Goal: Task Accomplishment & Management: Manage account settings

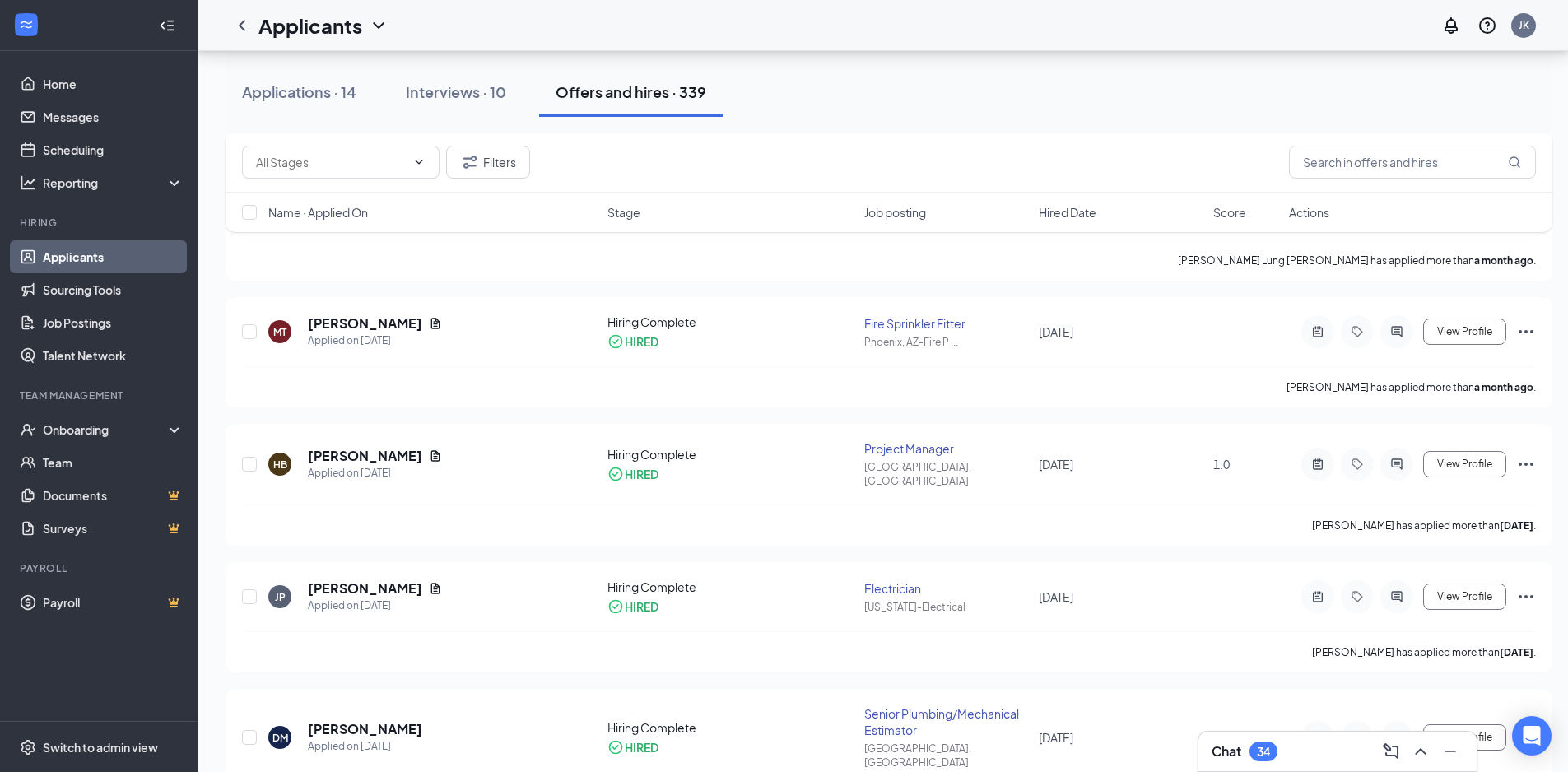
scroll to position [659, 0]
click at [309, 101] on div "Applications · 14" at bounding box center [300, 92] width 115 height 20
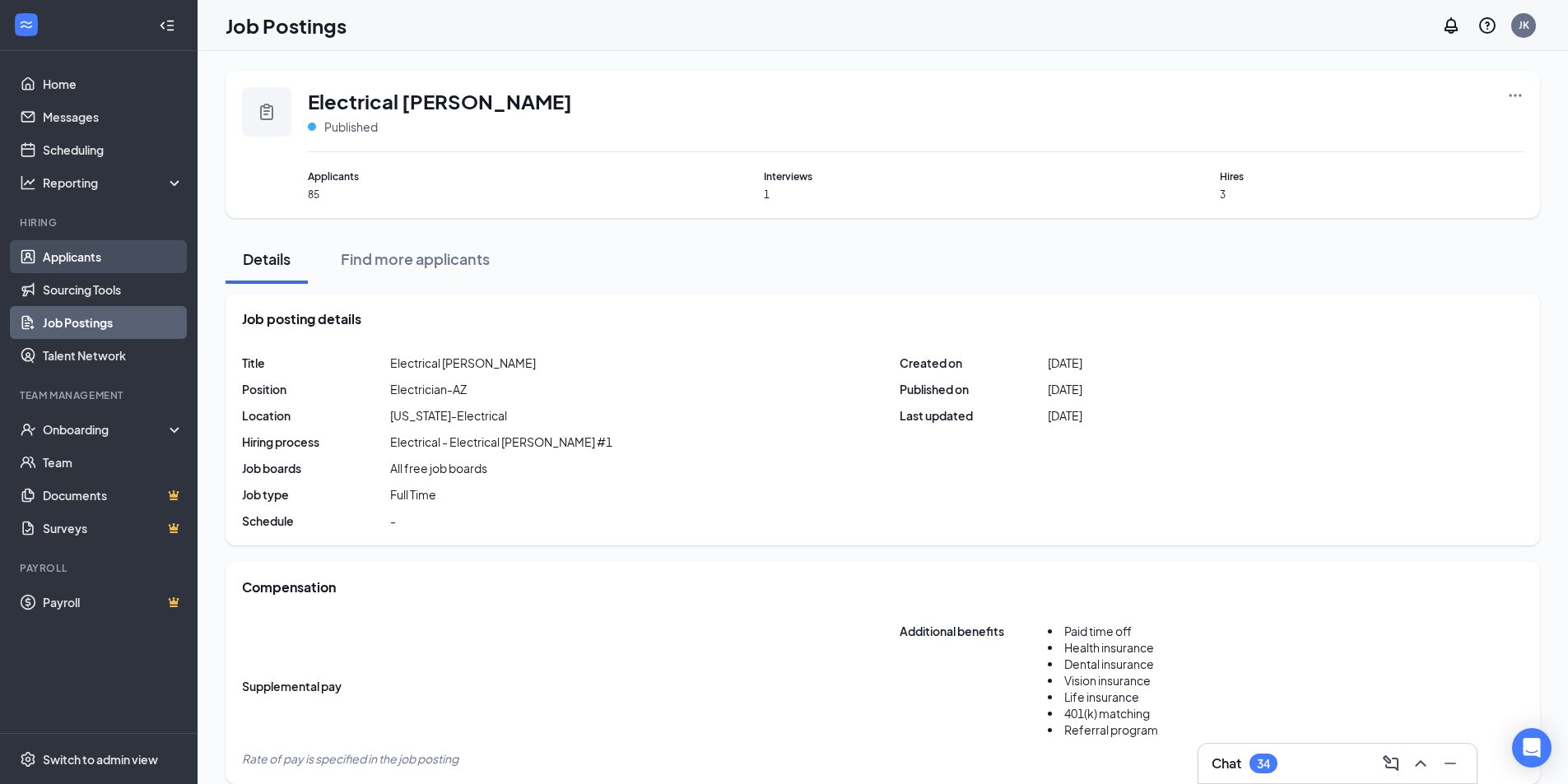
click at [90, 257] on link "Applicants" at bounding box center [113, 257] width 141 height 33
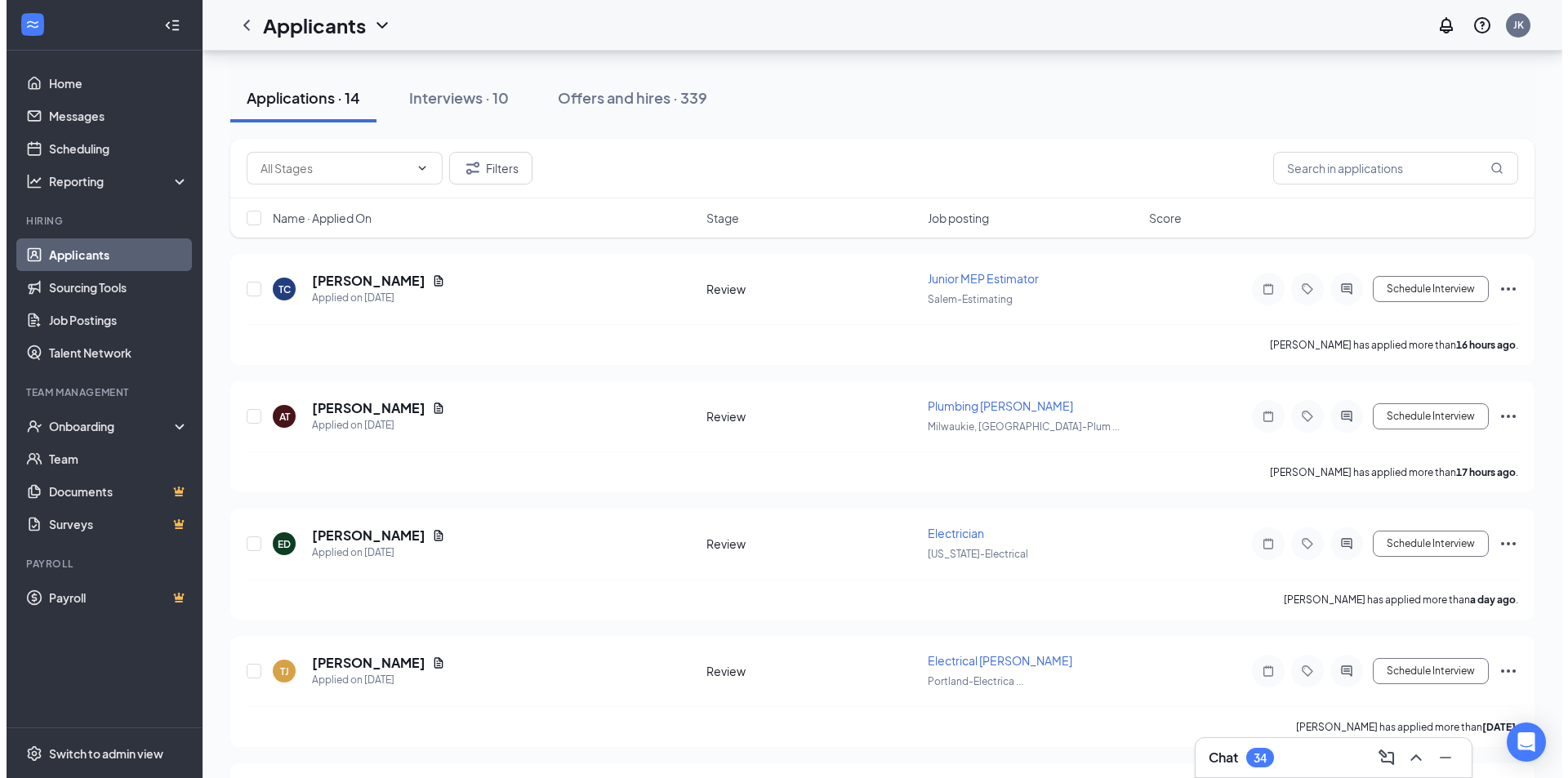
scroll to position [163, 0]
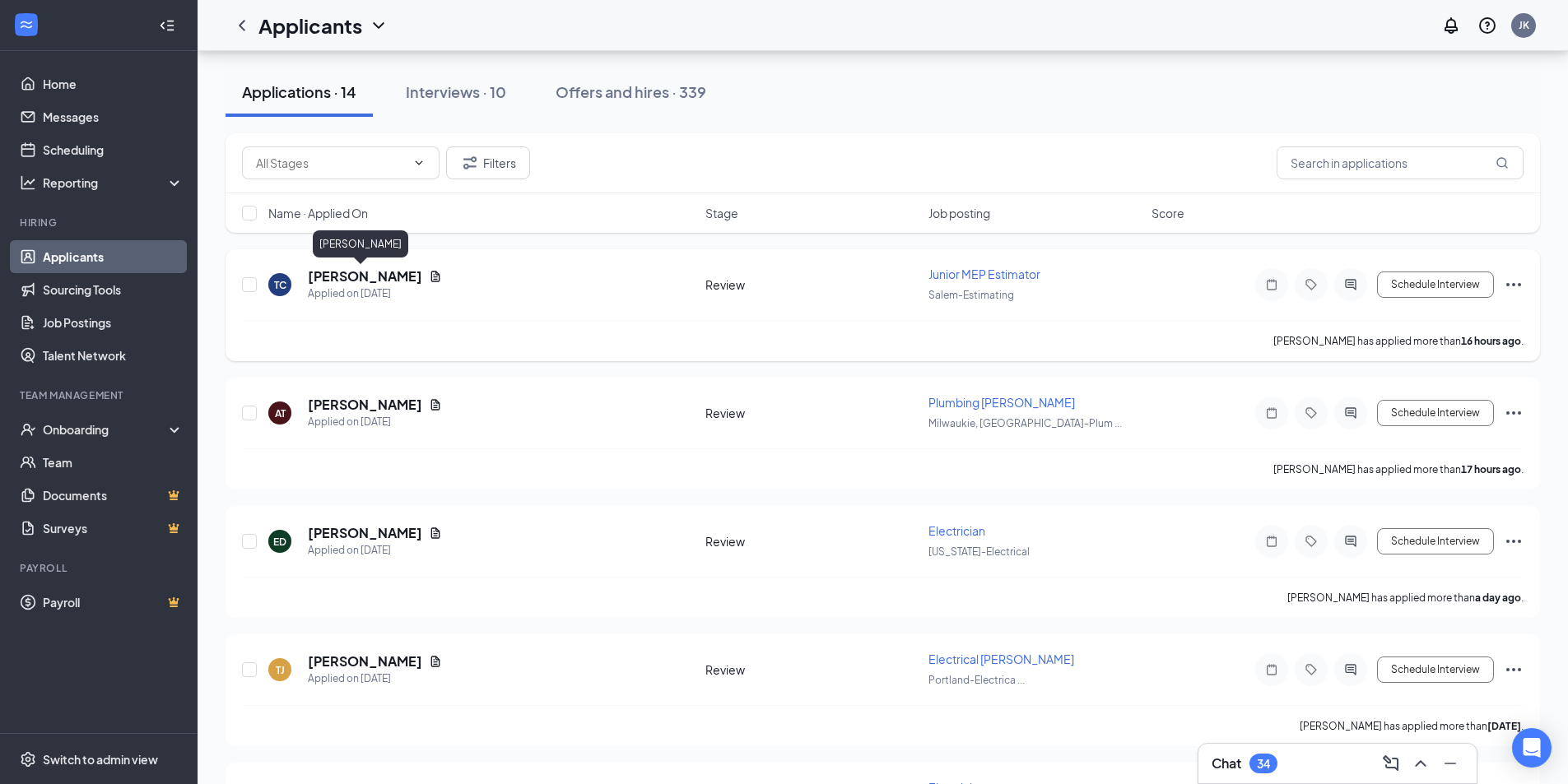
click at [370, 276] on h5 "[PERSON_NAME]" at bounding box center [365, 276] width 115 height 18
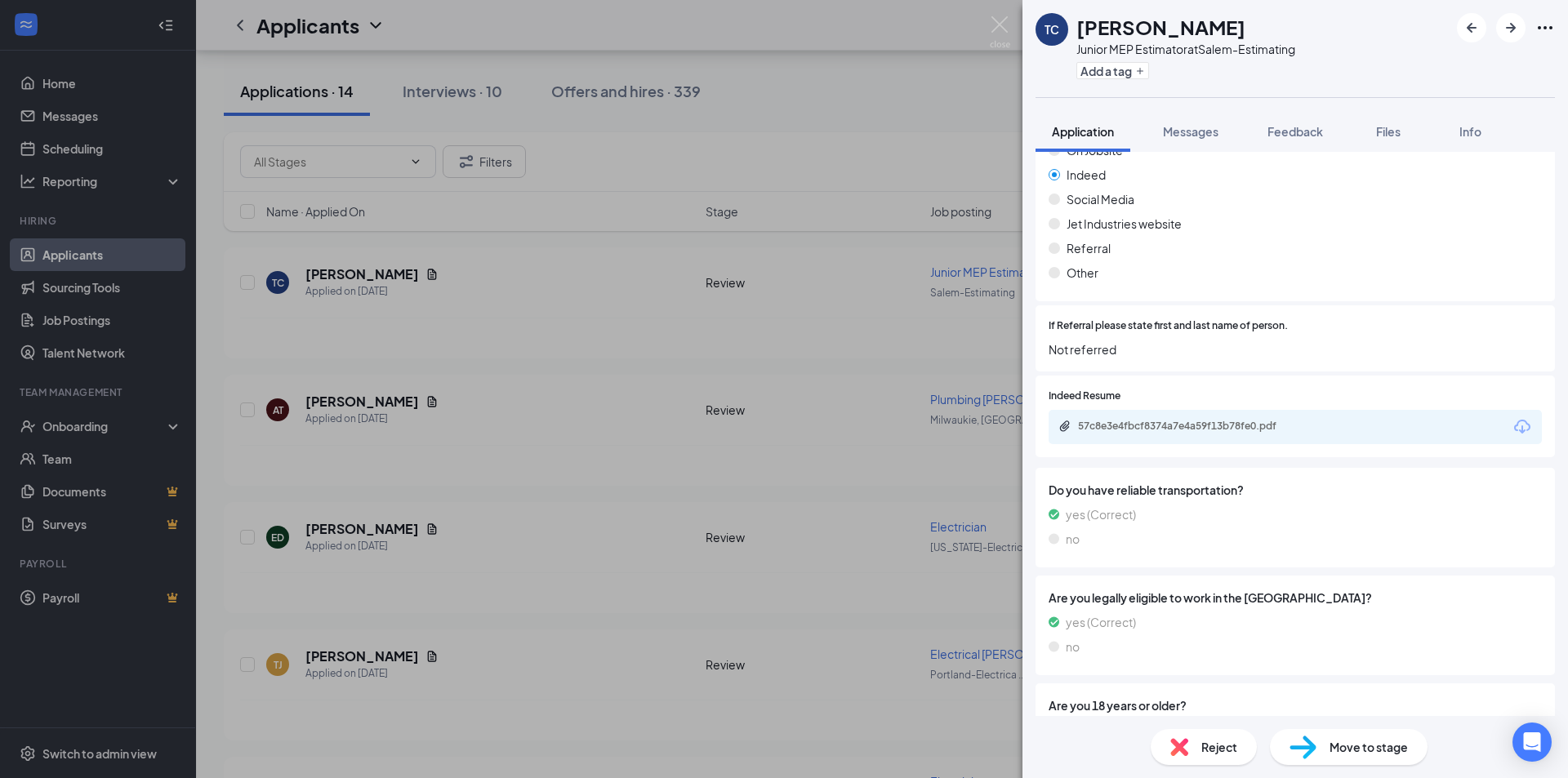
scroll to position [653, 0]
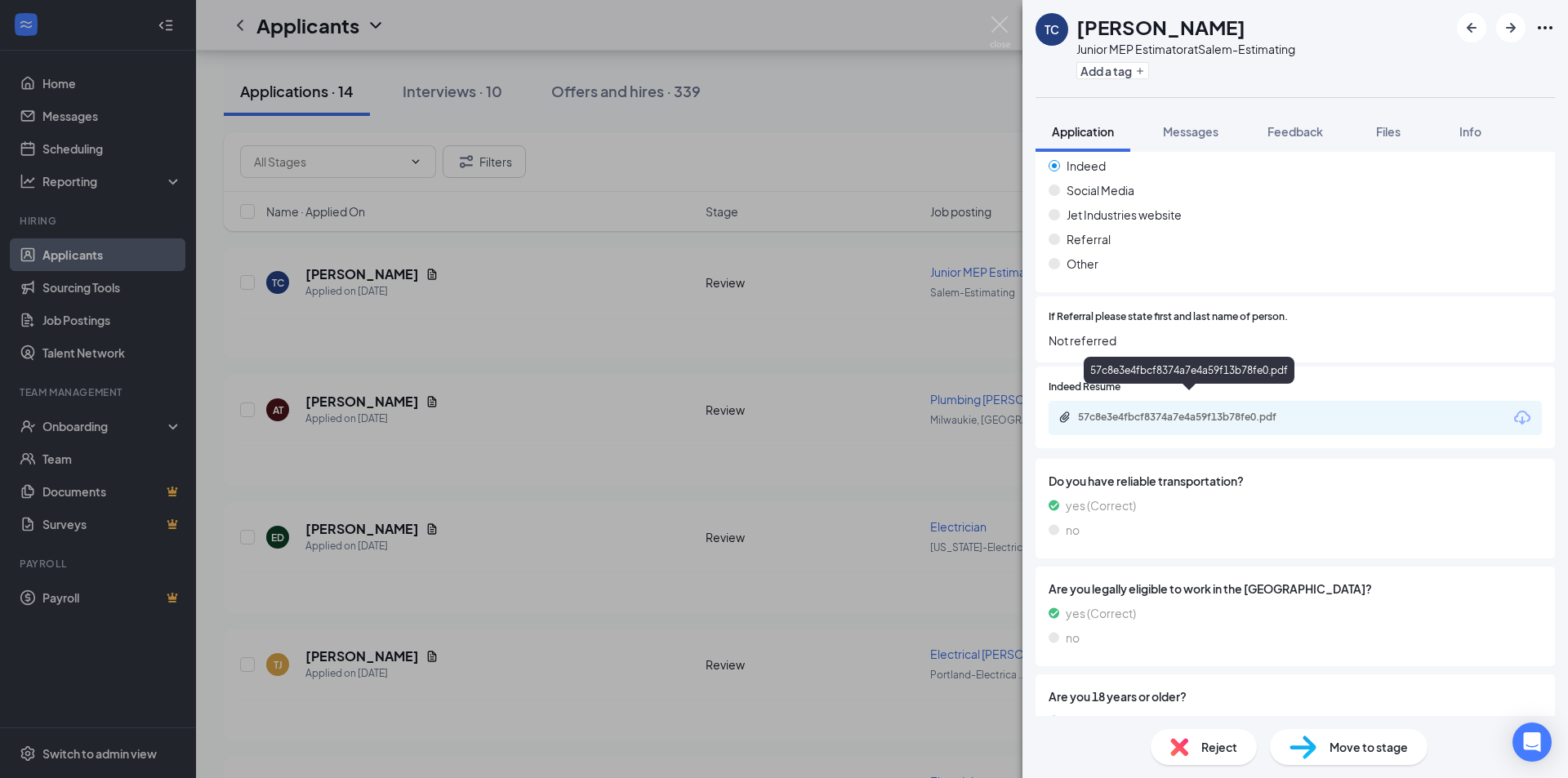
click at [1138, 410] on div "57c8e3e4fbcf8374a7e4a59f13b78fe0.pdf" at bounding box center [1192, 417] width 229 height 13
click at [1224, 755] on span "Reject" at bounding box center [1219, 747] width 36 height 18
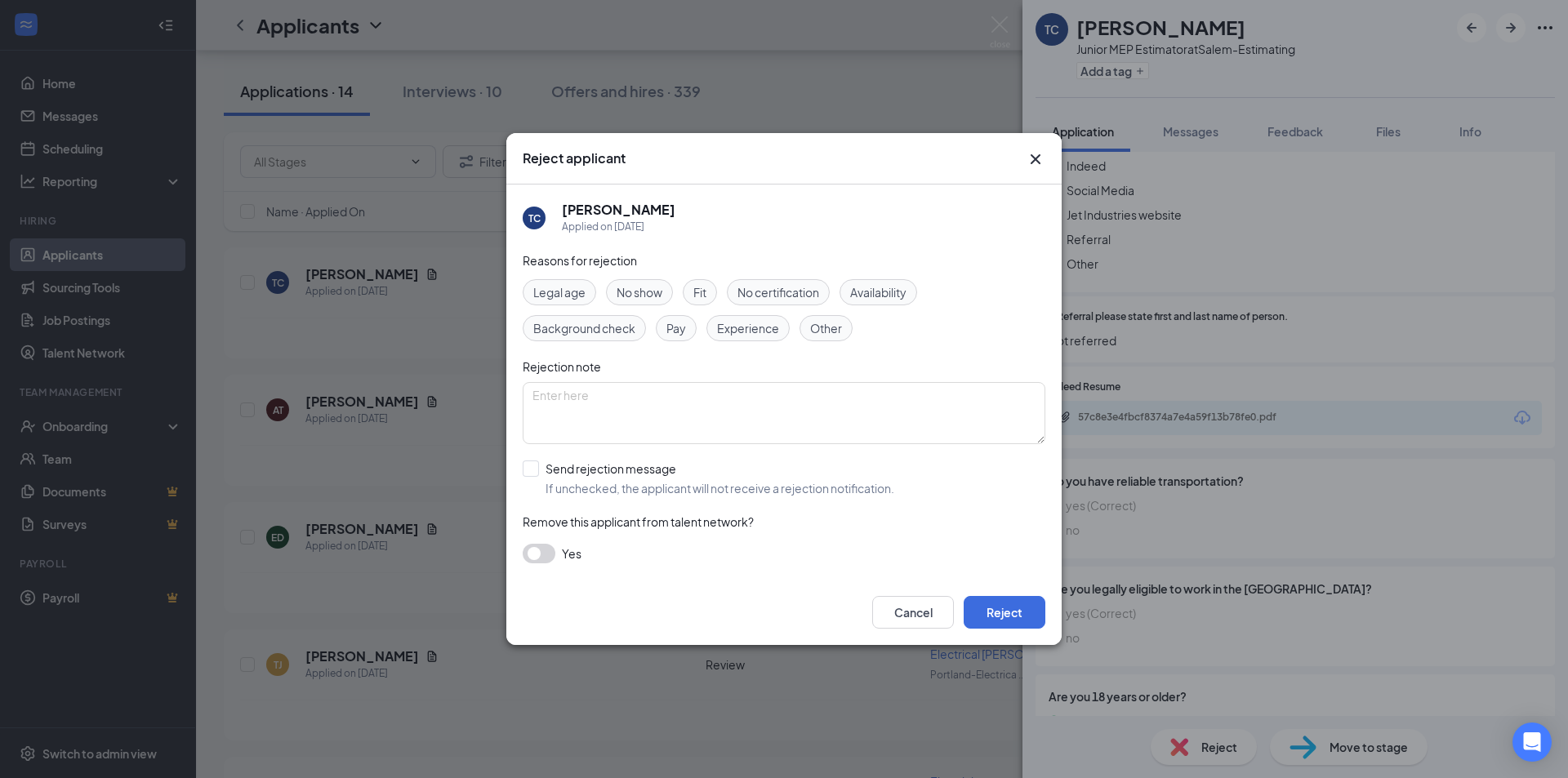
click at [740, 329] on span "Experience" at bounding box center [748, 328] width 62 height 18
click at [535, 470] on input "Send rejection message If unchecked, the applicant will not receive a rejection…" at bounding box center [708, 478] width 372 height 36
checkbox input "true"
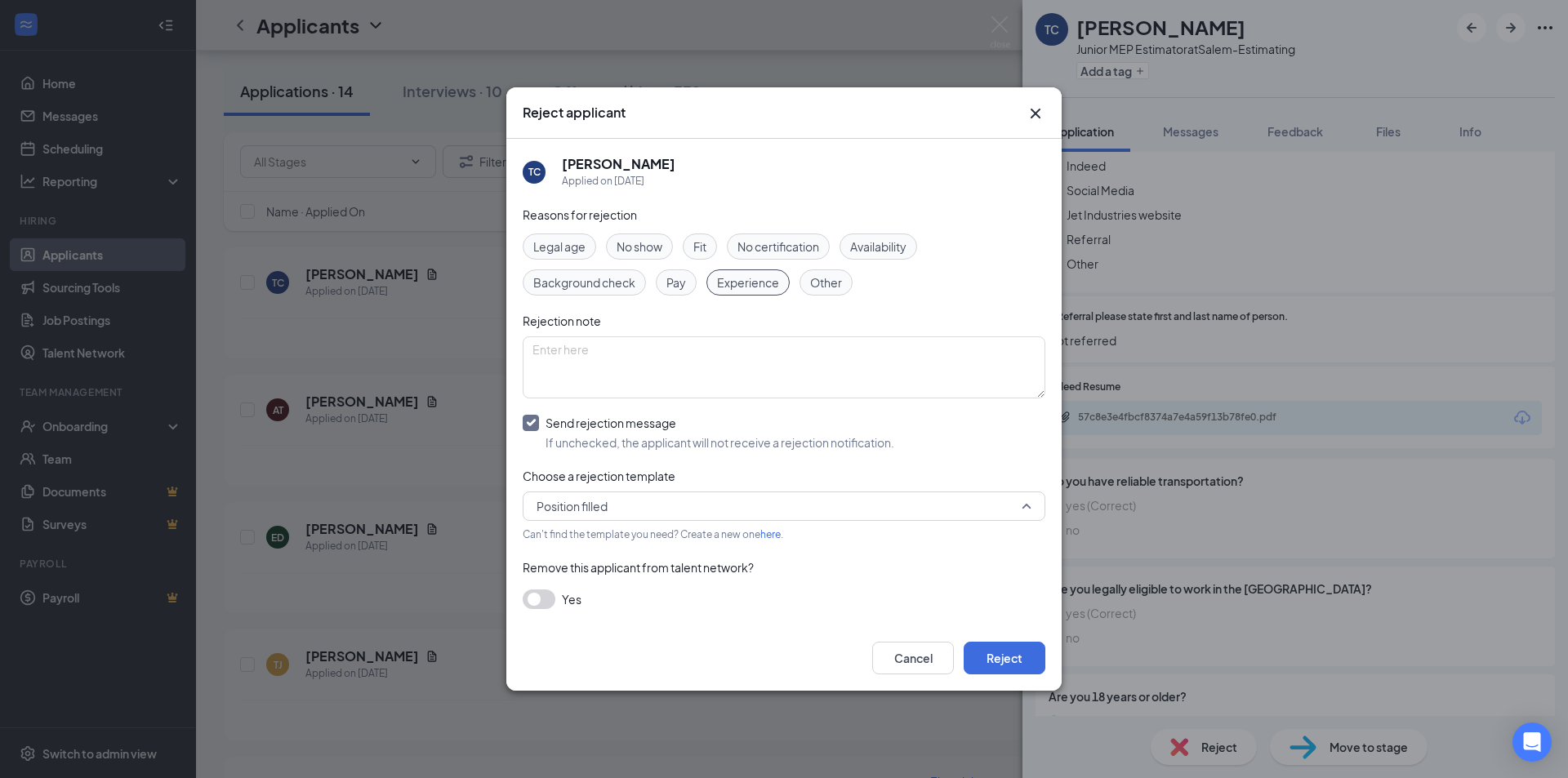
click at [633, 514] on span "Position filled" at bounding box center [776, 506] width 480 height 25
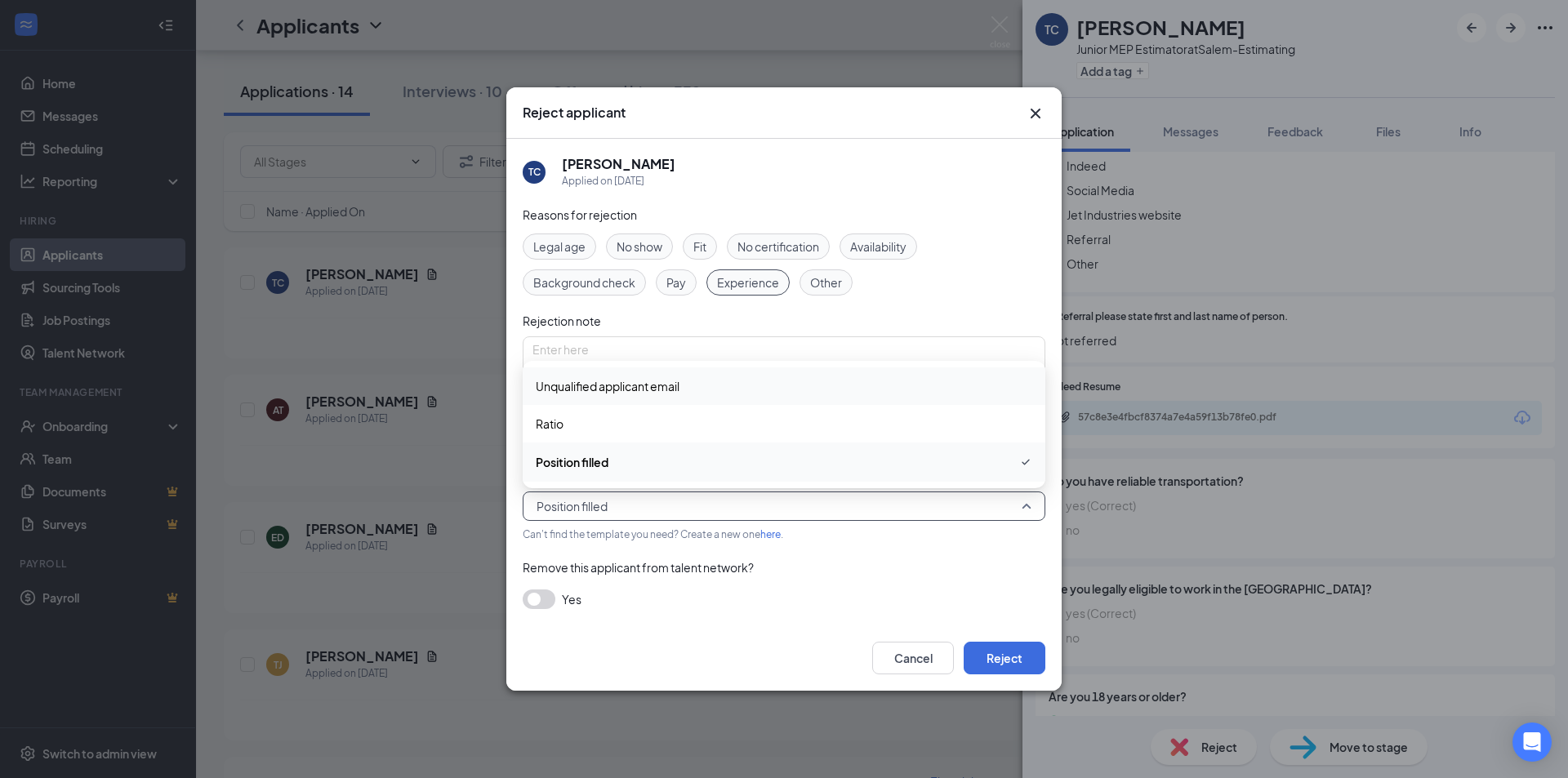
click at [637, 383] on span "Unqualified applicant email" at bounding box center [608, 386] width 144 height 18
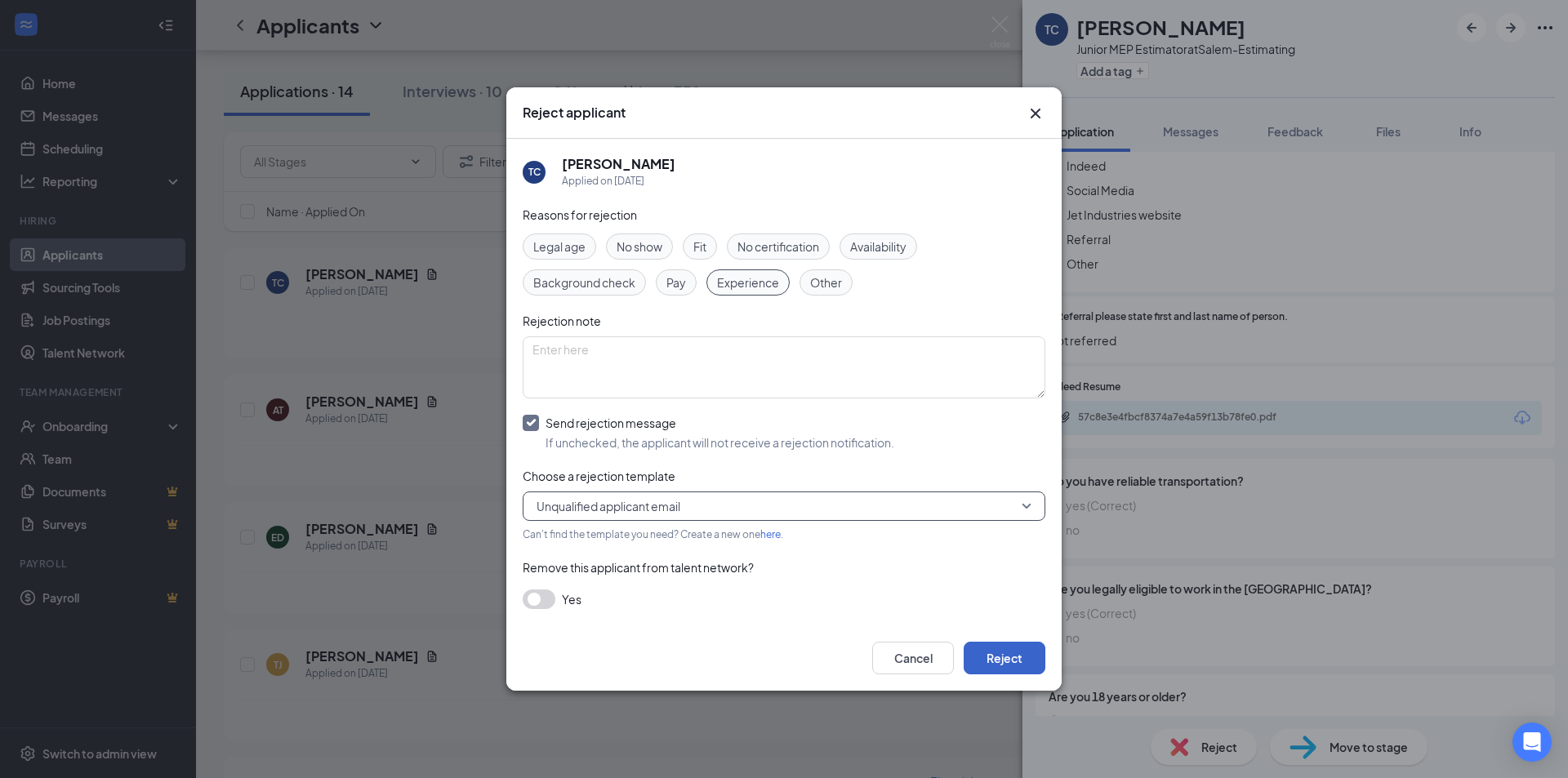
click at [980, 643] on button "Reject" at bounding box center [1004, 658] width 82 height 33
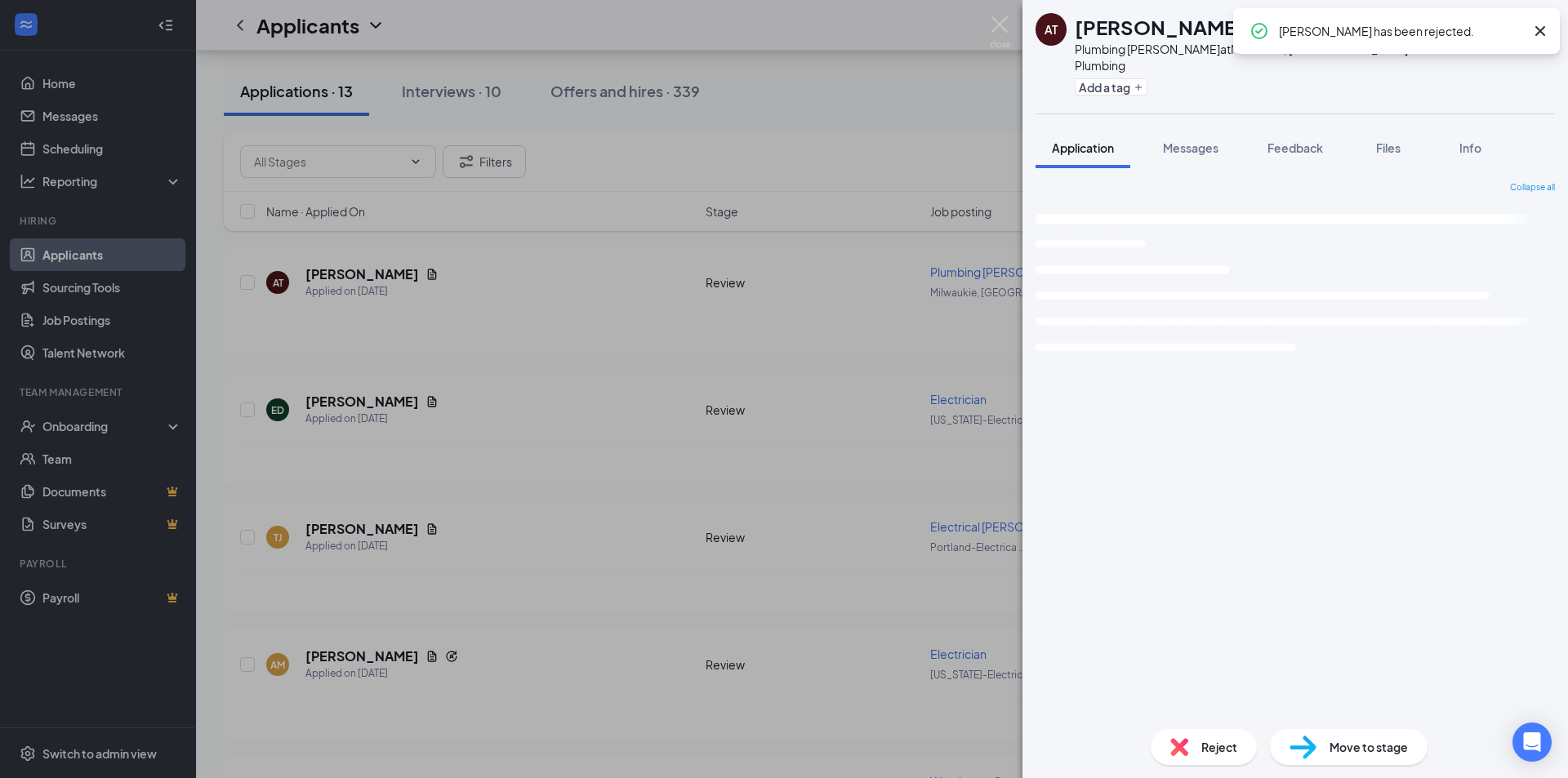
click at [589, 336] on div "AT [PERSON_NAME] Plumbing [PERSON_NAME] at [GEOGRAPHIC_DATA], [GEOGRAPHIC_DATA]…" at bounding box center [784, 389] width 1568 height 778
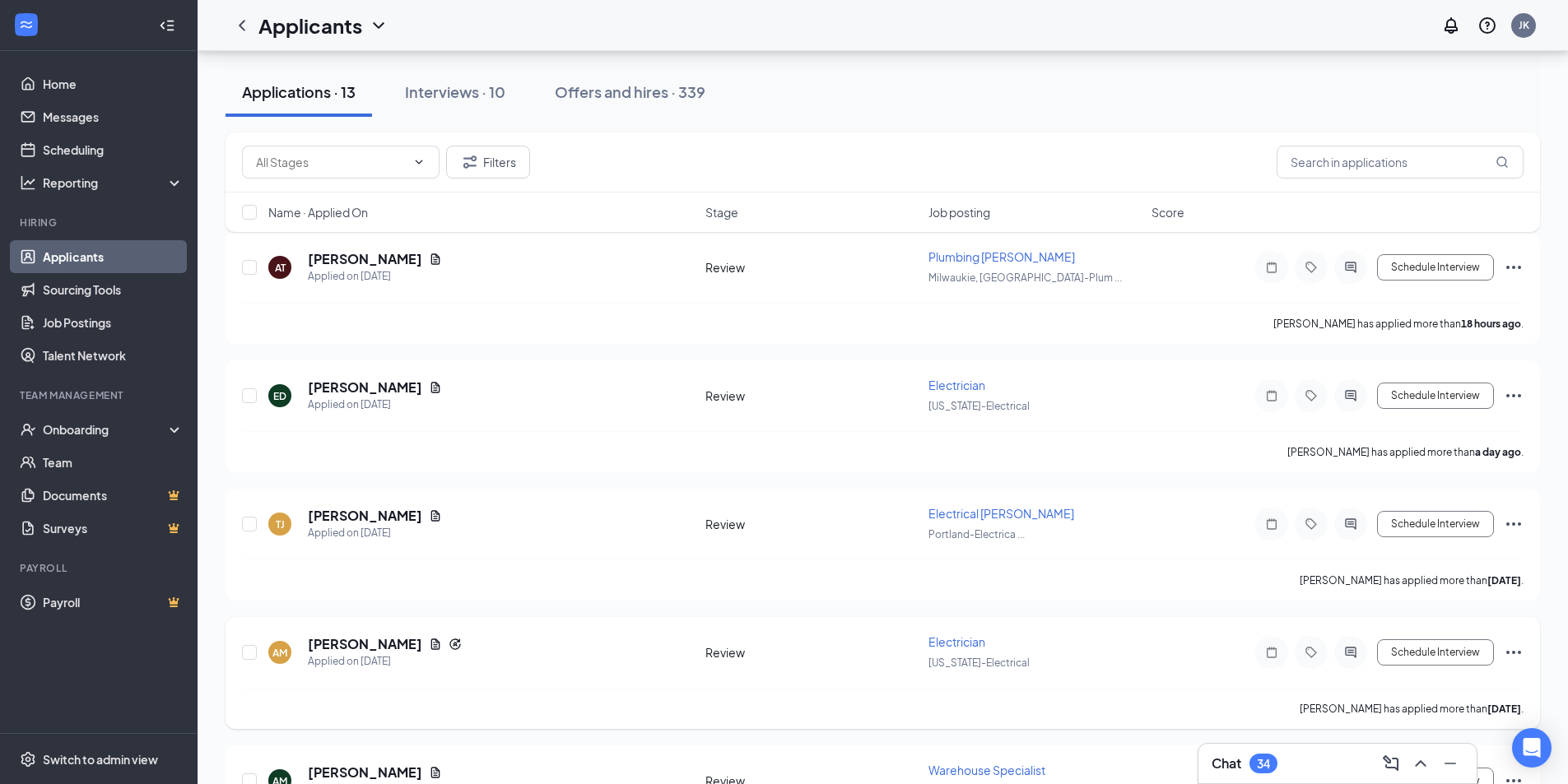
scroll to position [329, 0]
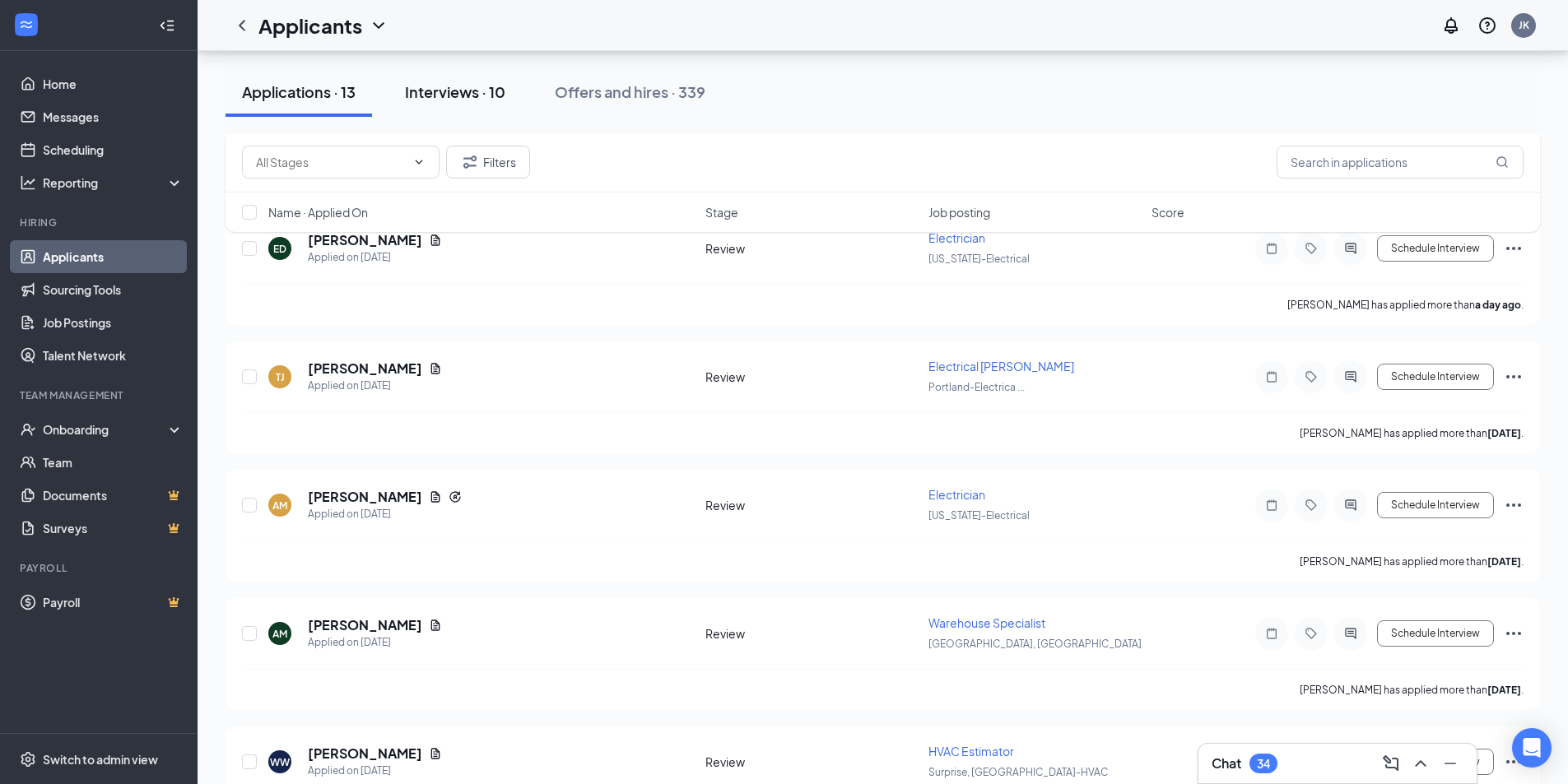
click at [475, 100] on div "Interviews · 10" at bounding box center [455, 92] width 101 height 20
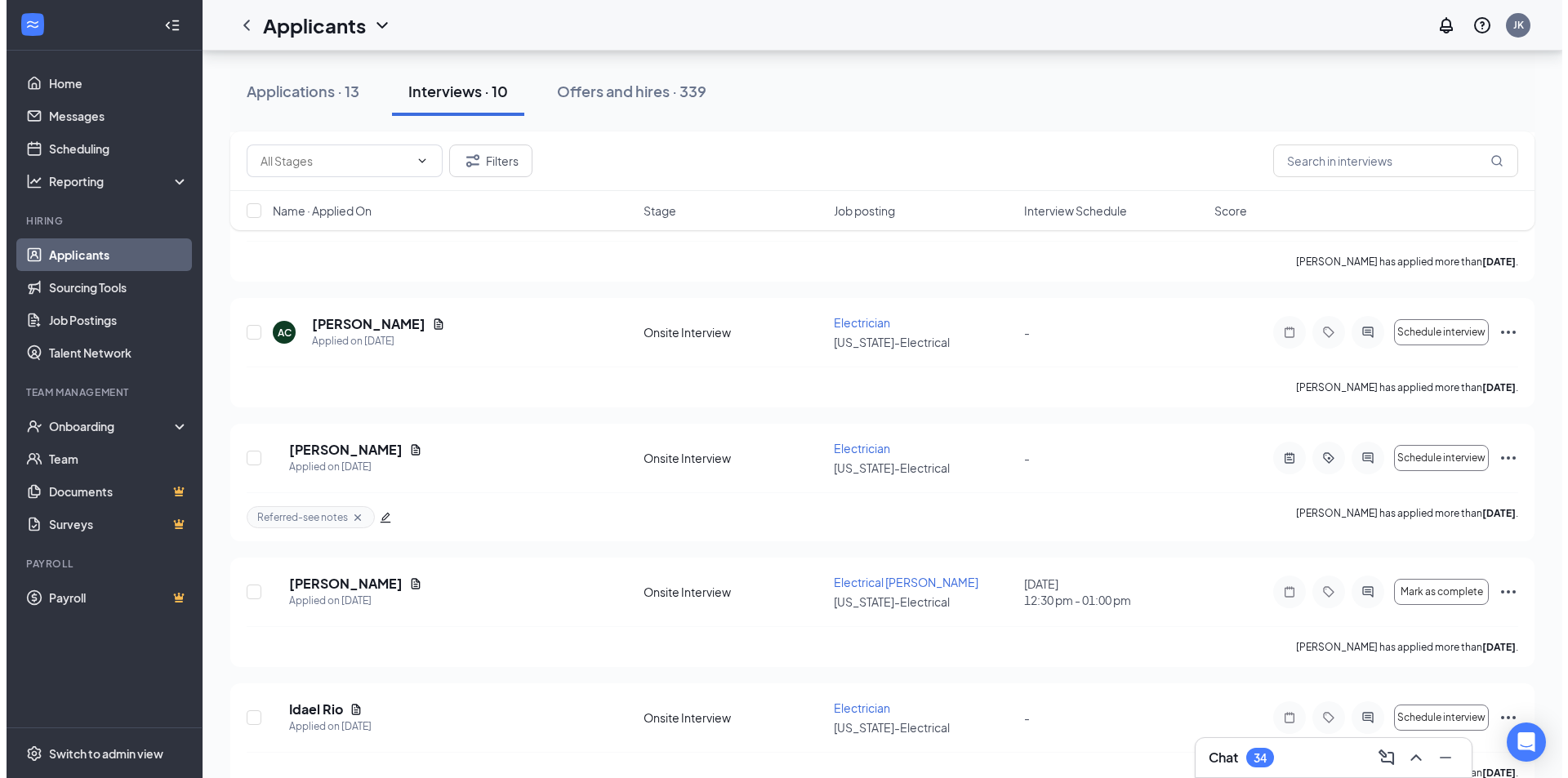
scroll to position [572, 0]
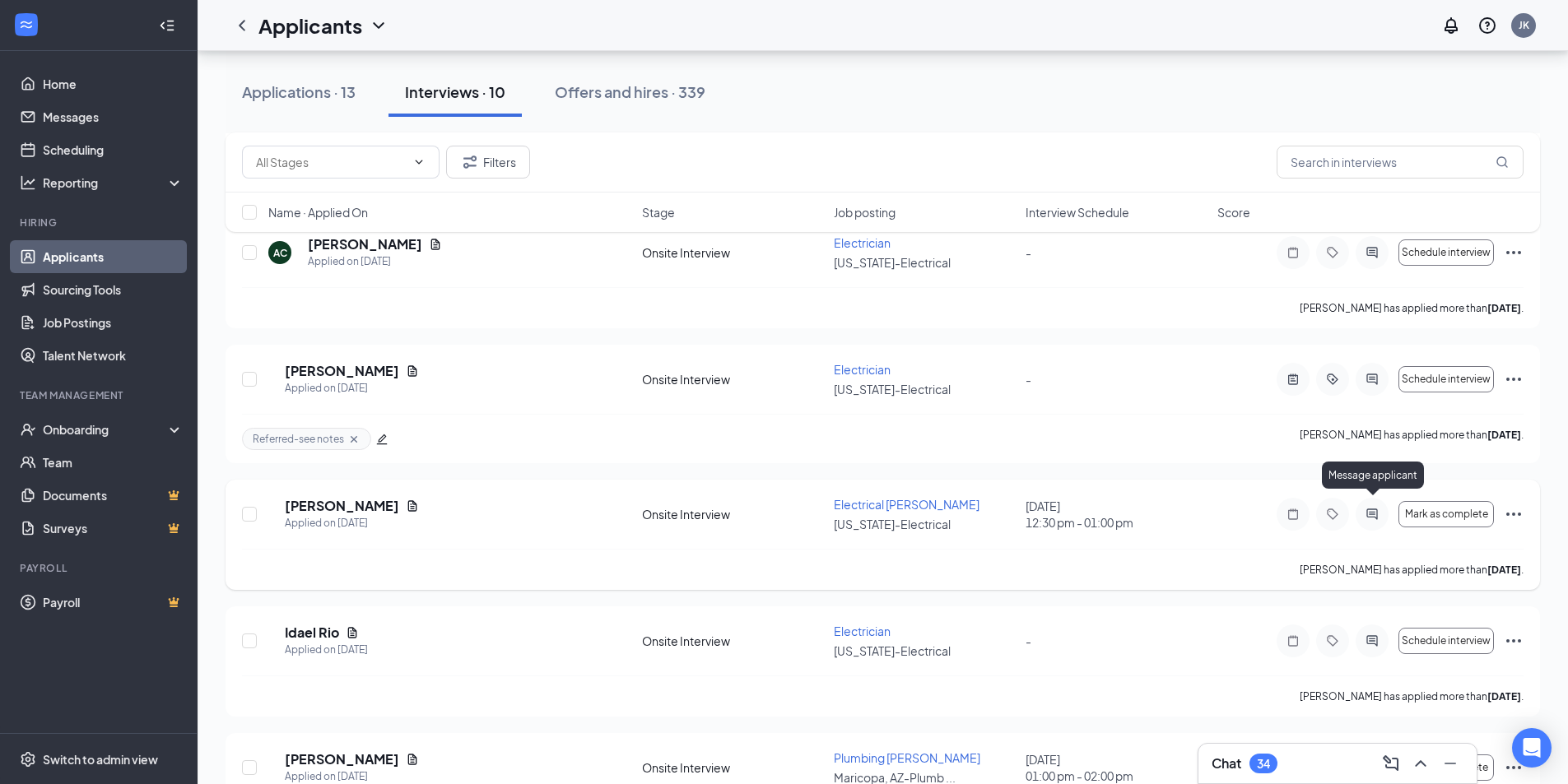
click at [1374, 508] on icon "ActiveChat" at bounding box center [1372, 514] width 11 height 11
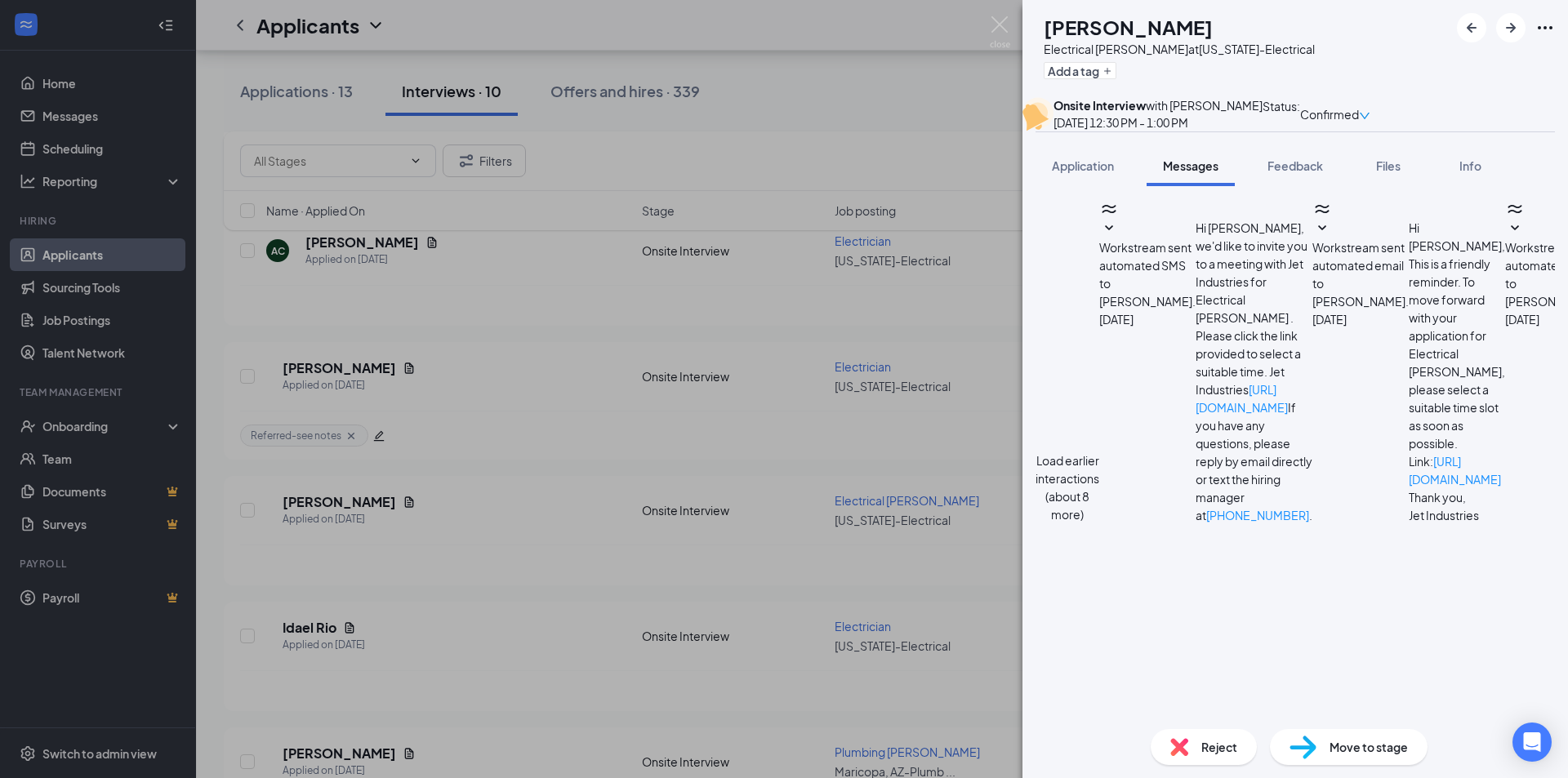
scroll to position [711, 0]
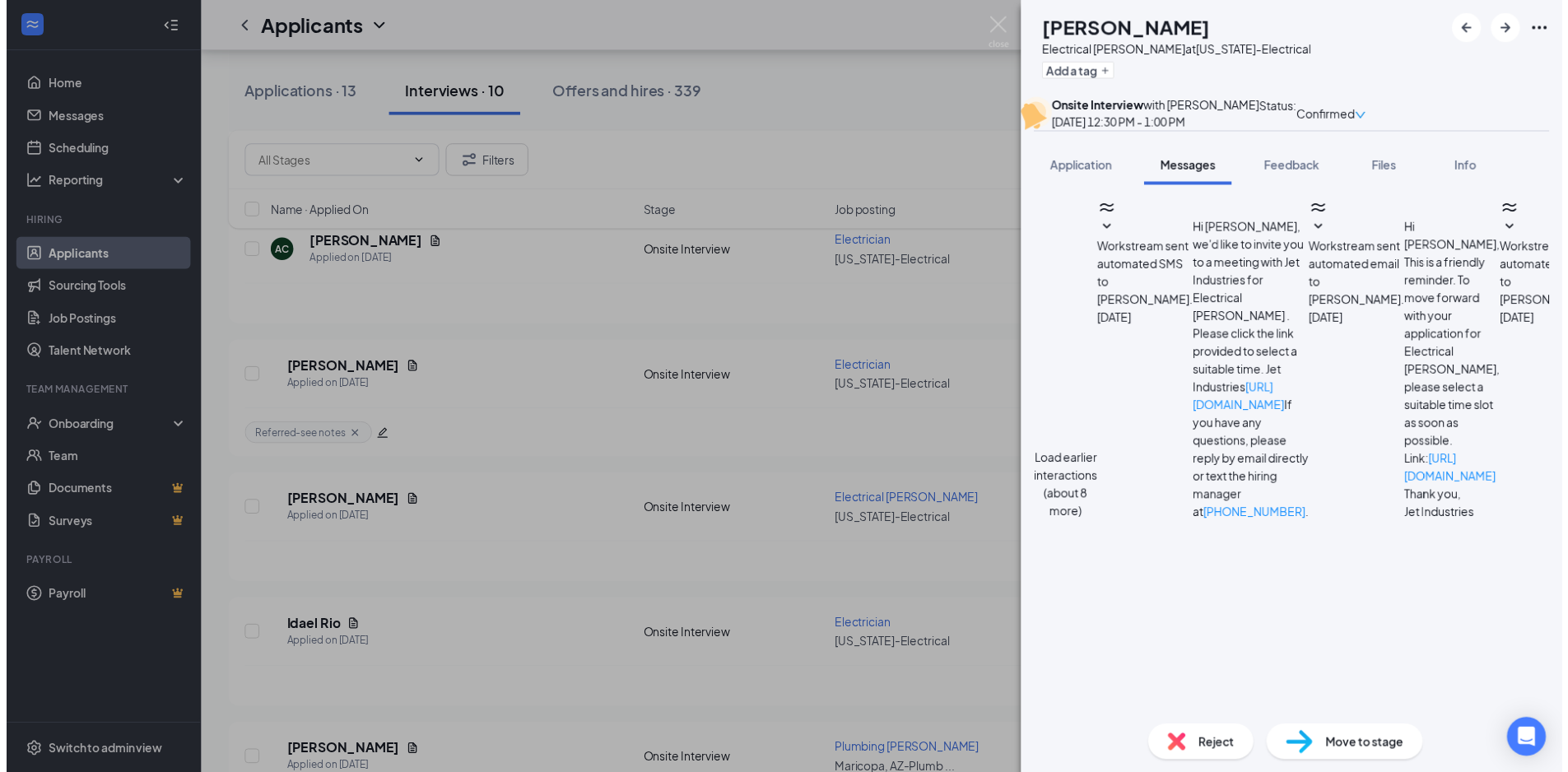
scroll to position [872, 0]
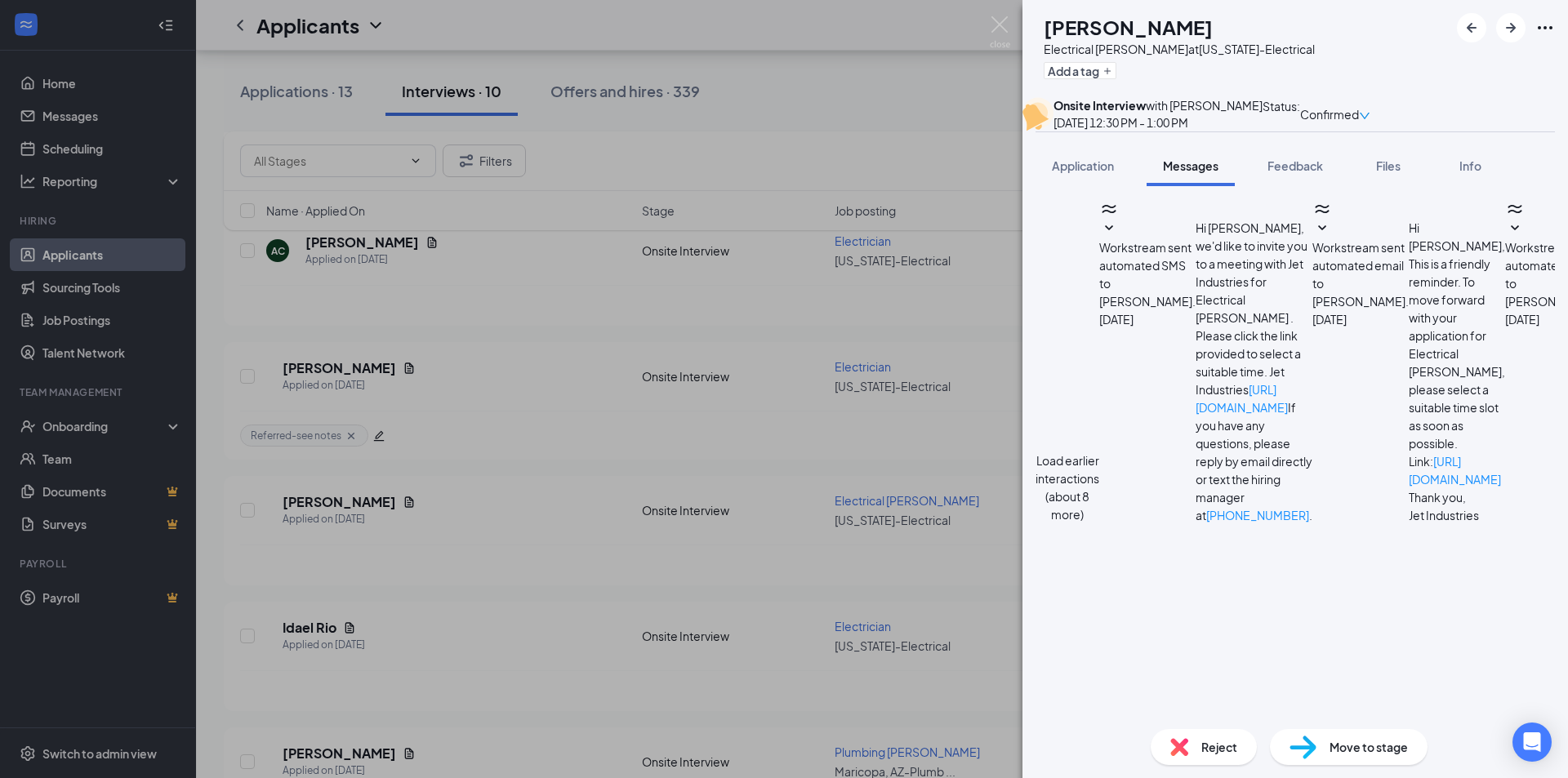
click at [928, 427] on div "CF [PERSON_NAME] Electrical [PERSON_NAME] at [US_STATE]-Electrical Add a tag On…" at bounding box center [784, 389] width 1568 height 778
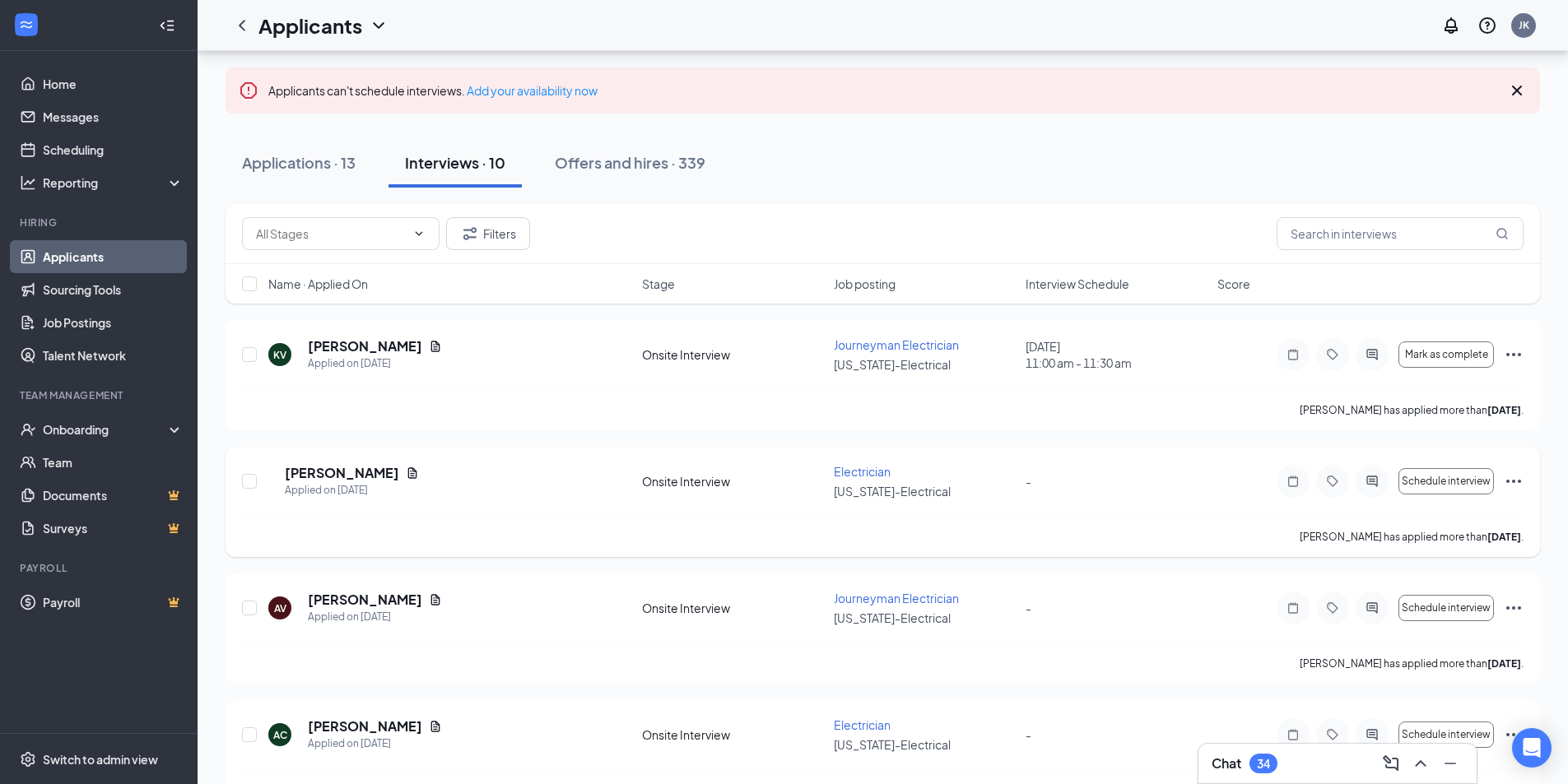
scroll to position [90, 0]
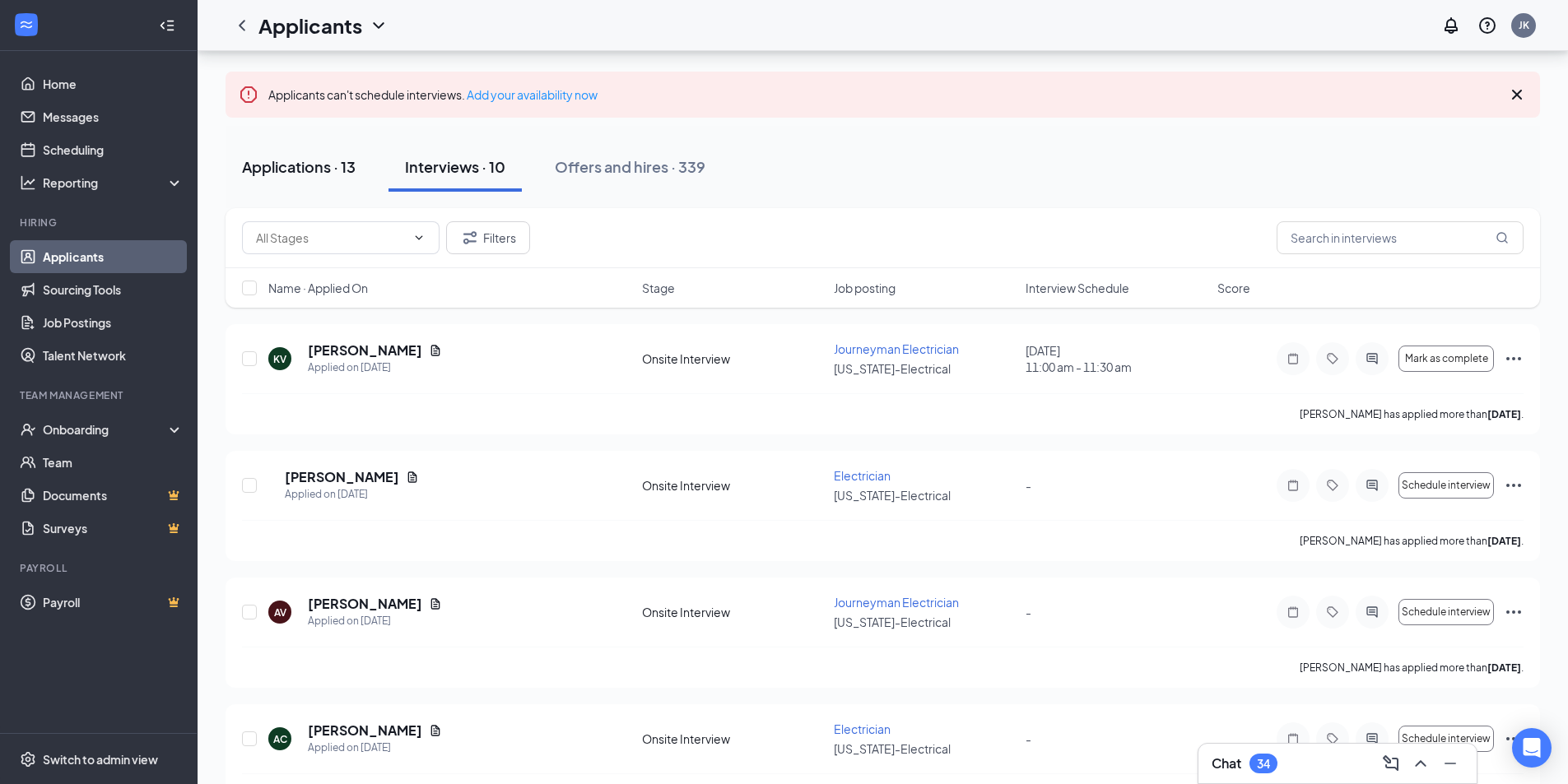
click at [279, 173] on div "Applications · 13" at bounding box center [299, 166] width 114 height 20
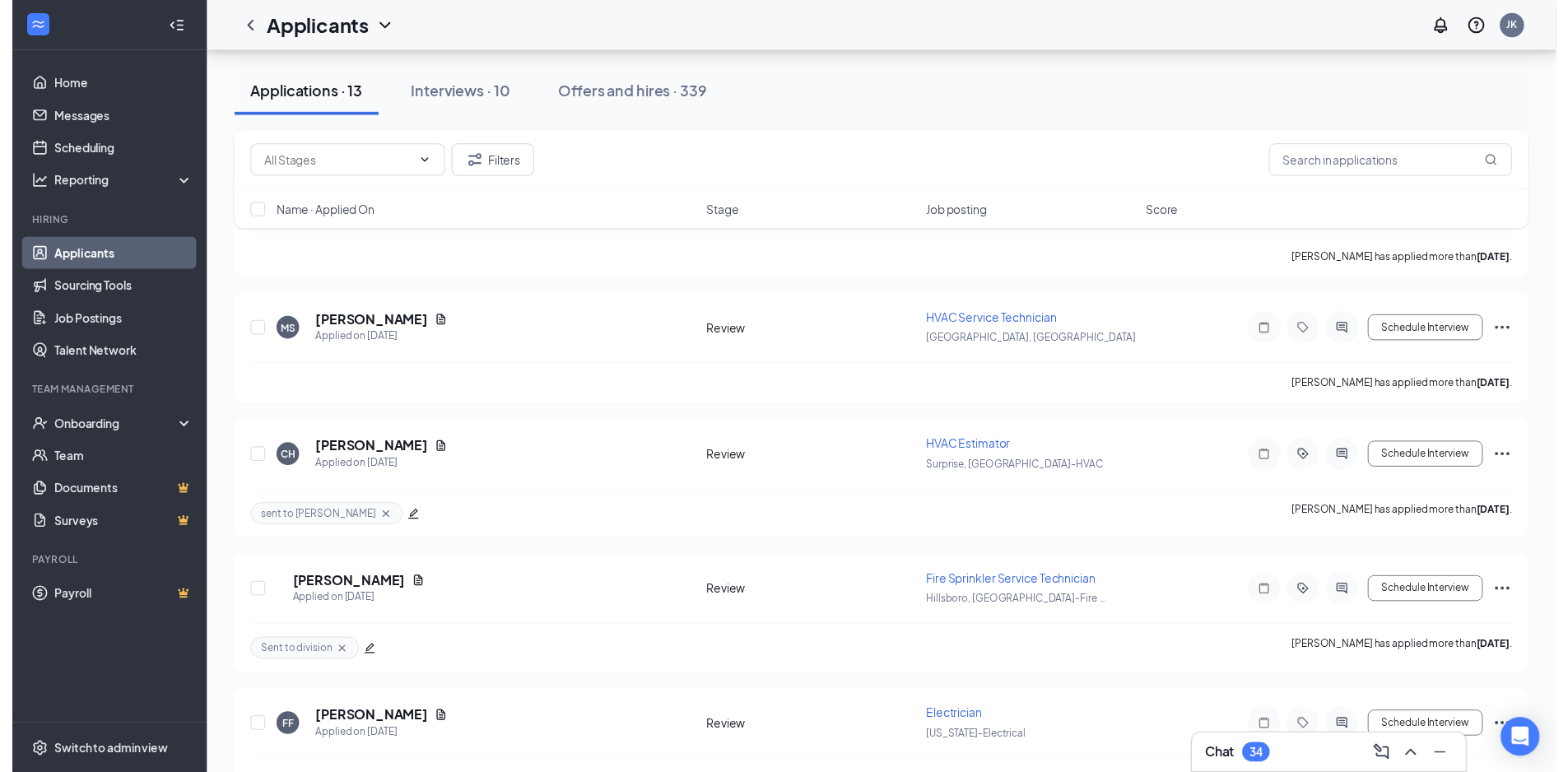
scroll to position [1235, 0]
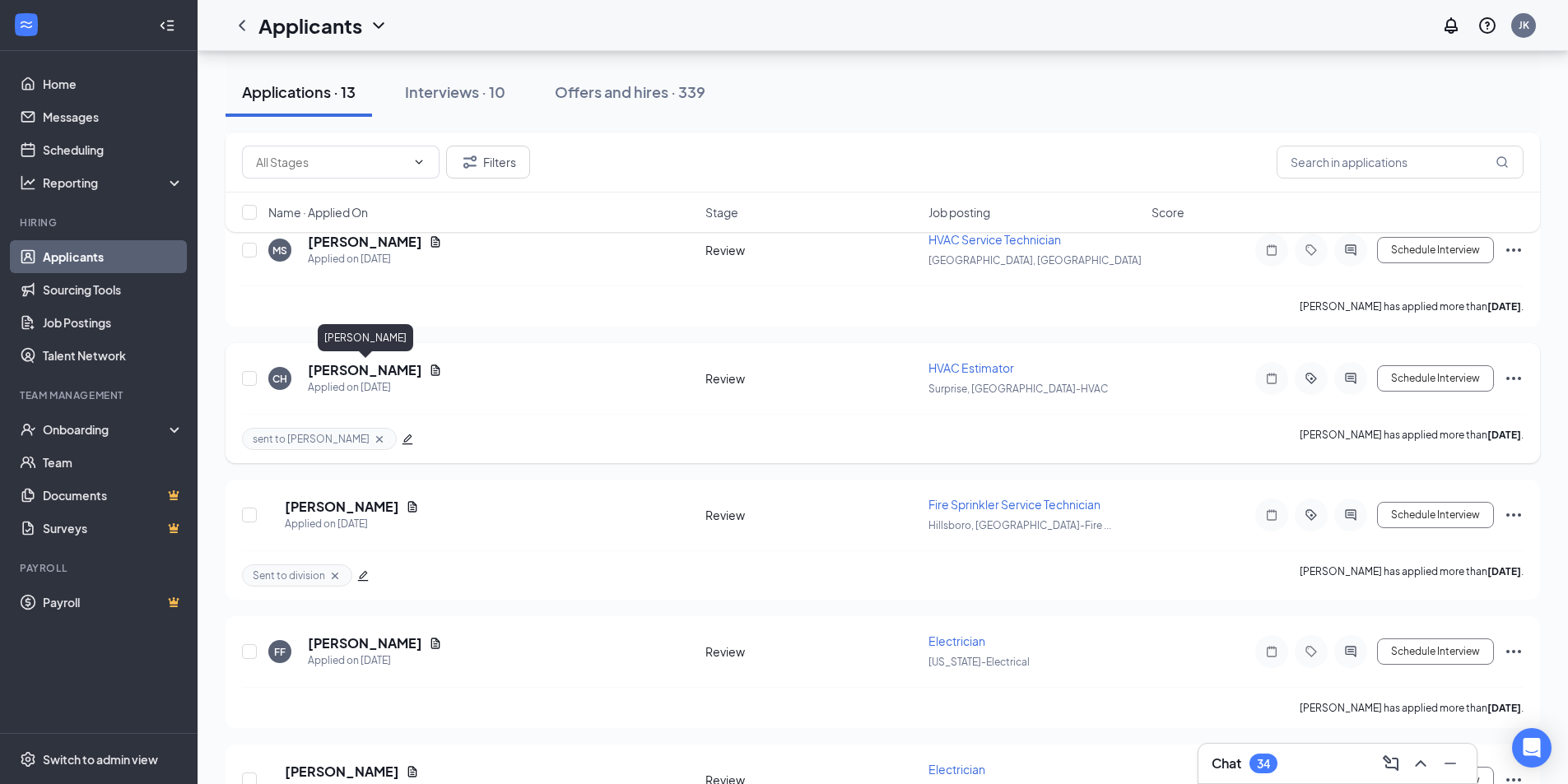
click at [399, 374] on h5 "[PERSON_NAME]" at bounding box center [365, 371] width 115 height 18
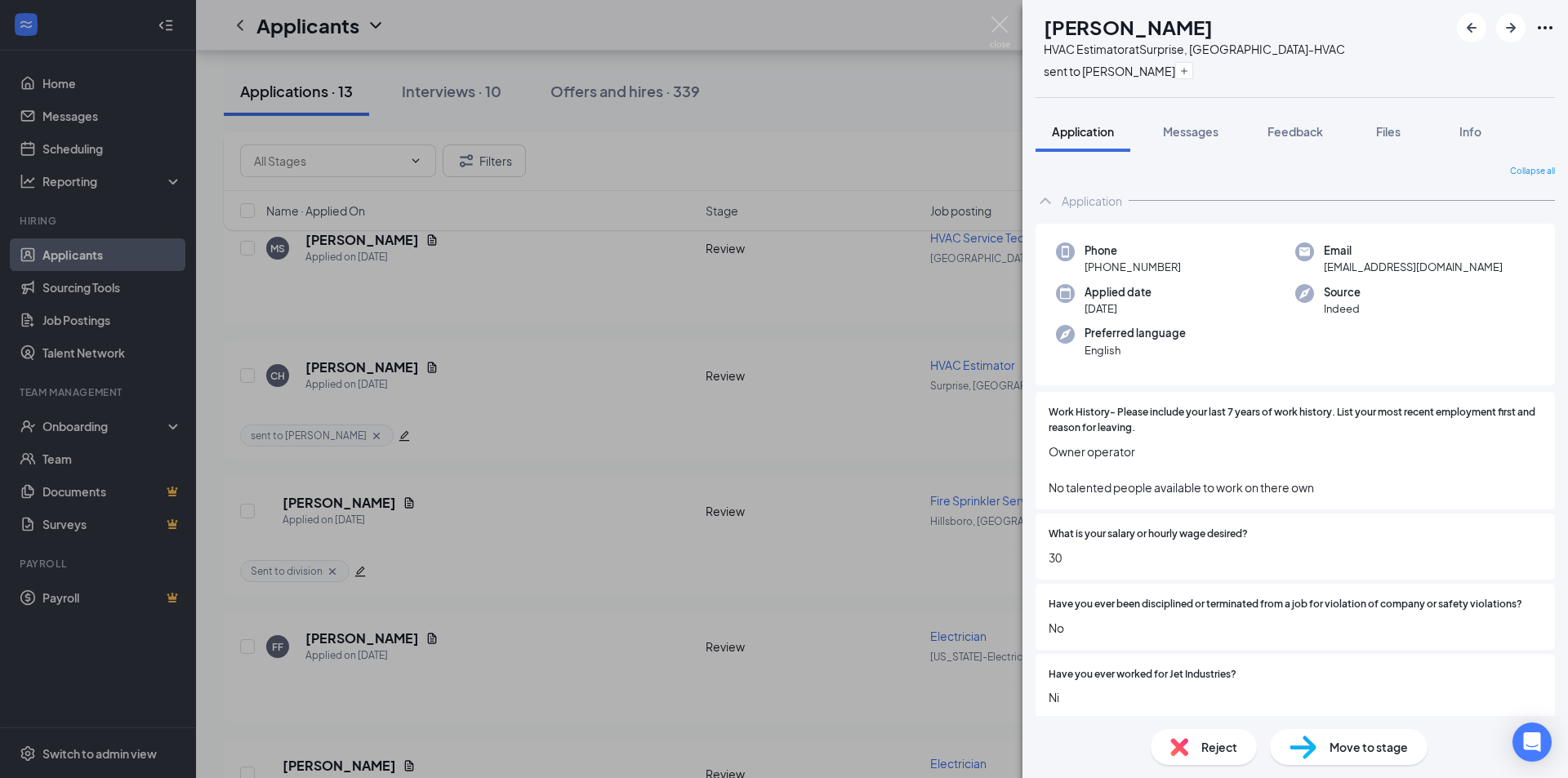
click at [71, 325] on div "CH [PERSON_NAME] HVAC Estimator at [GEOGRAPHIC_DATA], [GEOGRAPHIC_DATA]-HVAC se…" at bounding box center [784, 389] width 1568 height 778
click at [76, 322] on div "CH [PERSON_NAME] HVAC Estimator at [GEOGRAPHIC_DATA], [GEOGRAPHIC_DATA]-HVAC se…" at bounding box center [784, 389] width 1568 height 778
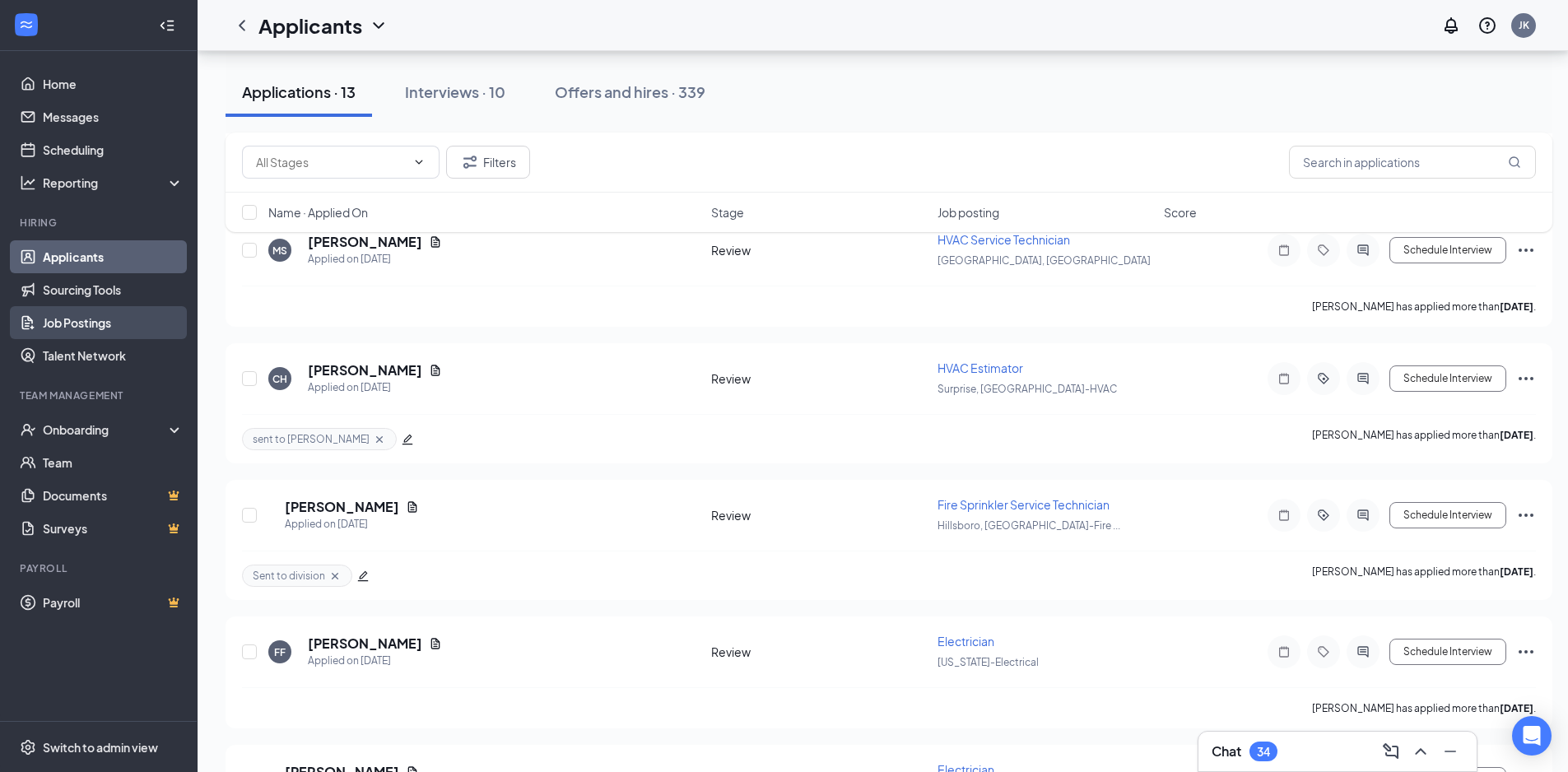
click at [90, 330] on link "Job Postings" at bounding box center [113, 323] width 141 height 33
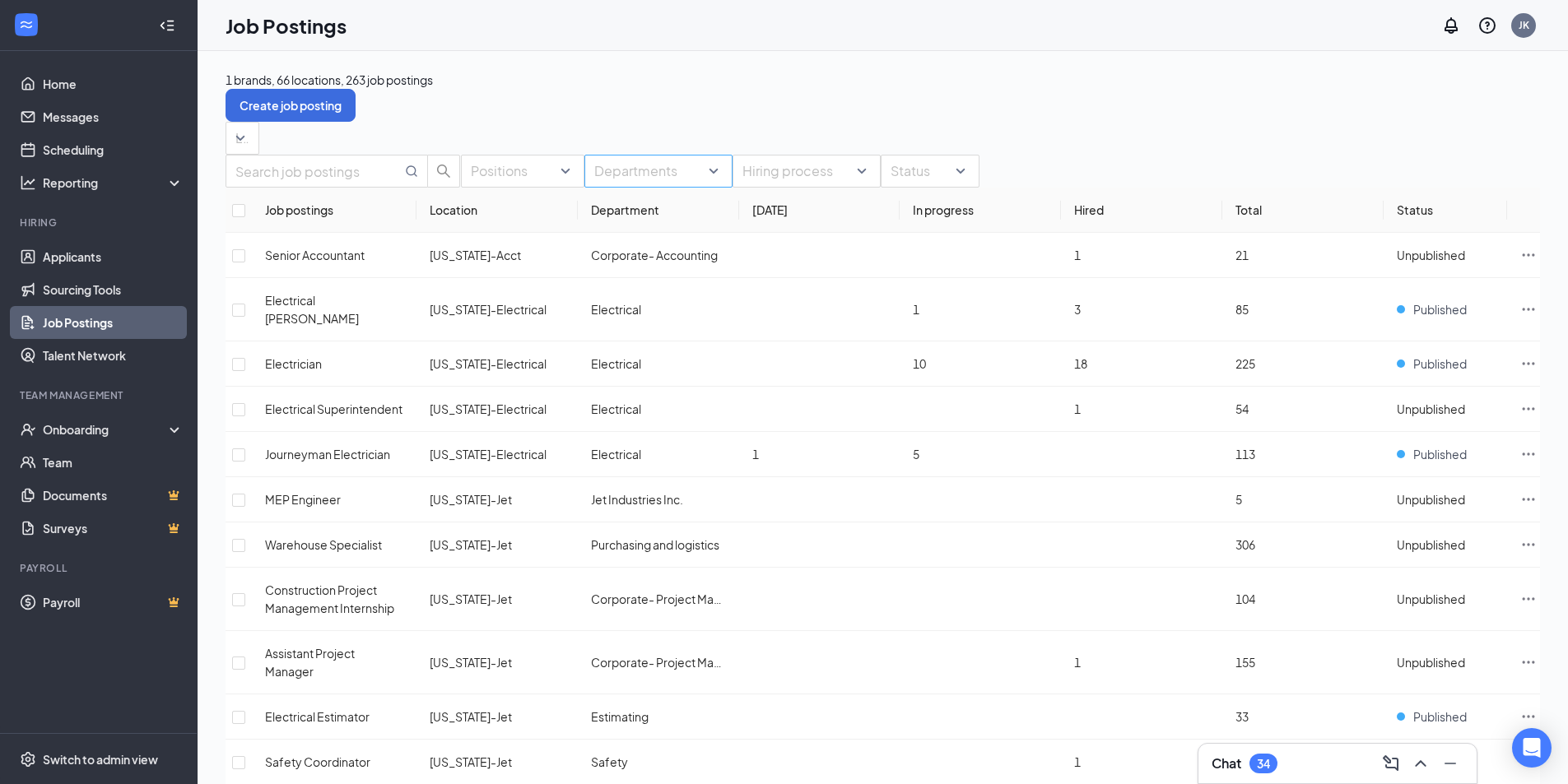
click at [665, 184] on div at bounding box center [649, 171] width 123 height 26
click at [637, 431] on div "Service" at bounding box center [680, 440] width 179 height 18
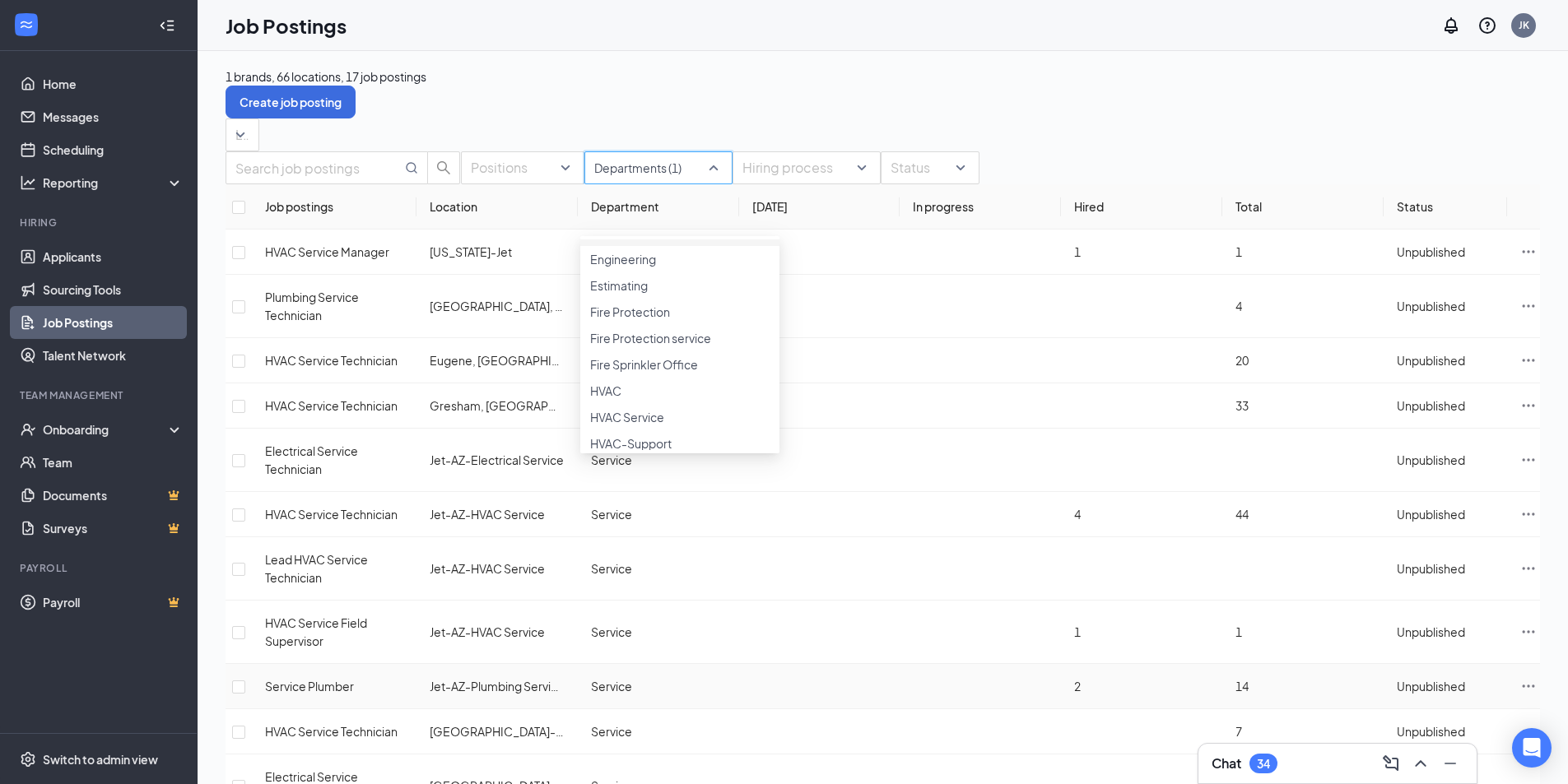
scroll to position [165, 0]
click at [854, 55] on div "1 brands, 66 locations, 17 job postings Create job posting Locations Positions …" at bounding box center [883, 619] width 1370 height 1142
click at [252, 471] on td at bounding box center [239, 459] width 26 height 63
click at [245, 466] on input "checkbox" at bounding box center [239, 460] width 13 height 13
checkbox input "true"
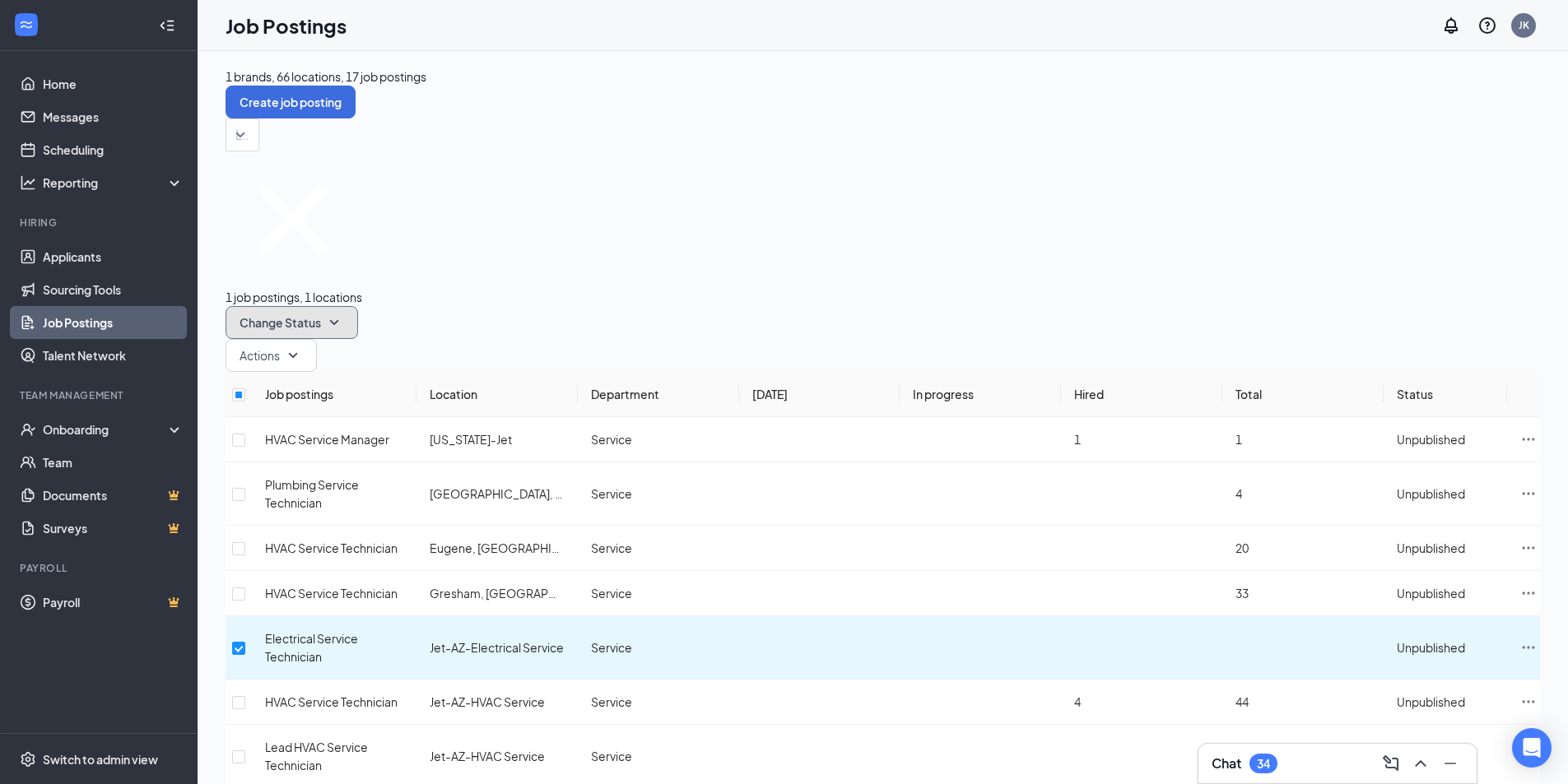
click at [344, 312] on icon "SmallChevronDown" at bounding box center [334, 322] width 19 height 19
click at [475, 252] on div "Publish" at bounding box center [486, 245] width 132 height 18
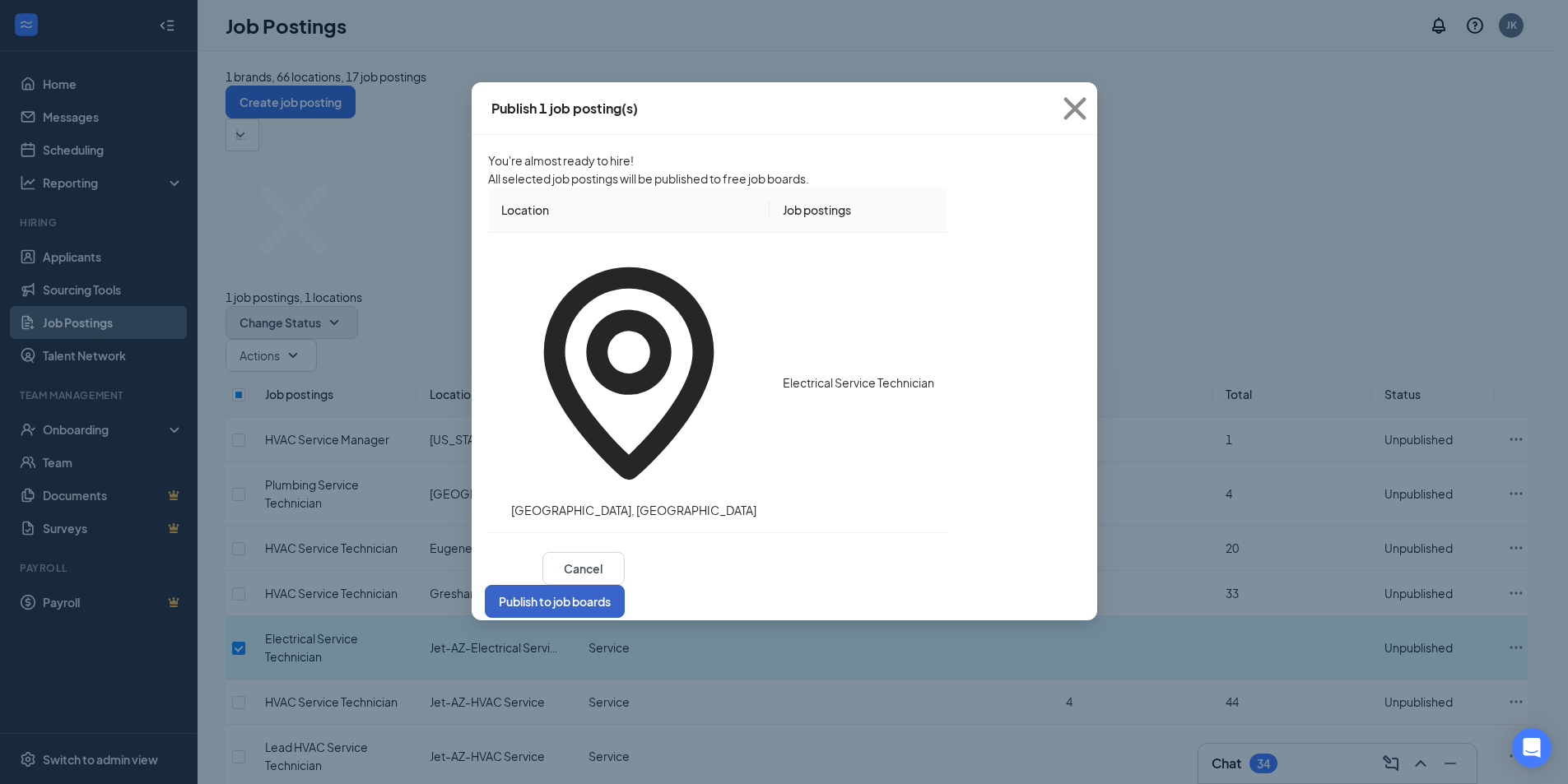
click at [624, 585] on button "Publish to job boards" at bounding box center [554, 602] width 140 height 33
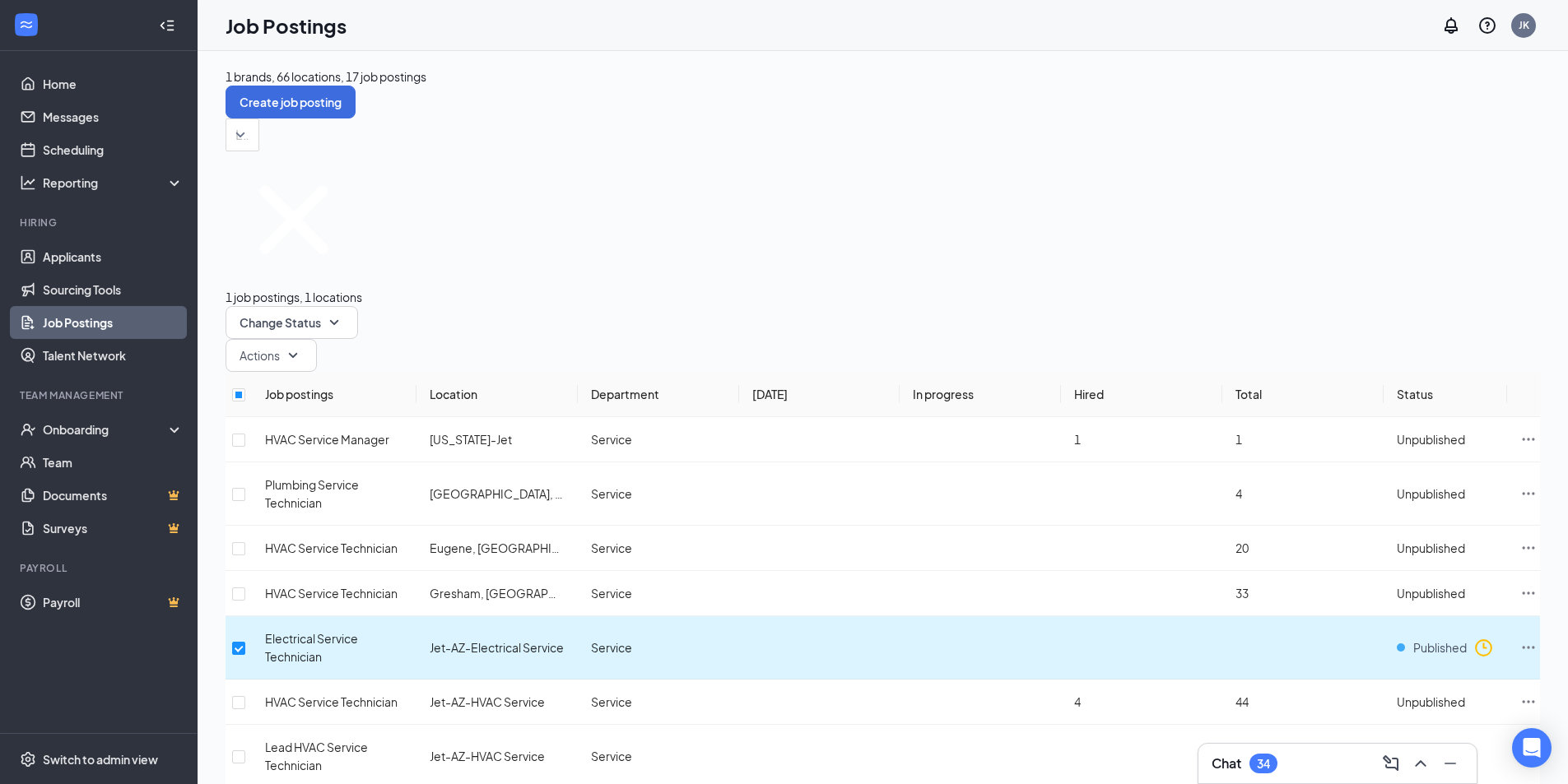
click at [330, 631] on span "Electrical Service Technician" at bounding box center [311, 647] width 93 height 33
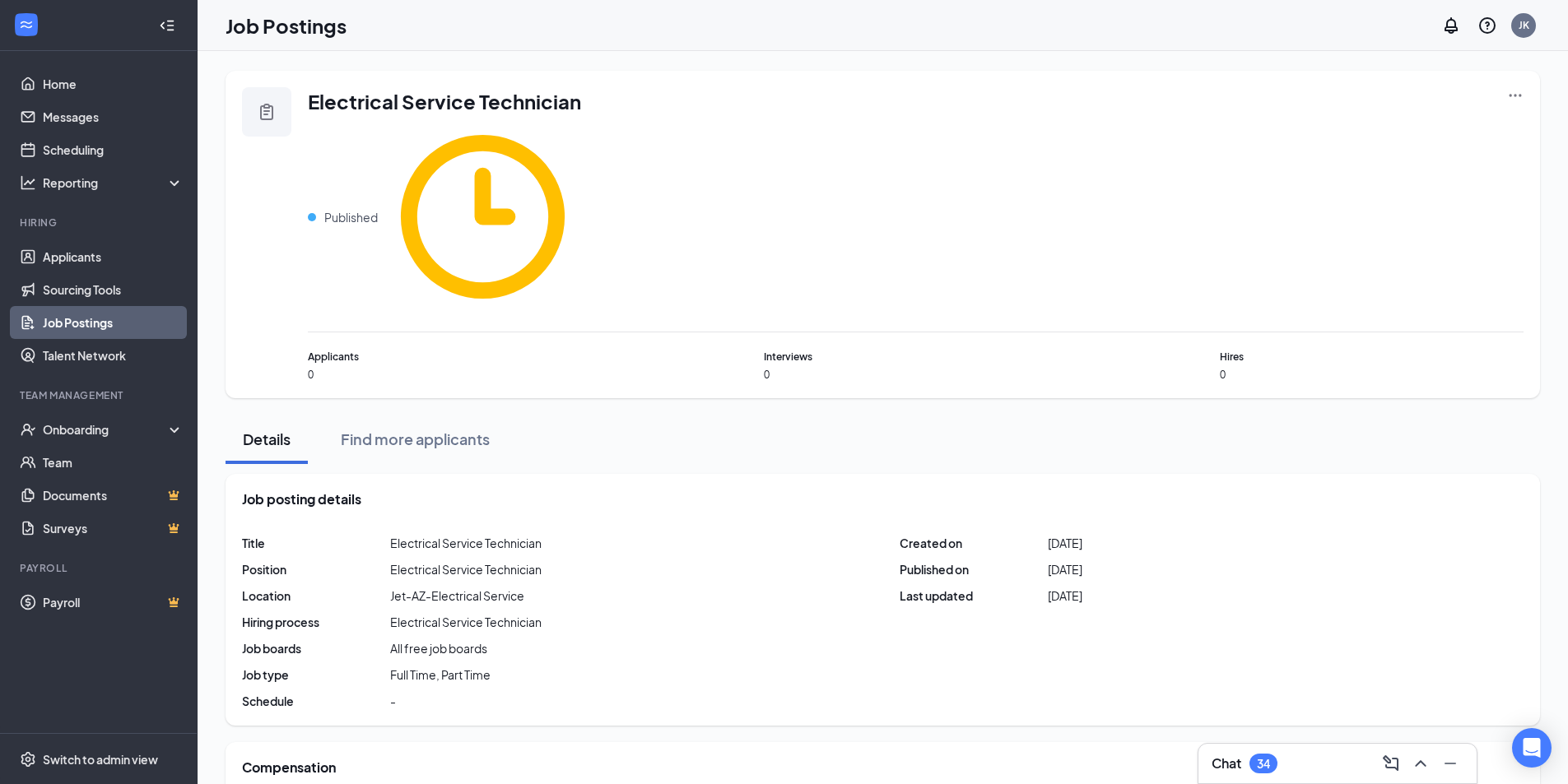
click at [746, 134] on div "Electrical Service Technician Published" at bounding box center [916, 209] width 1216 height 245
click at [747, 88] on div "Electrical Service Technician Published" at bounding box center [916, 209] width 1216 height 245
click at [79, 249] on link "Applicants" at bounding box center [113, 257] width 141 height 33
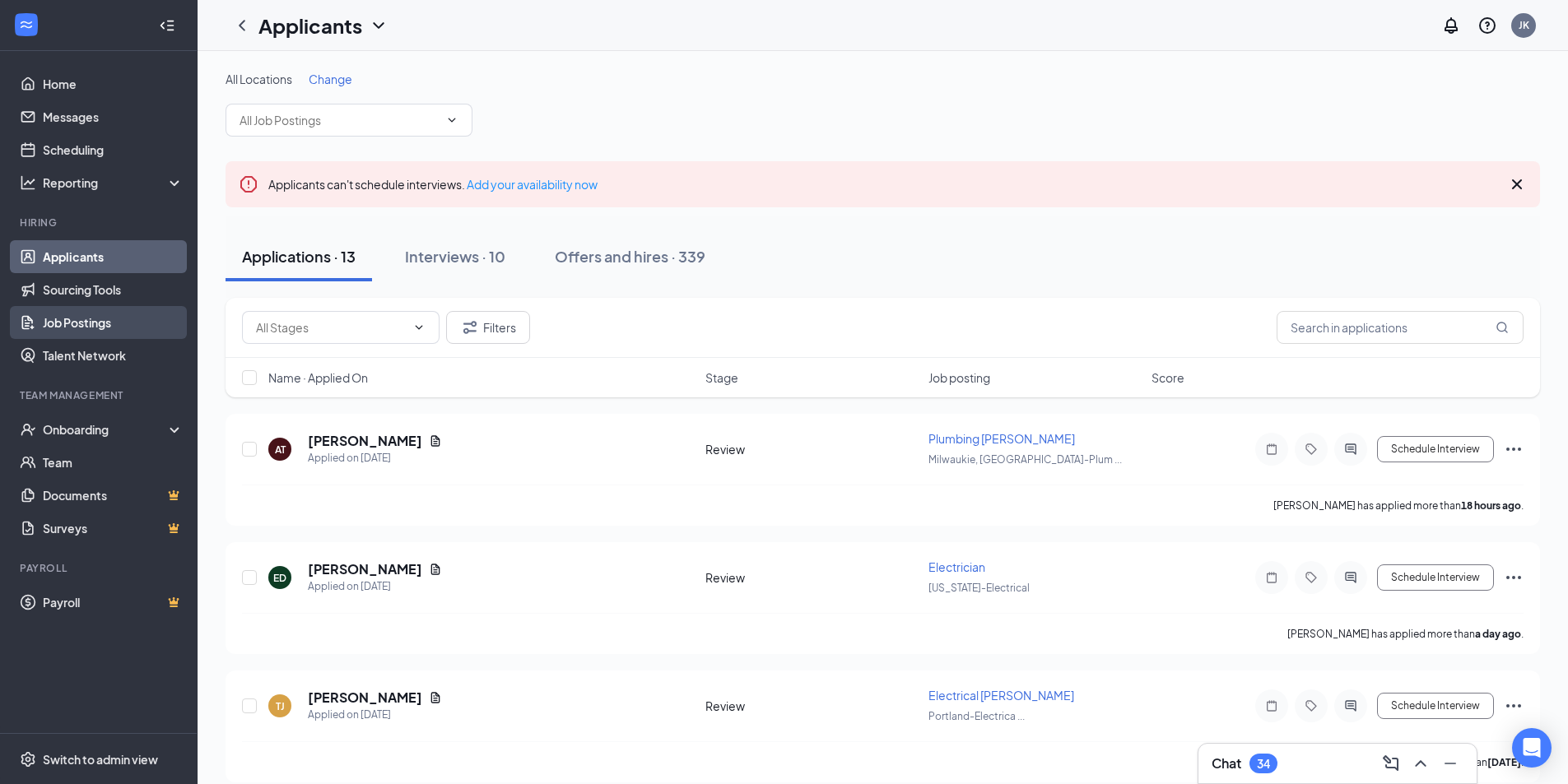
click at [124, 330] on link "Job Postings" at bounding box center [113, 323] width 141 height 33
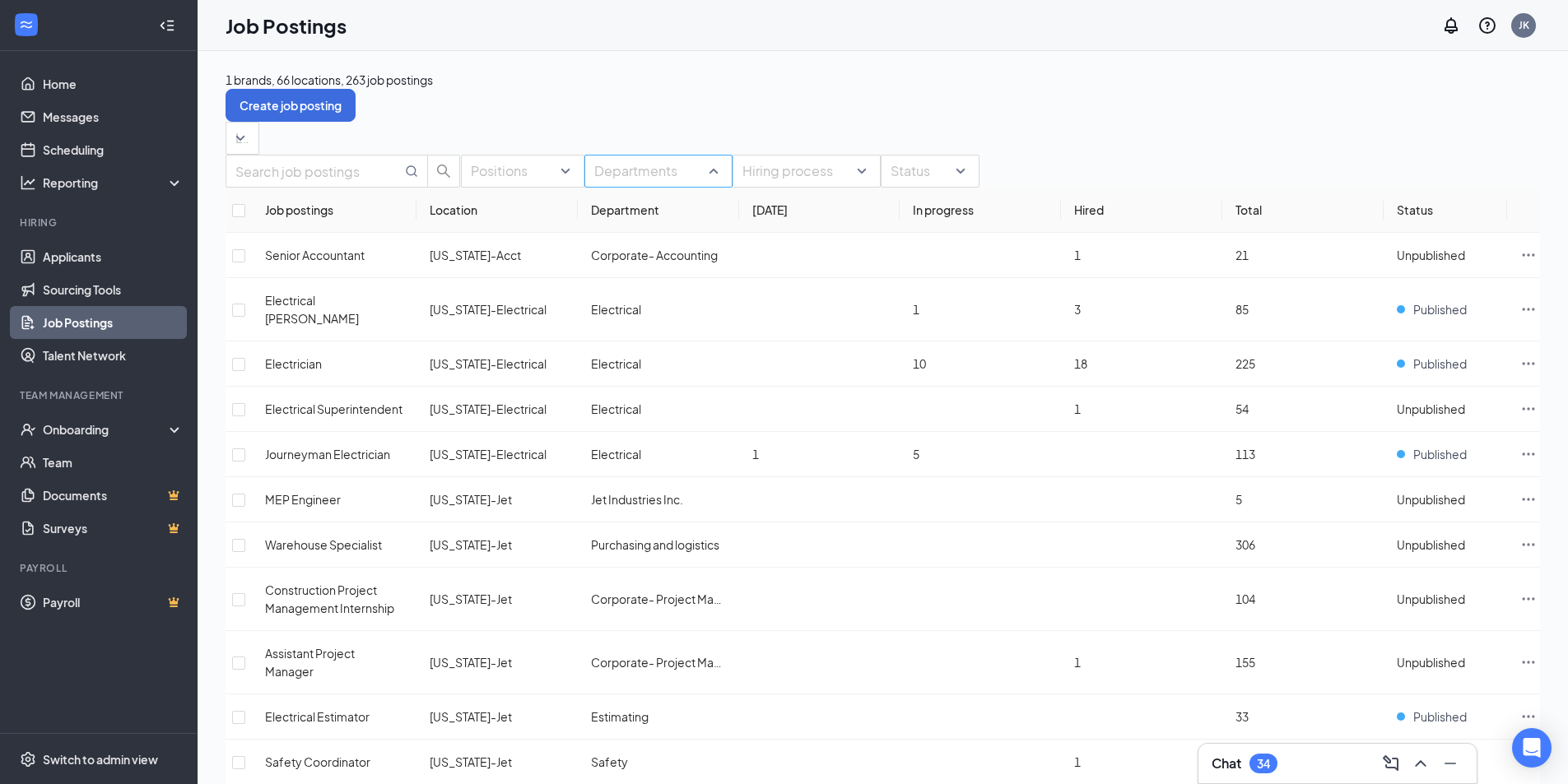
click at [697, 184] on div at bounding box center [649, 171] width 123 height 26
click at [631, 438] on span "Service" at bounding box center [611, 440] width 41 height 15
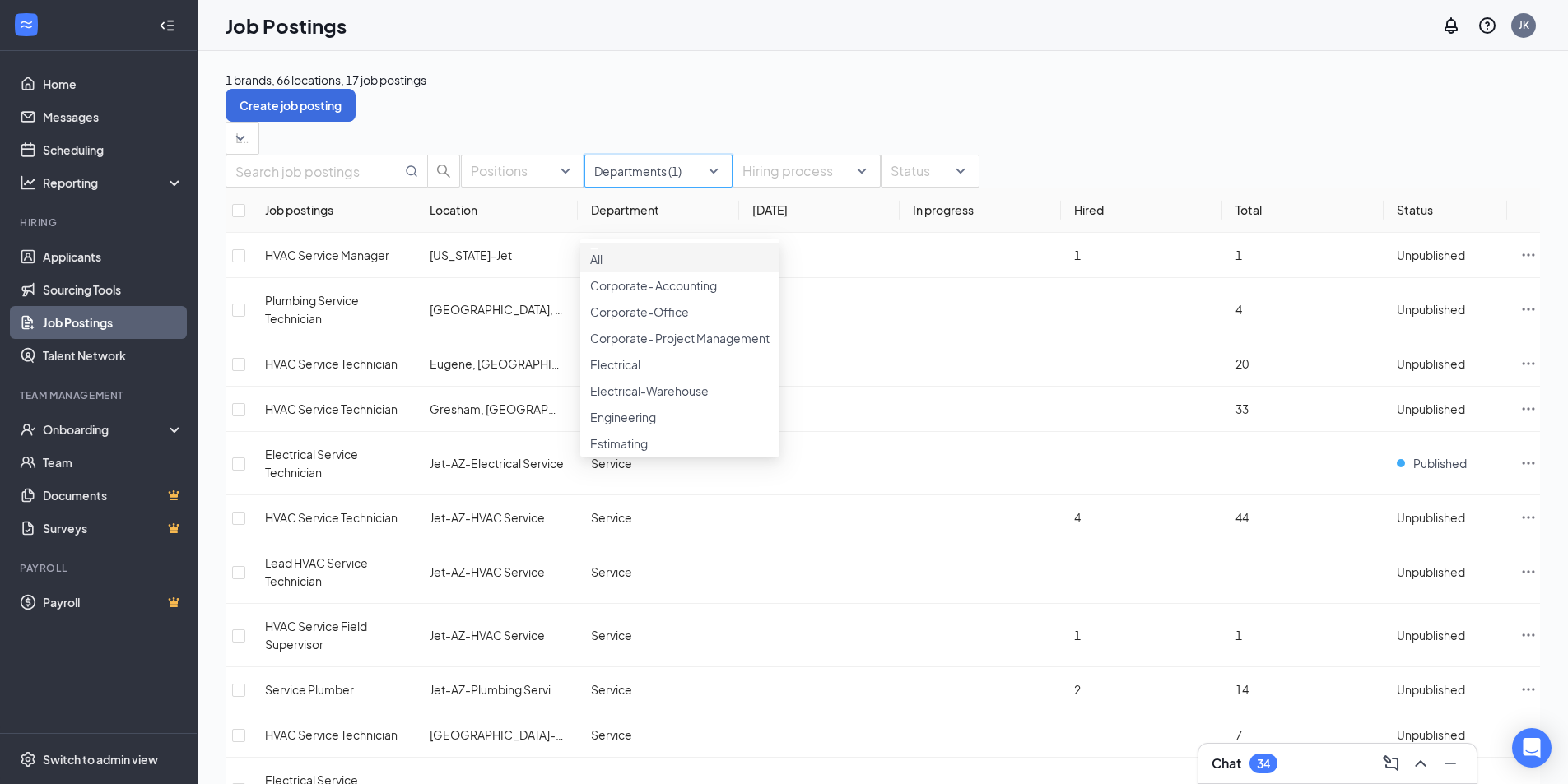
click at [803, 116] on div "1 brands, 66 locations, 17 job postings Create job posting Locations Positions …" at bounding box center [883, 622] width 1315 height 1102
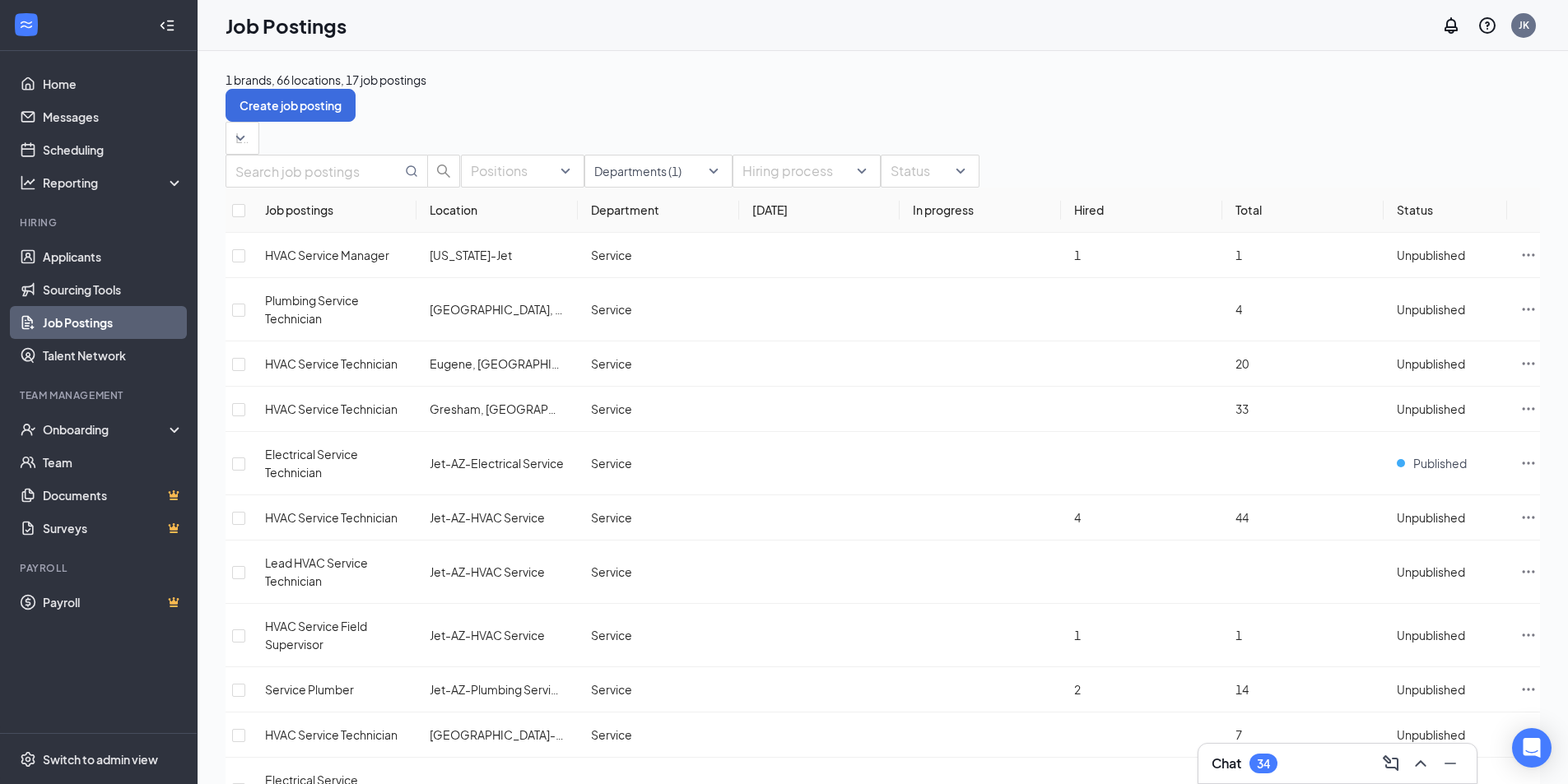
click at [750, 161] on div "Positions Departments (1) Hiring process Status Job postings Location Departmen…" at bounding box center [883, 663] width 1315 height 1018
click at [772, 119] on div "1 brands, 66 locations, 17 job postings Create job posting Locations Positions …" at bounding box center [883, 622] width 1315 height 1102
click at [62, 250] on link "Applicants" at bounding box center [113, 257] width 141 height 33
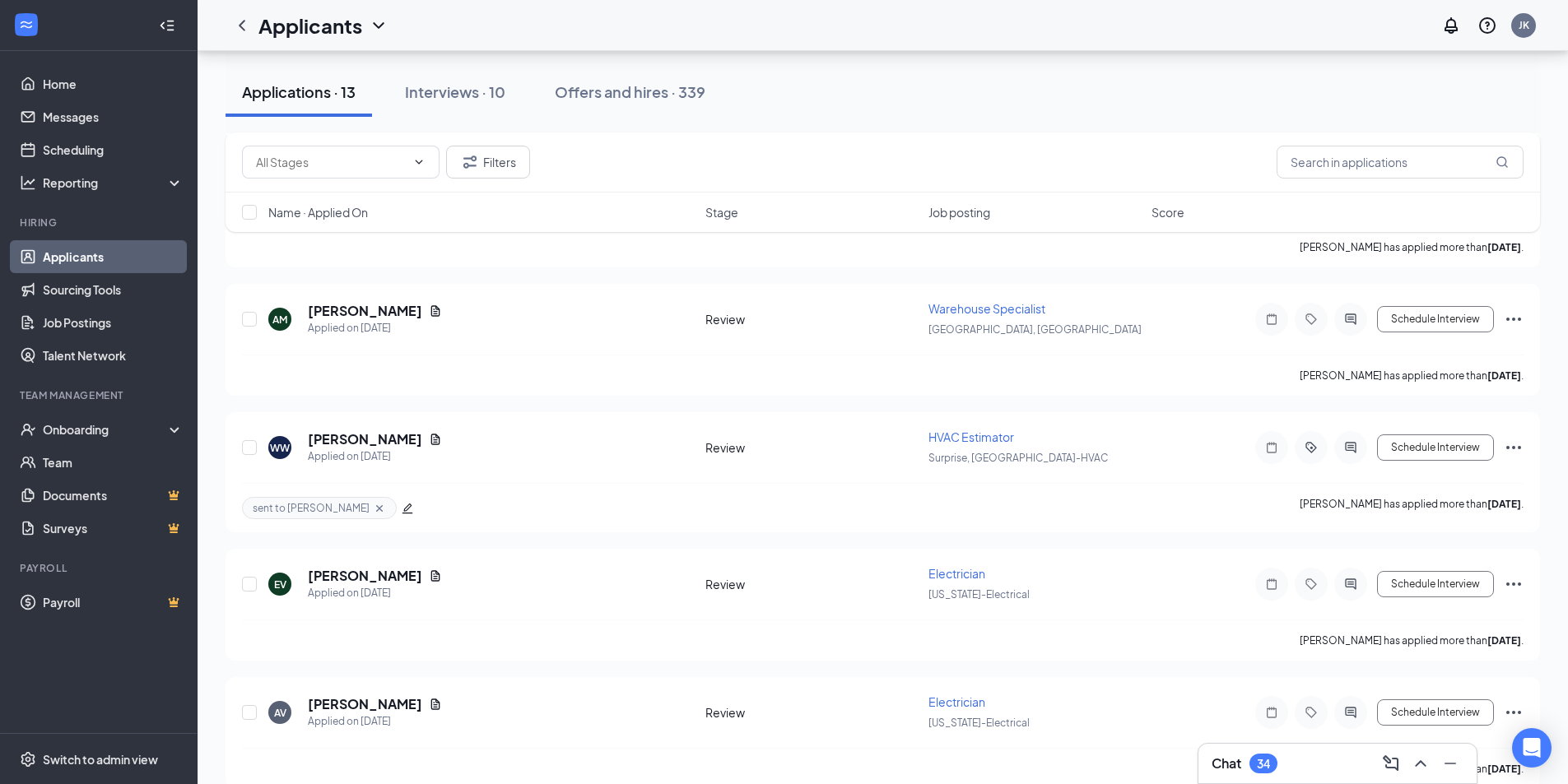
scroll to position [658, 0]
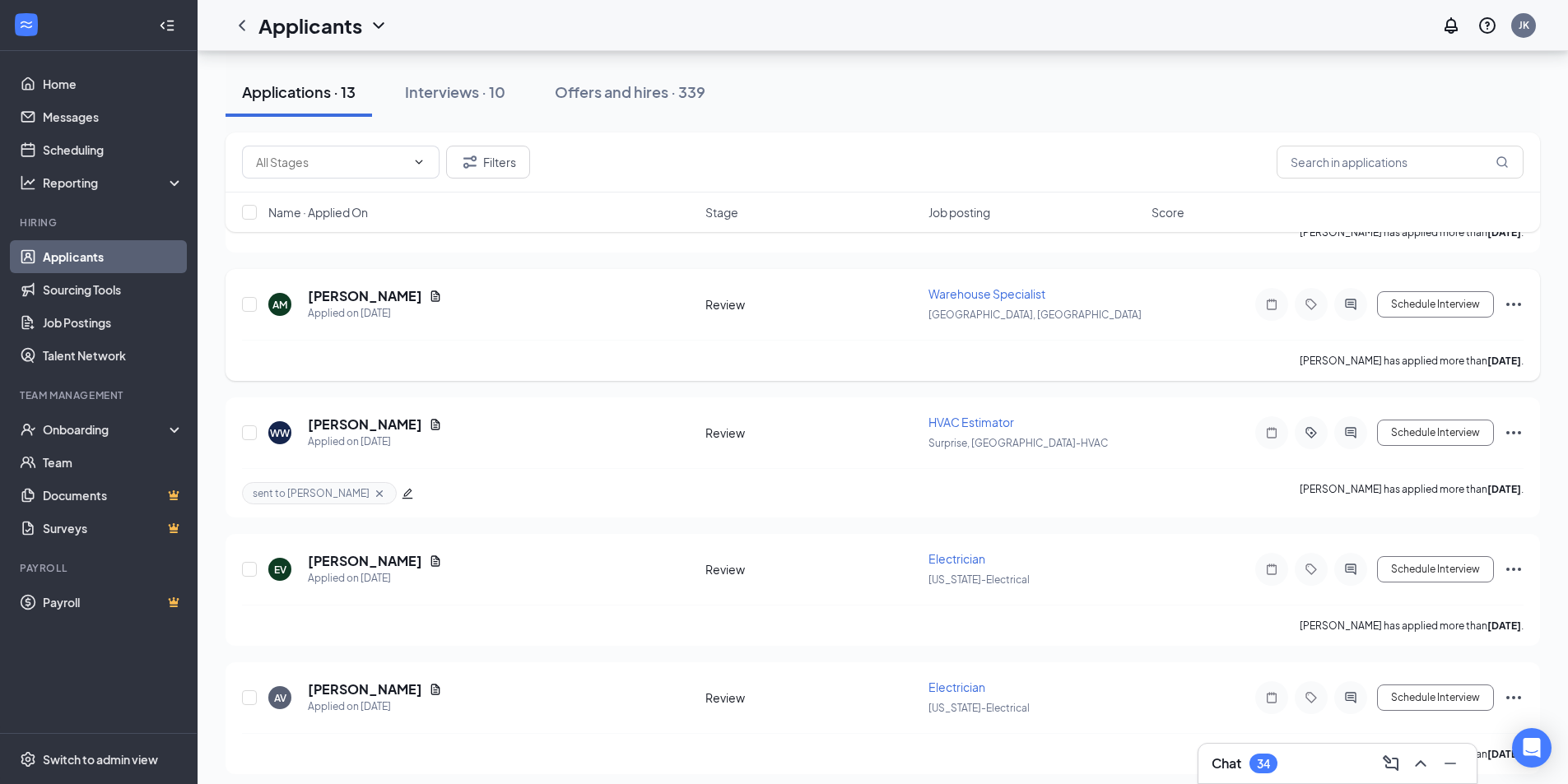
click at [957, 294] on span "Warehouse Specialist" at bounding box center [986, 294] width 117 height 15
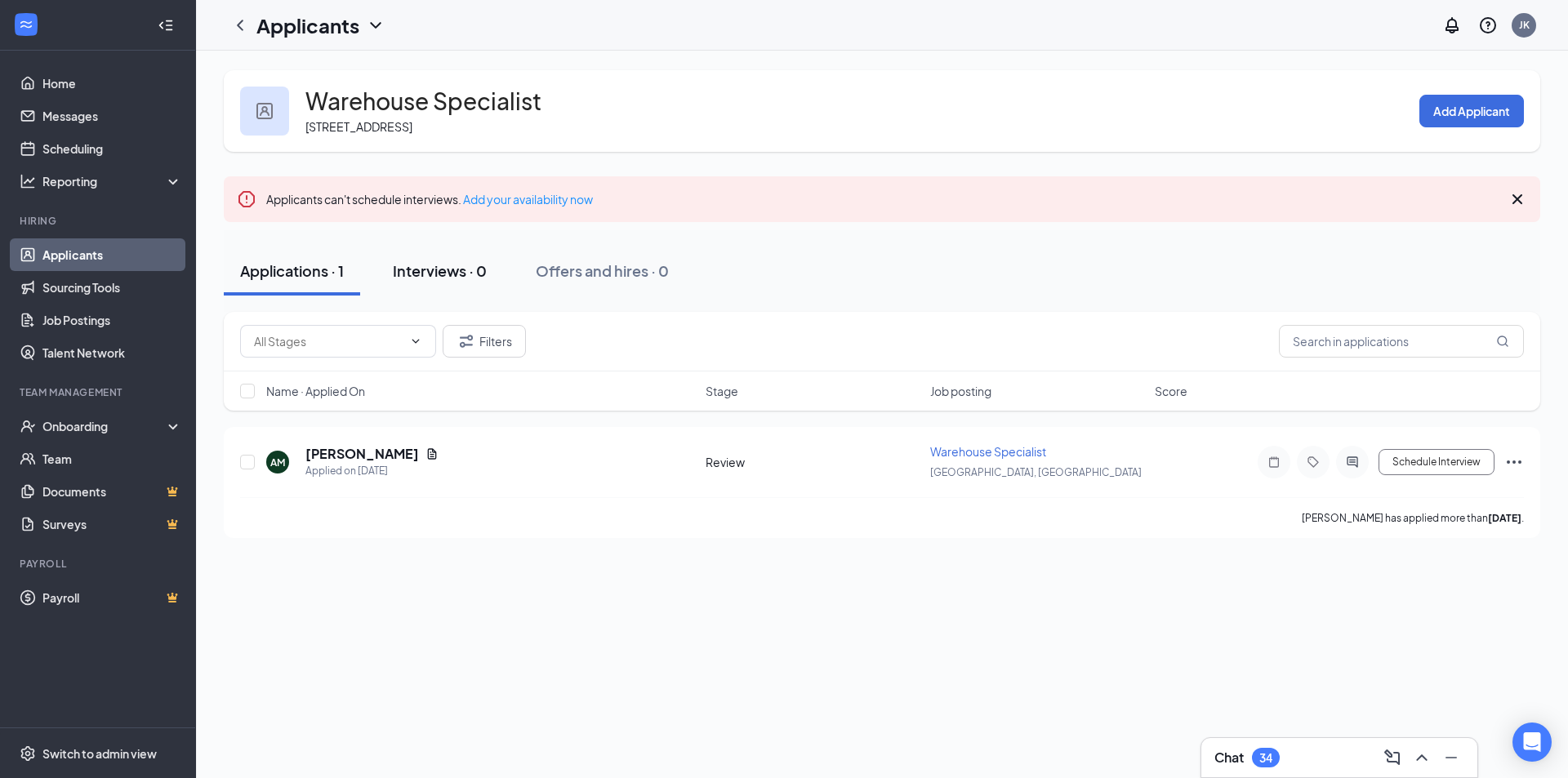
click at [440, 277] on div "Interviews · 0" at bounding box center [440, 271] width 94 height 20
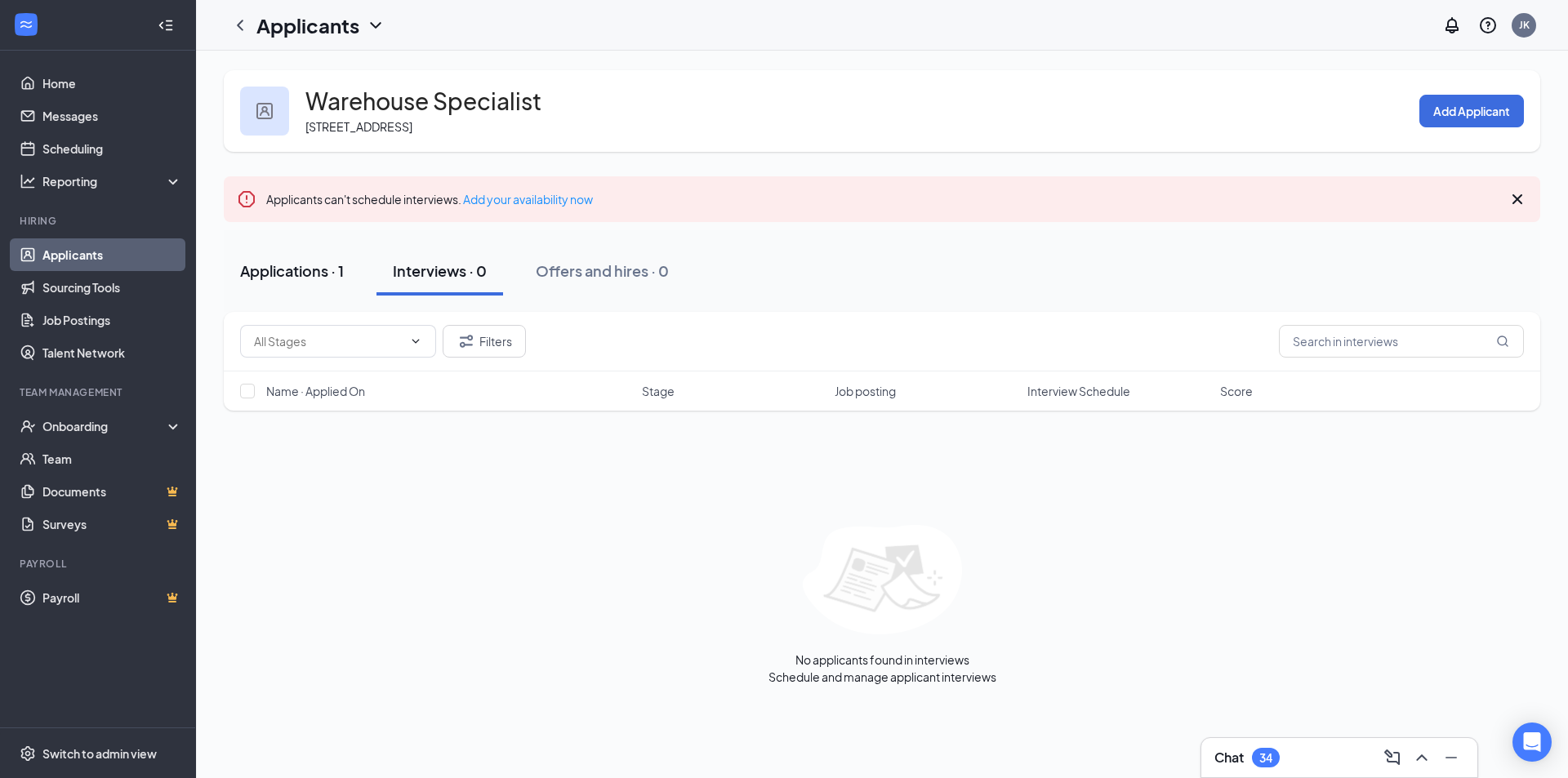
click at [270, 269] on div "Applications · 1" at bounding box center [292, 271] width 104 height 20
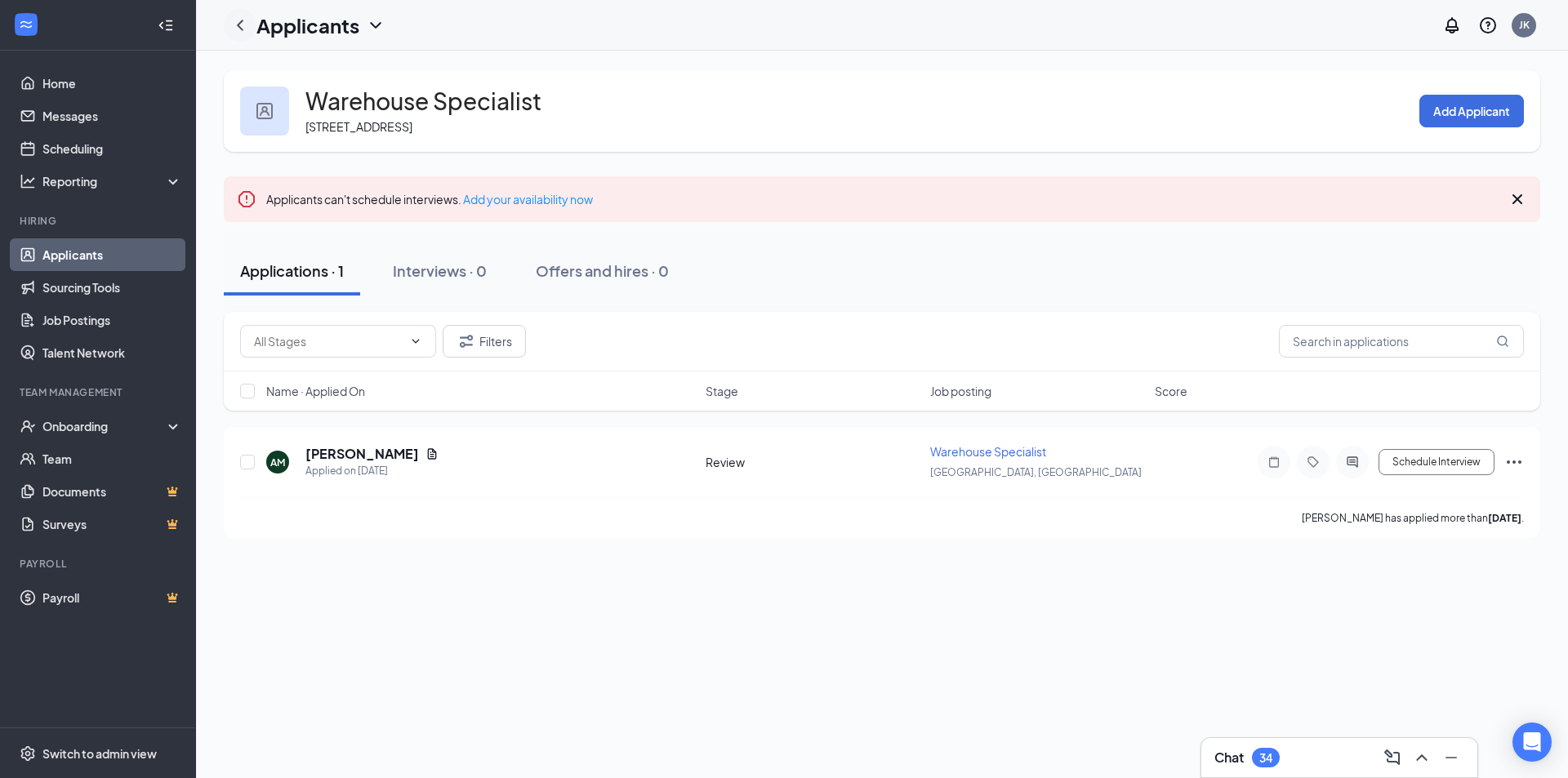
click at [241, 32] on icon "ChevronLeft" at bounding box center [240, 25] width 19 height 19
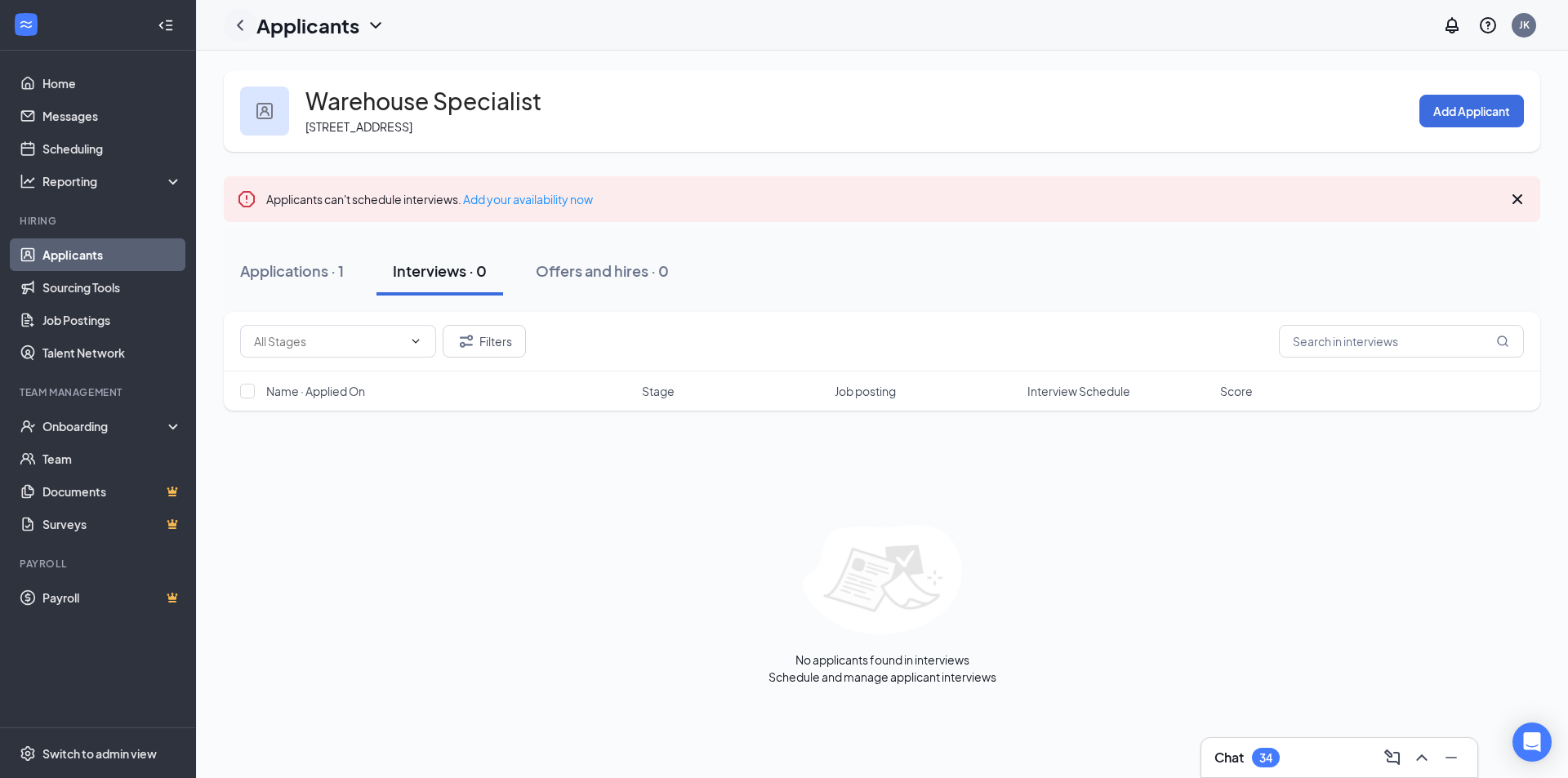
click at [241, 34] on icon "ChevronLeft" at bounding box center [240, 25] width 19 height 19
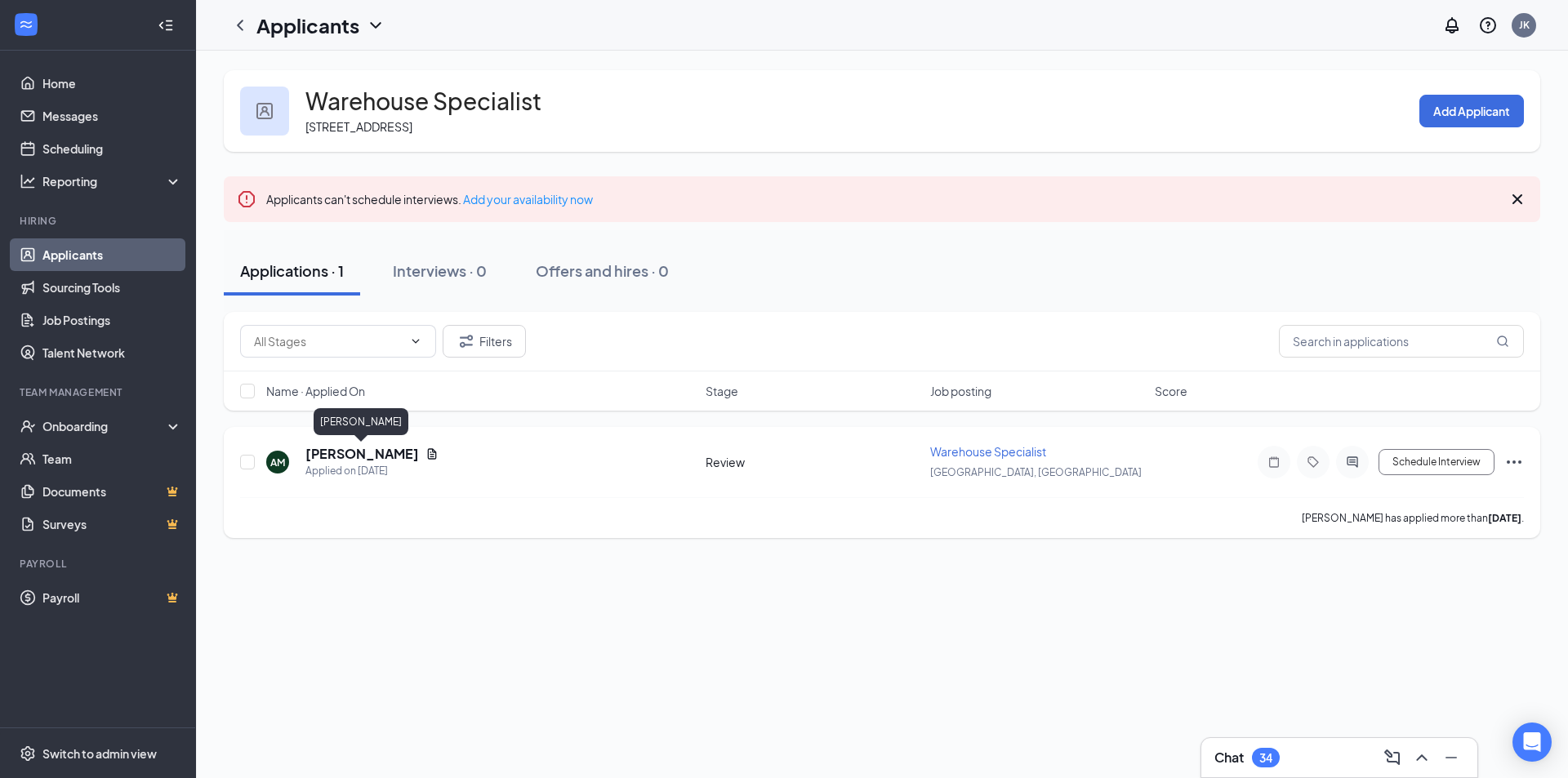
click at [357, 455] on h5 "[PERSON_NAME]" at bounding box center [363, 454] width 114 height 18
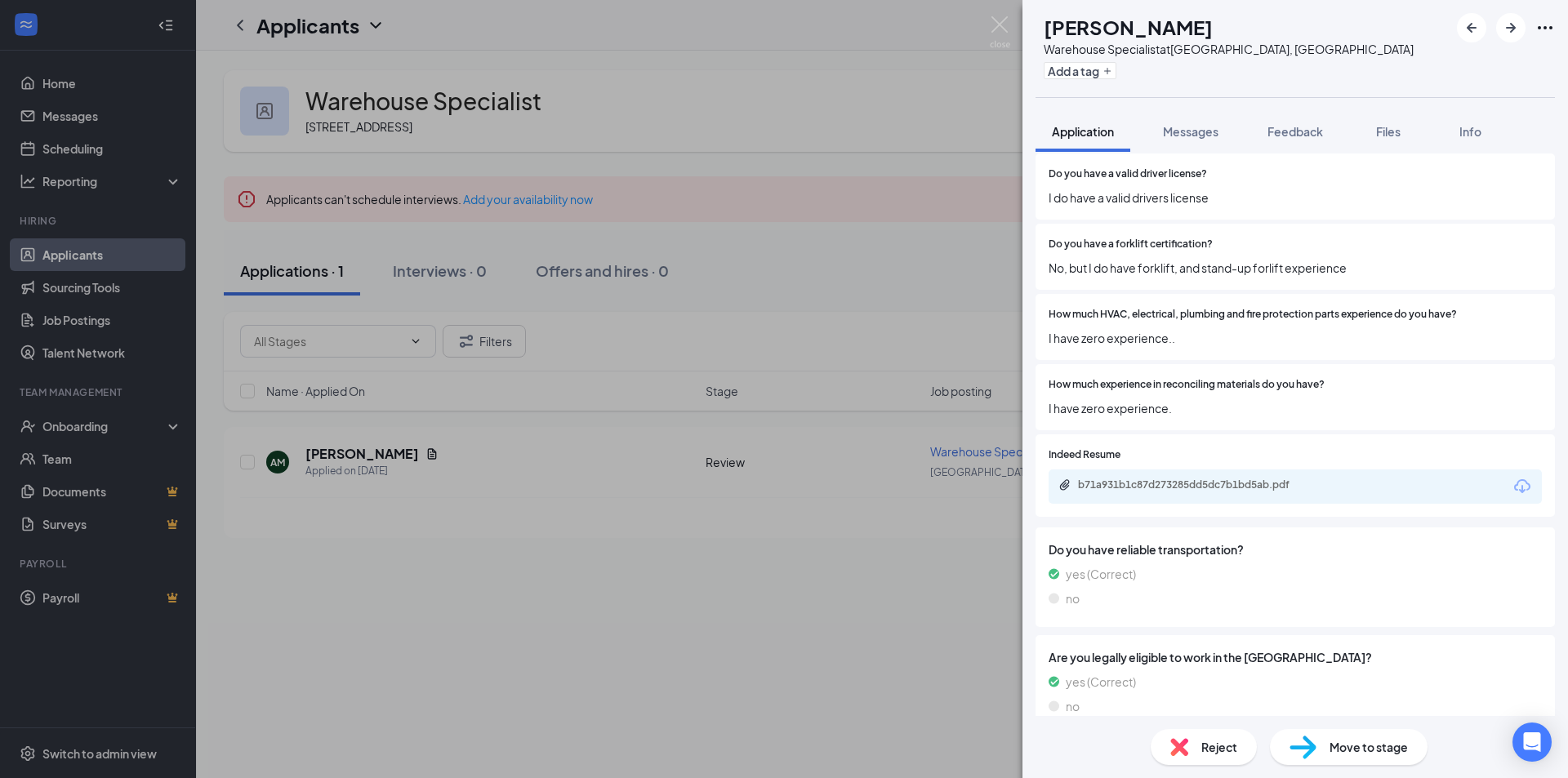
scroll to position [898, 0]
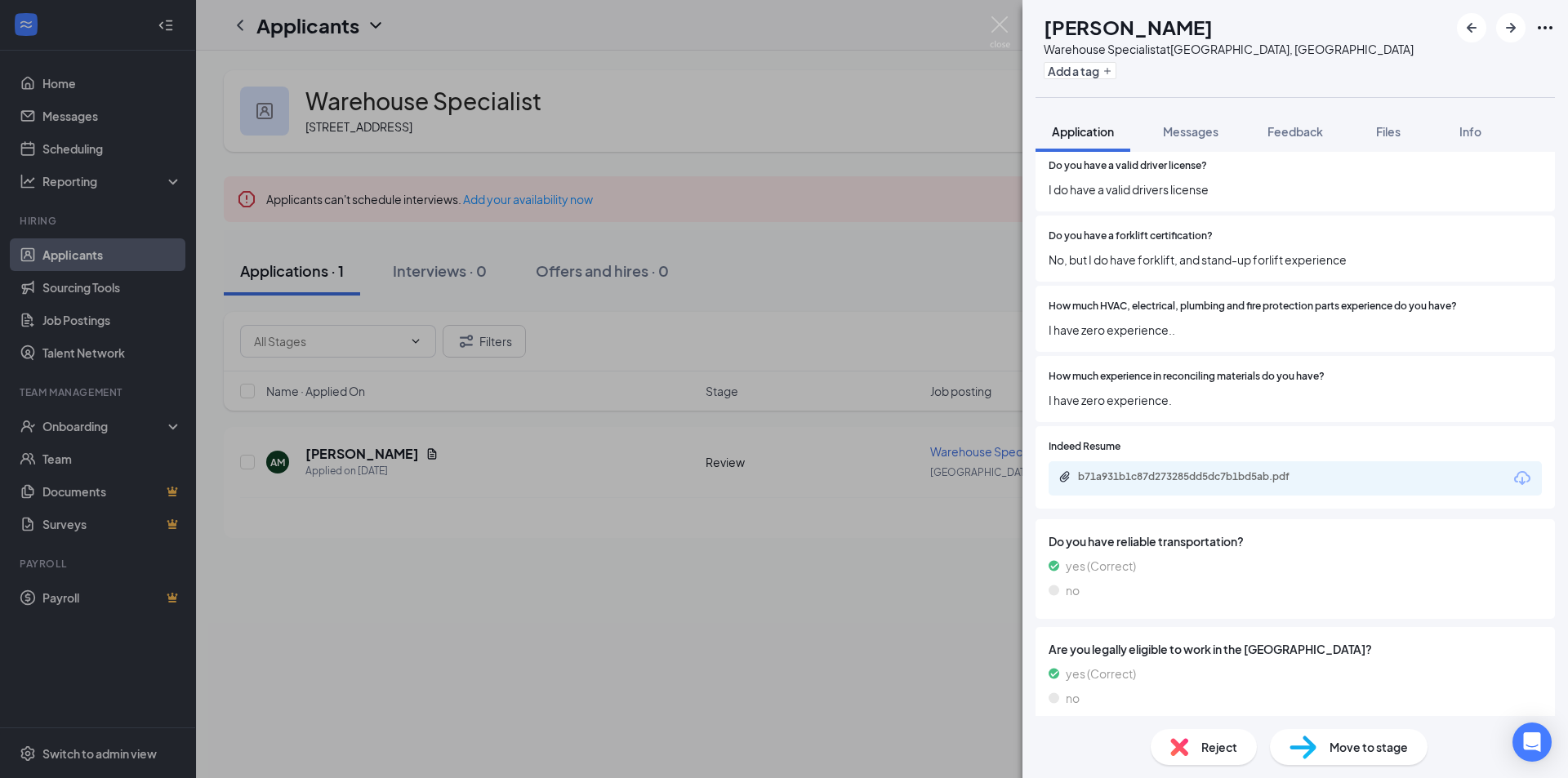
click at [782, 614] on div "AM [PERSON_NAME] Warehouse Specialist at [GEOGRAPHIC_DATA], [GEOGRAPHIC_DATA] A…" at bounding box center [784, 389] width 1568 height 778
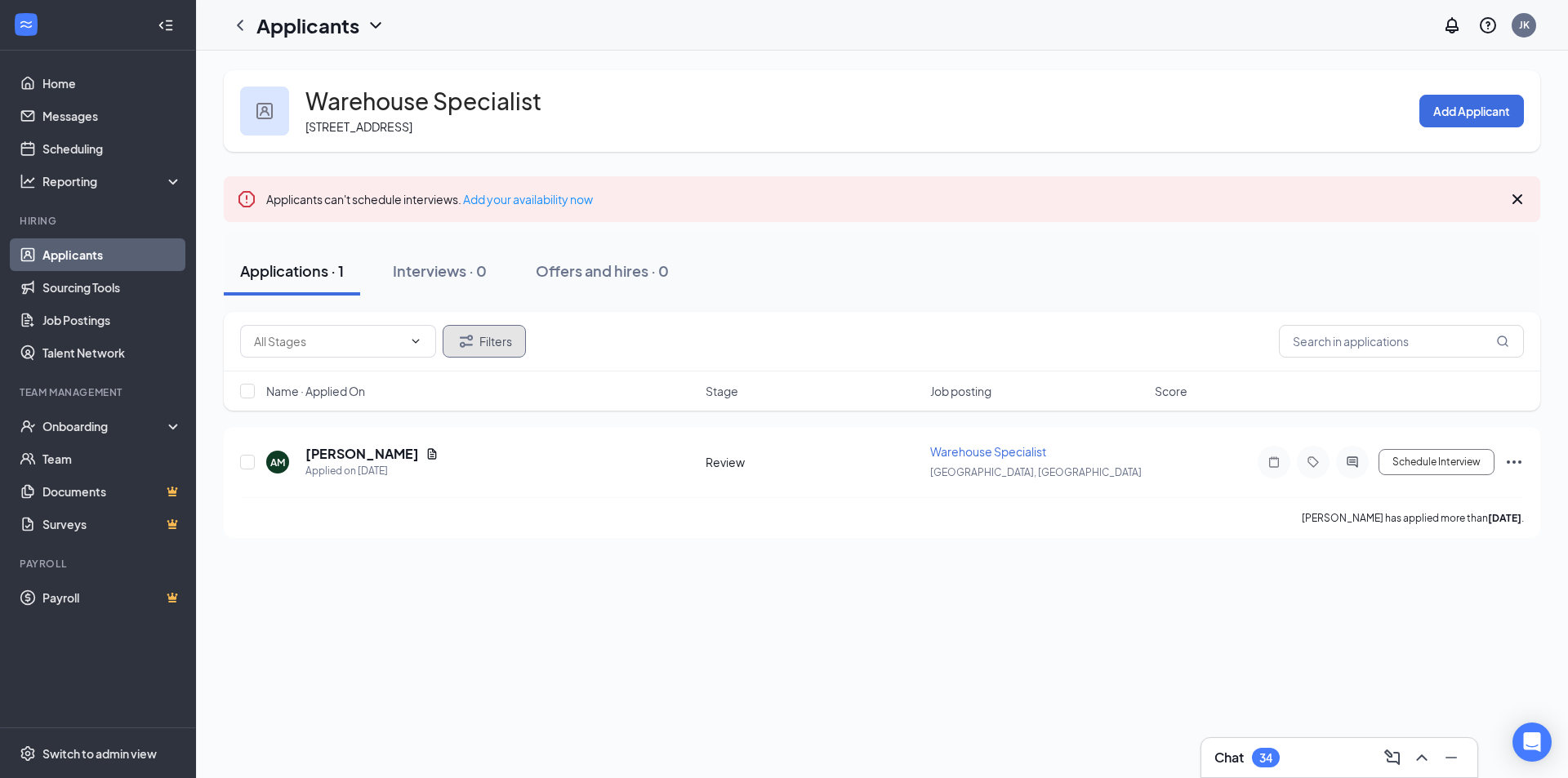
click at [519, 352] on button "Filters" at bounding box center [484, 341] width 84 height 33
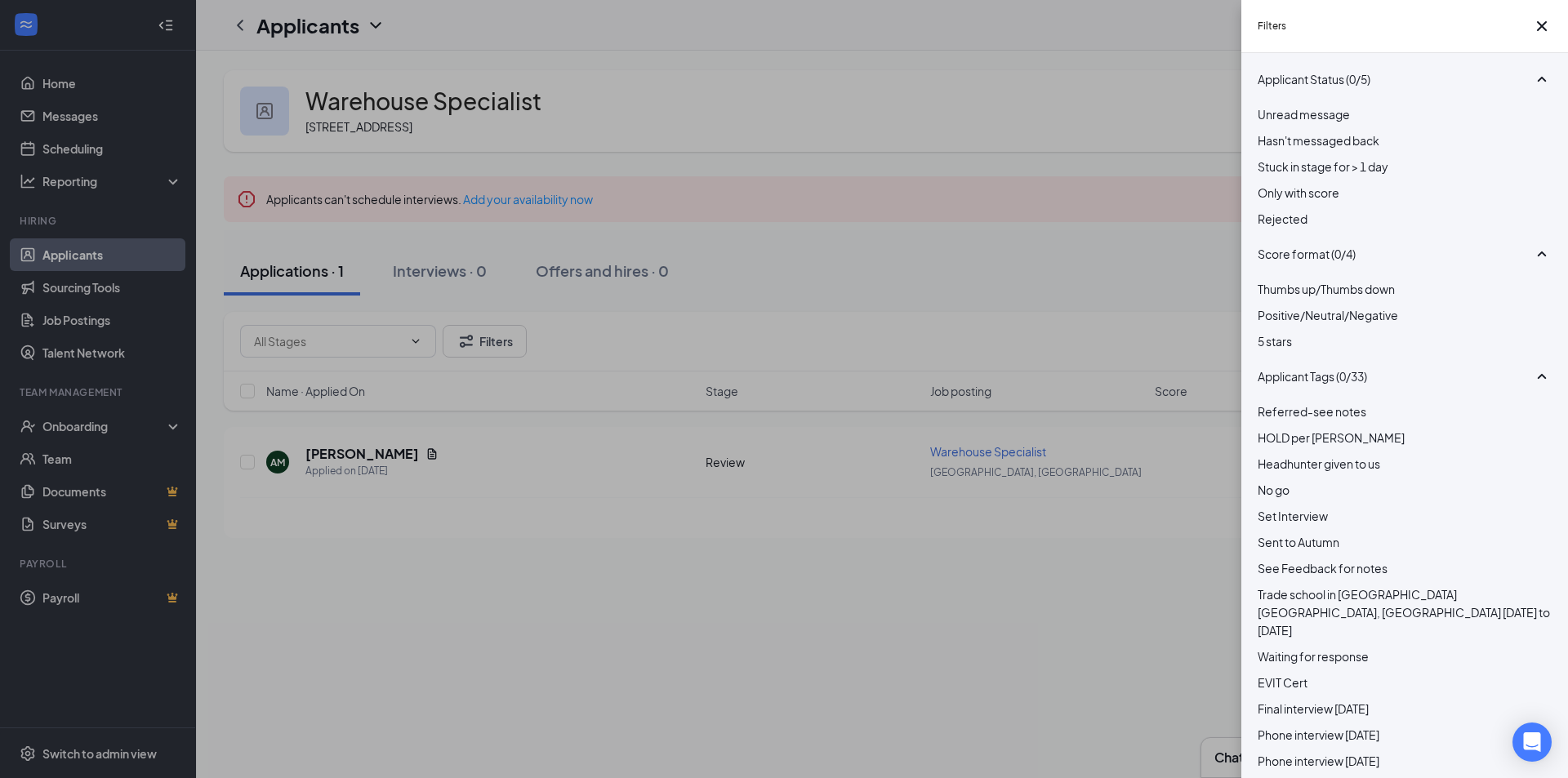
click at [1274, 228] on div "Rejected" at bounding box center [1405, 219] width 294 height 18
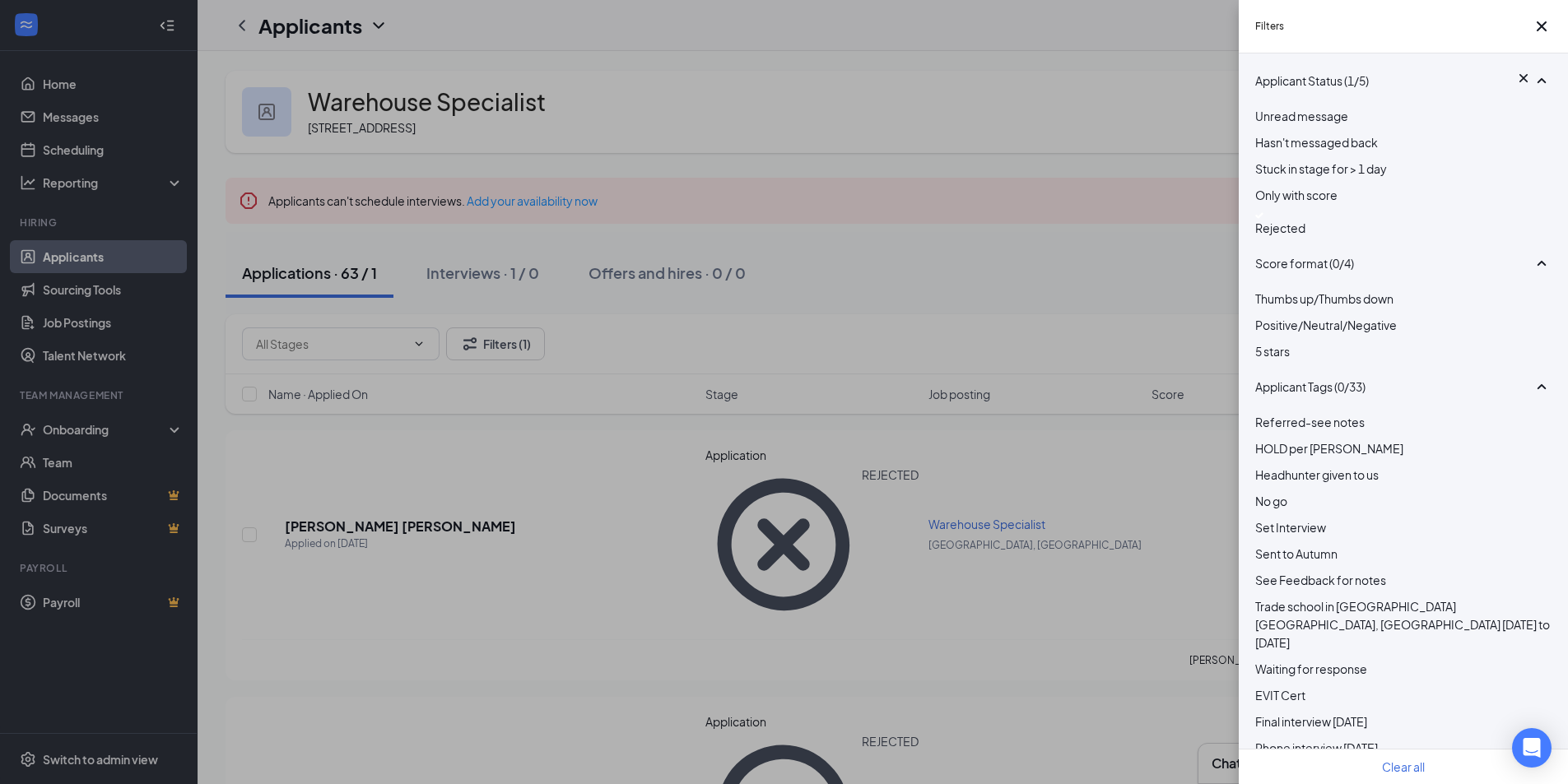
click at [824, 332] on div "Filters Applicant Status (1/5) Unread message Hasn't messaged back Stuck in sta…" at bounding box center [784, 392] width 1568 height 784
click at [823, 332] on div "Filters Applicant Status (1/5) Unread message Hasn't messaged back Stuck in sta…" at bounding box center [784, 392] width 1568 height 784
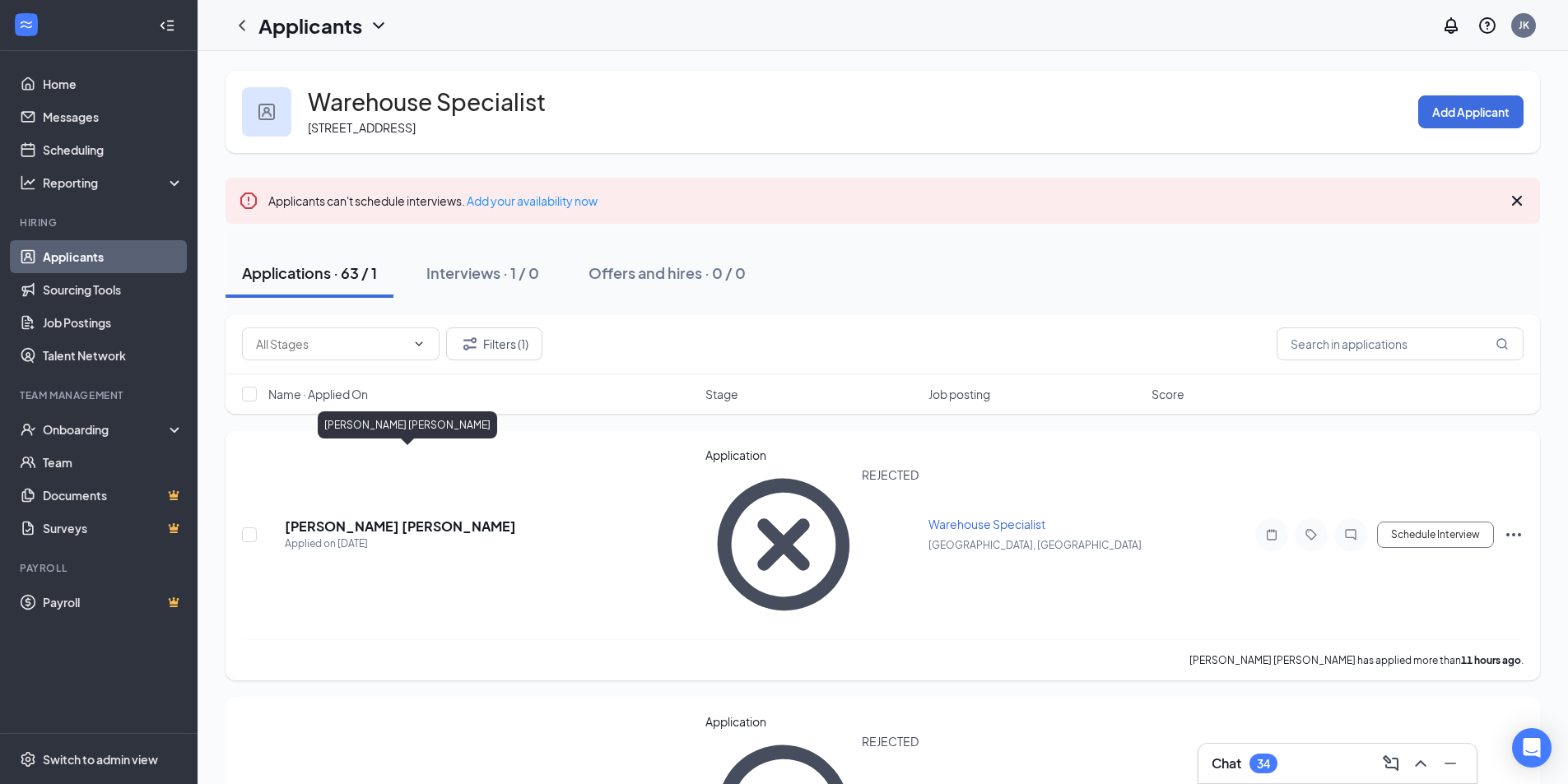
click at [401, 518] on h5 "[PERSON_NAME] [PERSON_NAME]" at bounding box center [401, 527] width 231 height 18
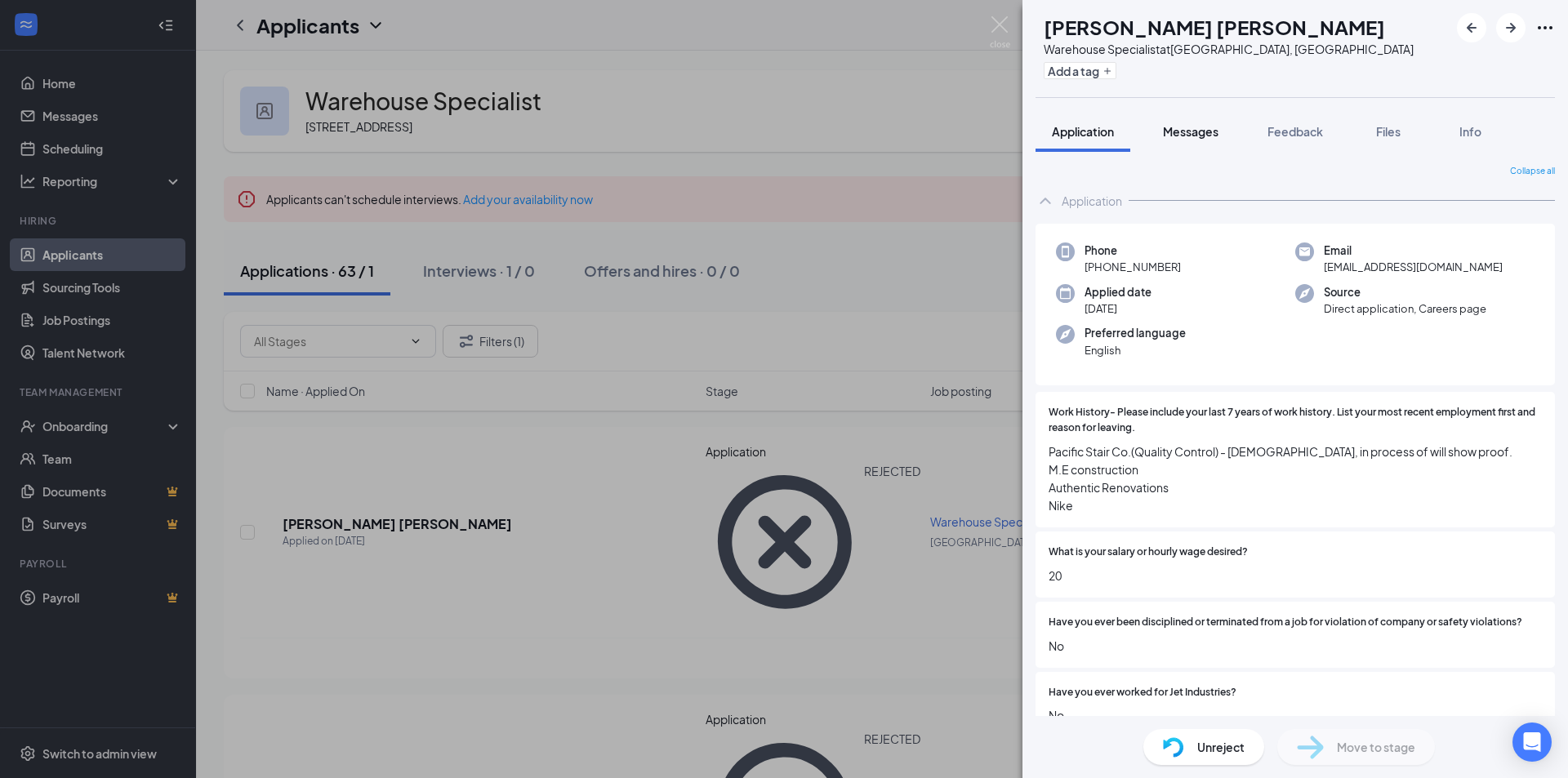
click at [1193, 130] on span "Messages" at bounding box center [1191, 131] width 55 height 15
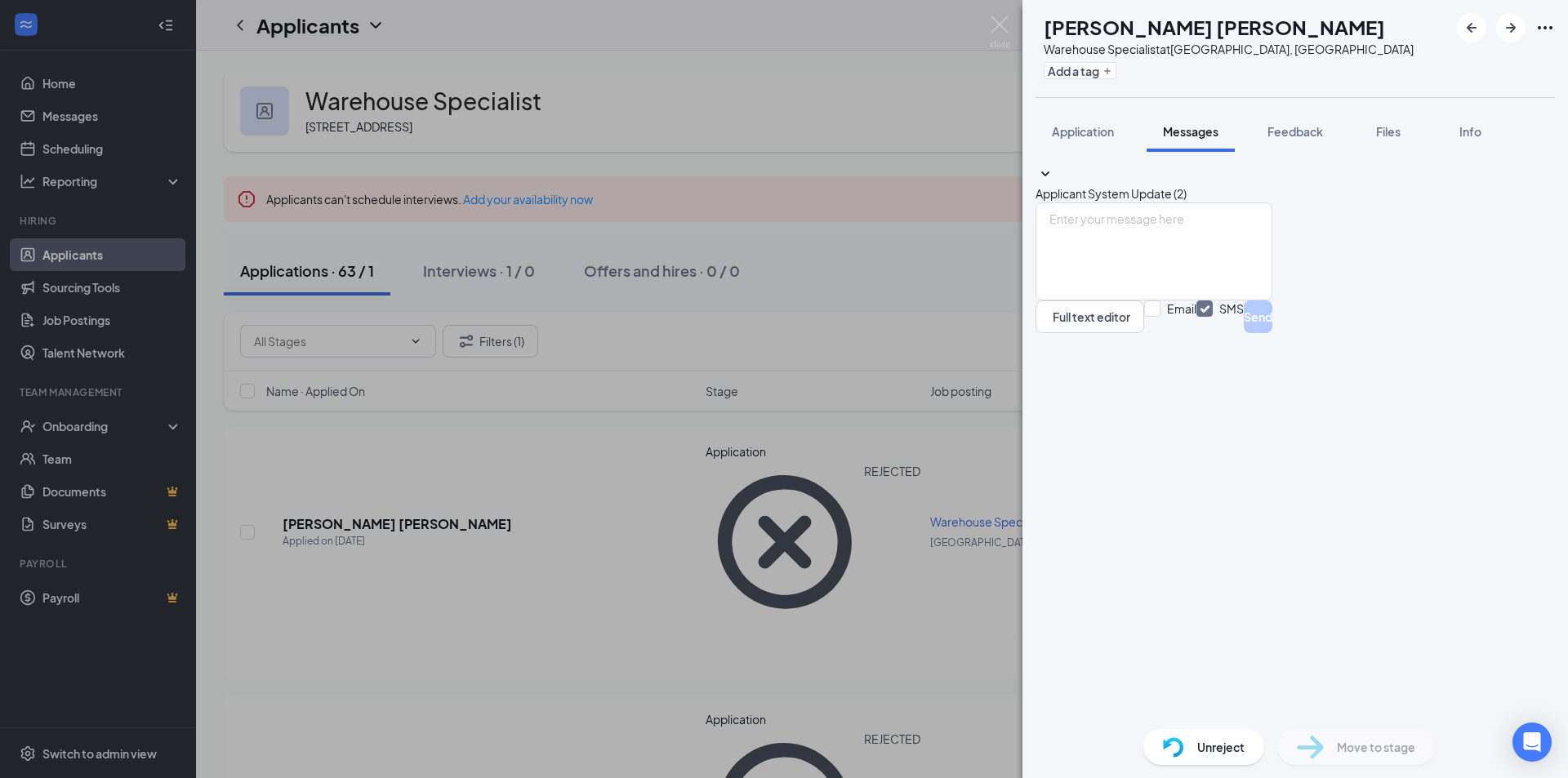
click at [1055, 180] on icon "SmallChevronDown" at bounding box center [1045, 174] width 19 height 19
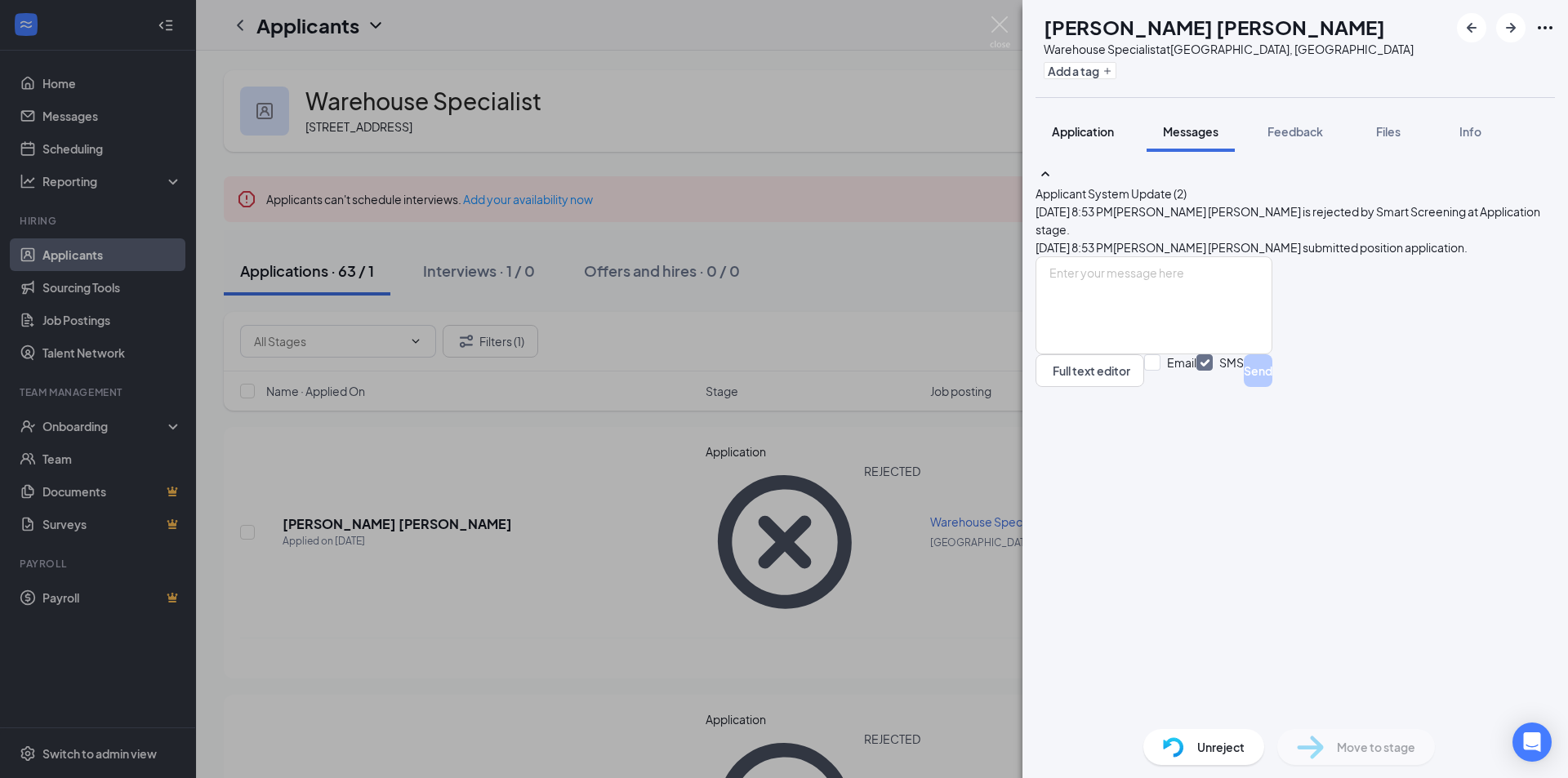
click at [1081, 129] on span "Application" at bounding box center [1083, 131] width 62 height 15
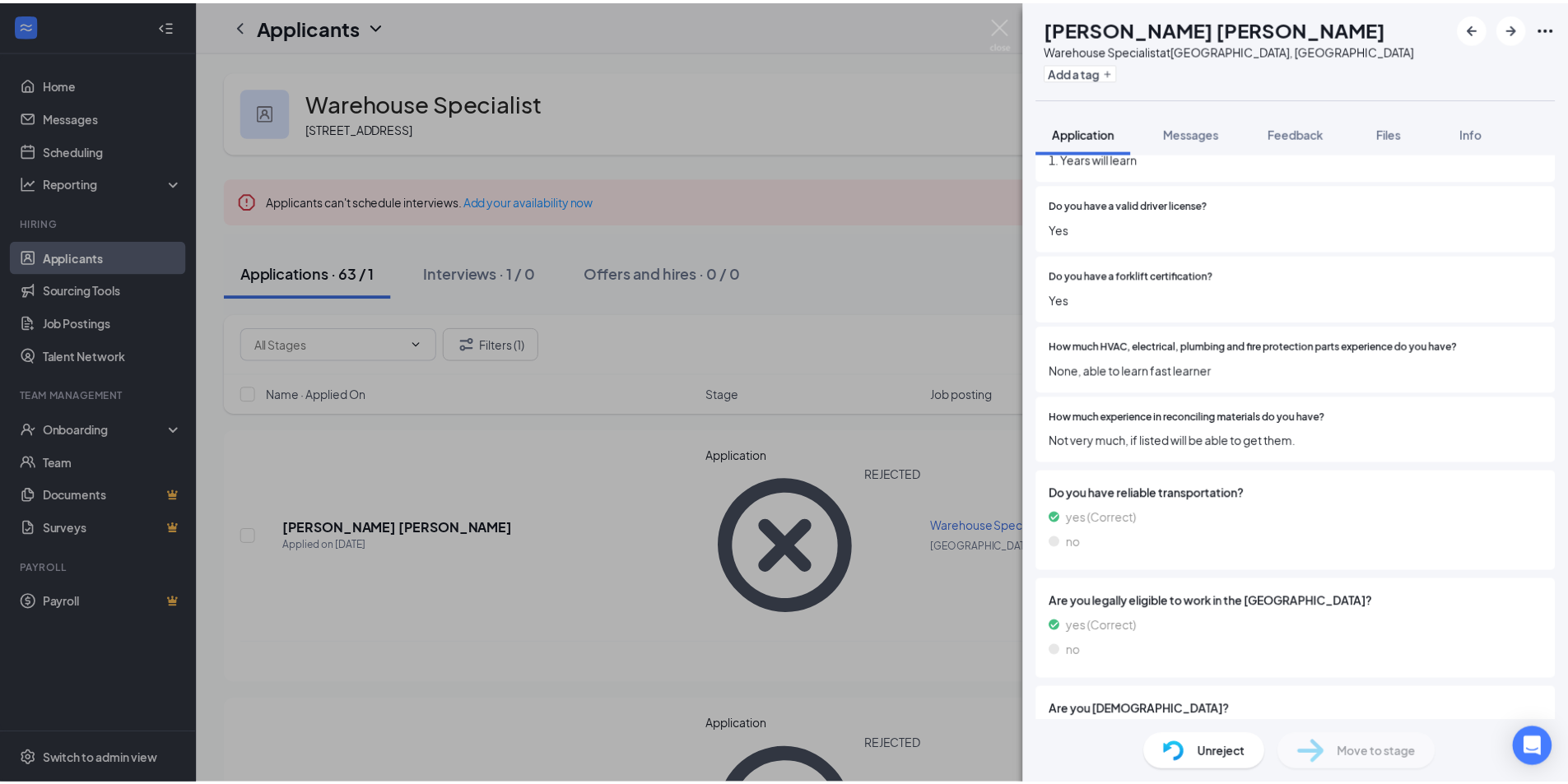
scroll to position [1084, 0]
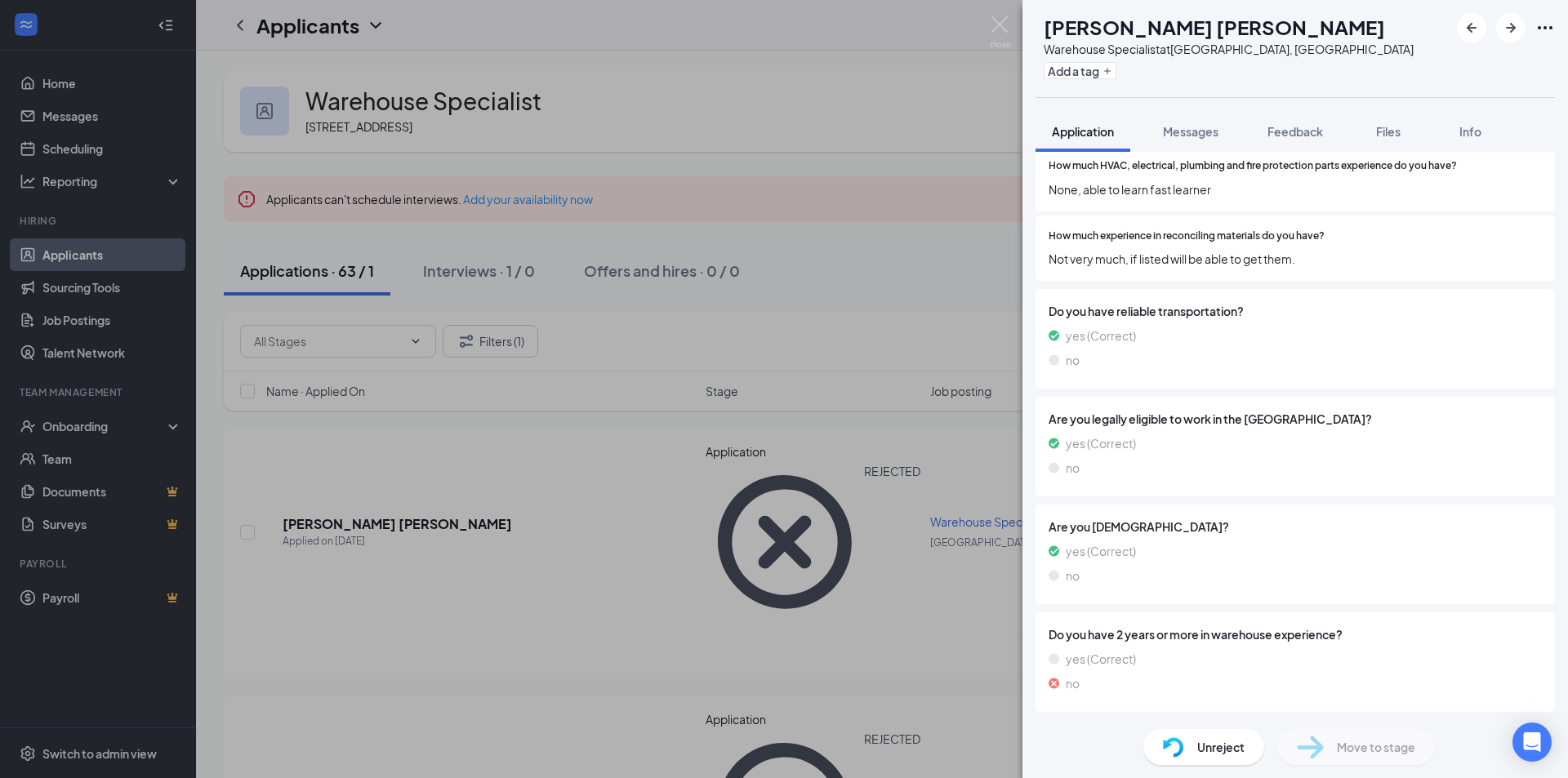
click at [560, 498] on div "[PERSON_NAME] [PERSON_NAME] [PERSON_NAME] Specialist at [GEOGRAPHIC_DATA], [GEO…" at bounding box center [784, 389] width 1568 height 778
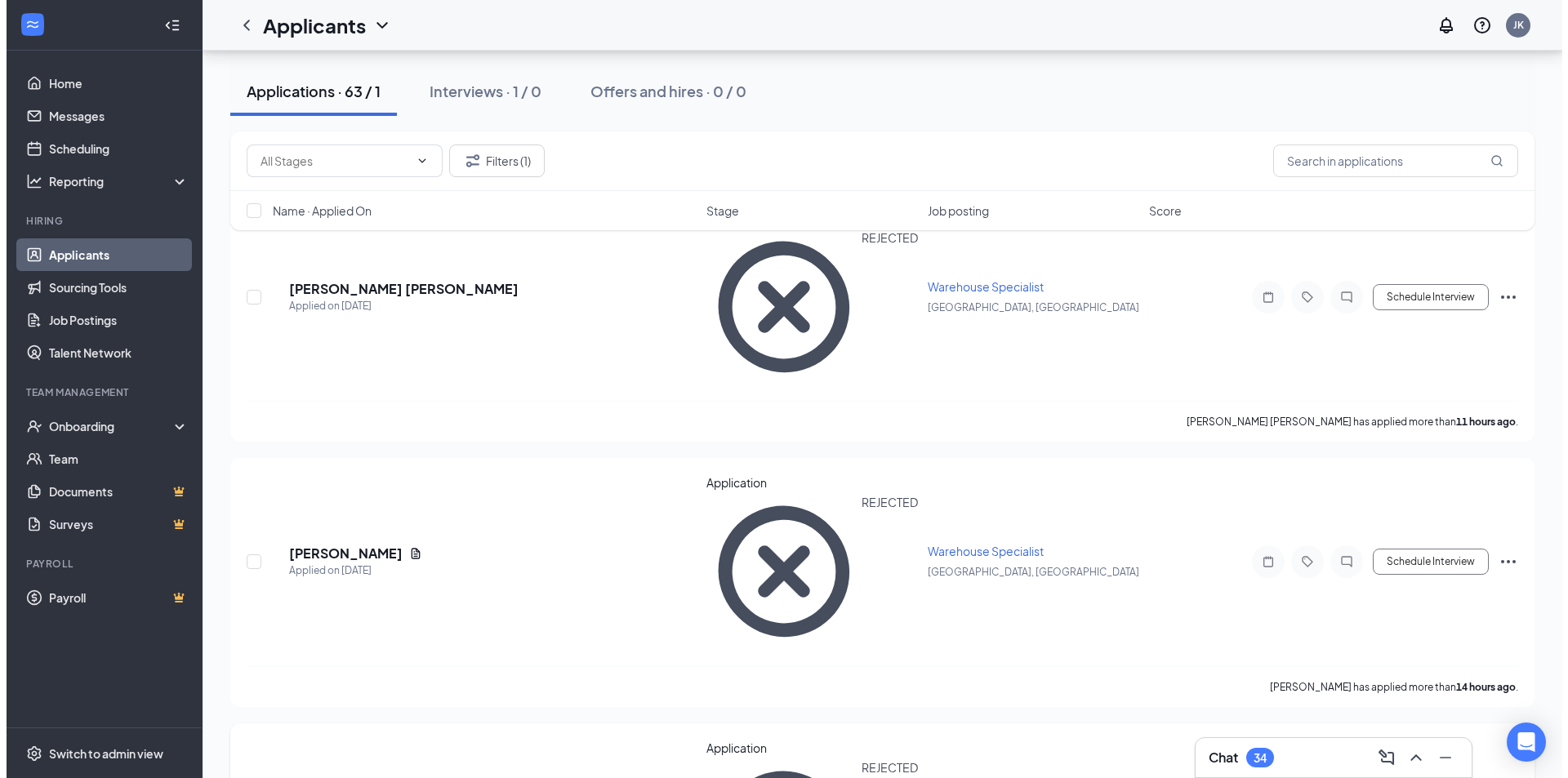
scroll to position [245, 0]
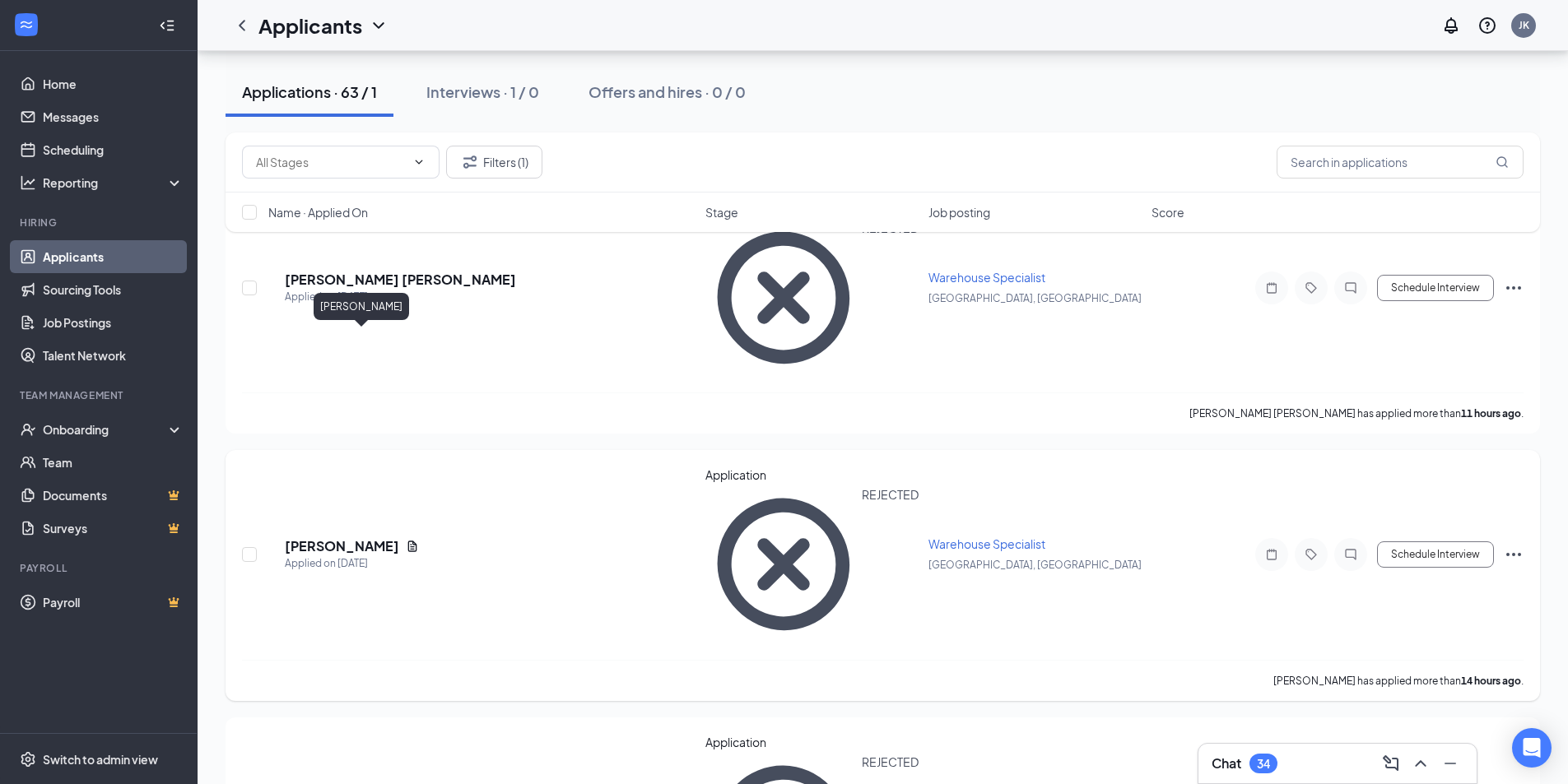
click at [357, 537] on h5 "[PERSON_NAME]" at bounding box center [342, 546] width 115 height 18
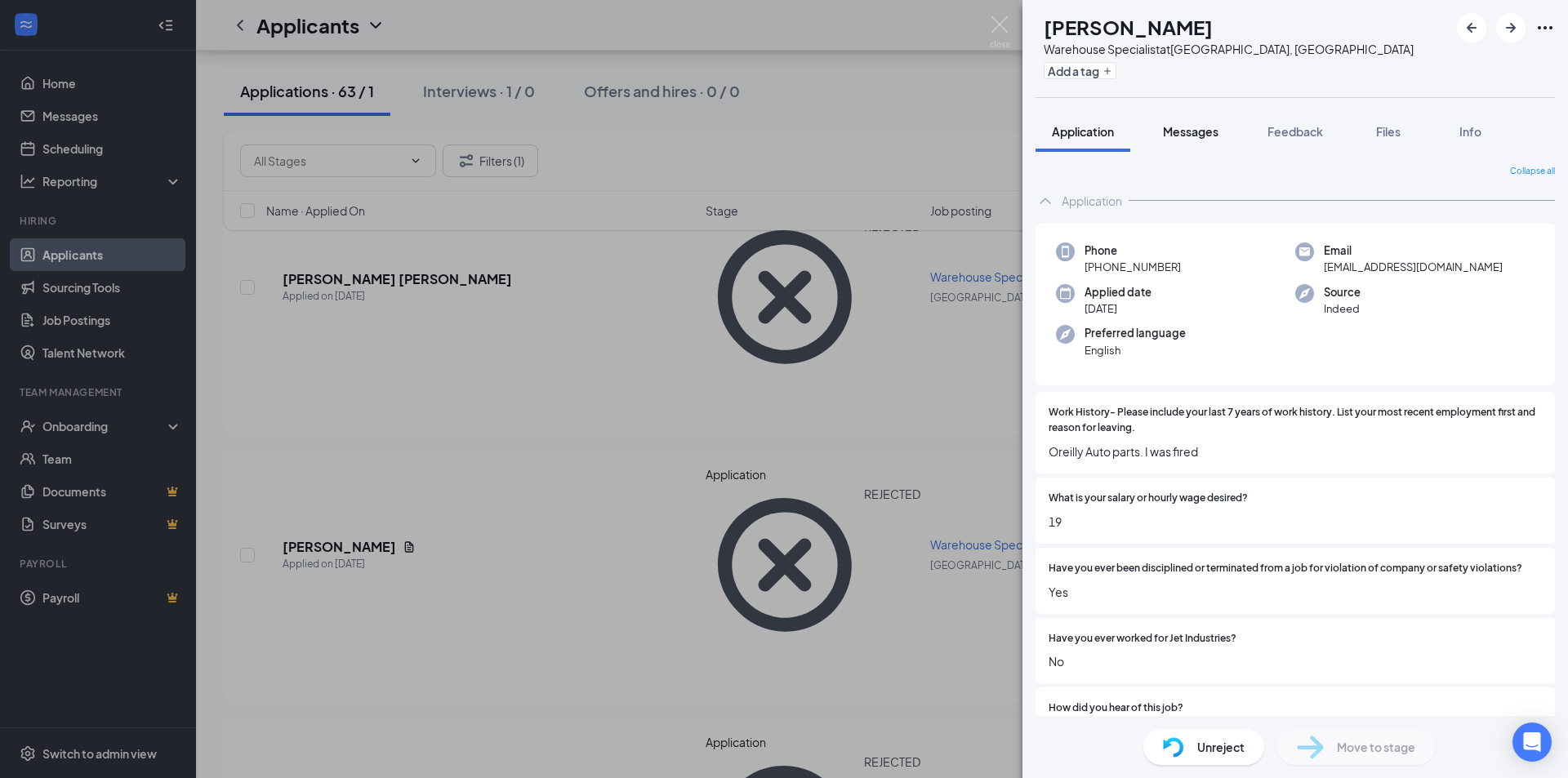
click at [1206, 124] on div "Messages" at bounding box center [1191, 131] width 55 height 17
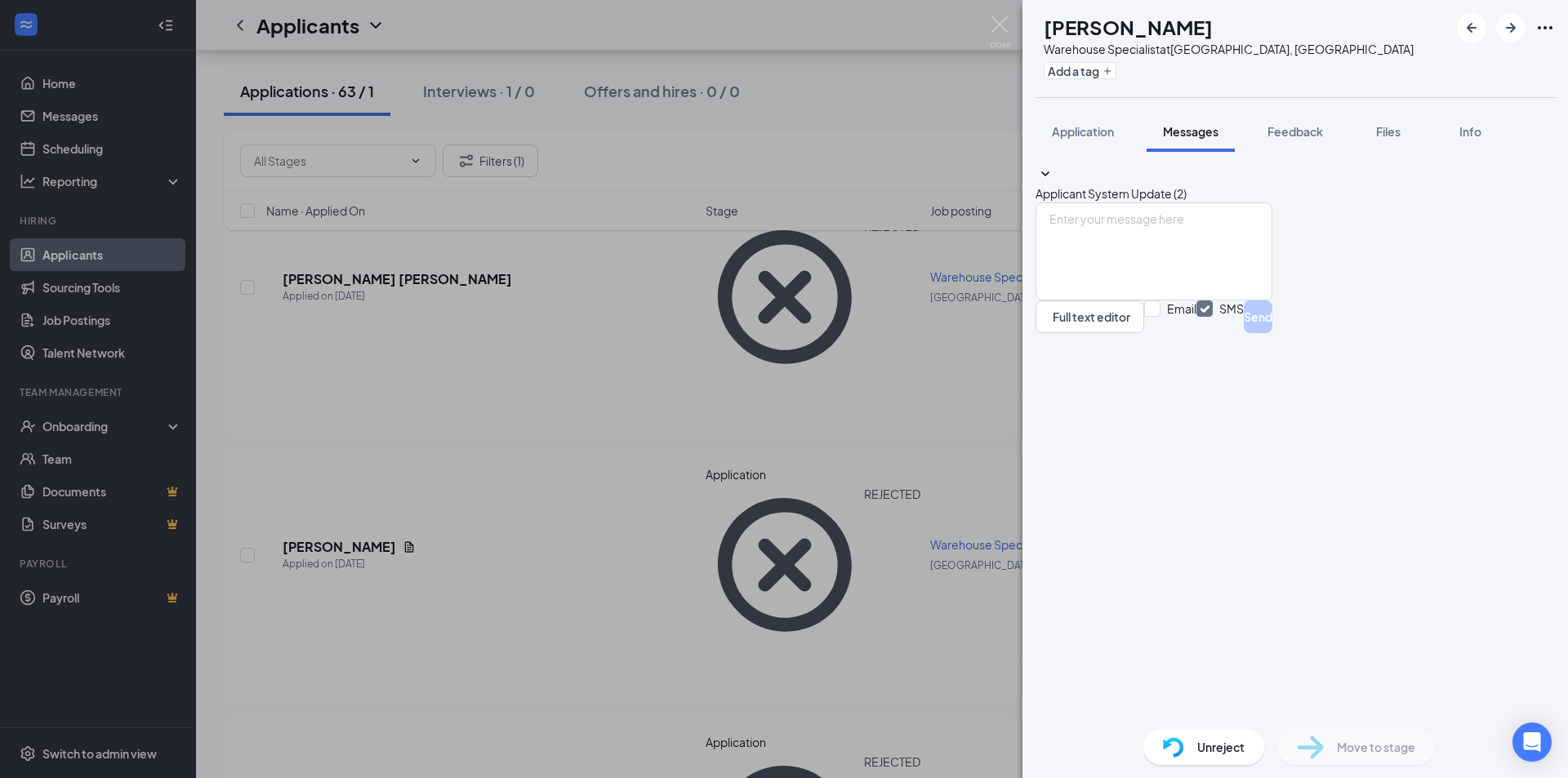
click at [1187, 180] on button "Applicant System Update (2)" at bounding box center [1111, 183] width 151 height 38
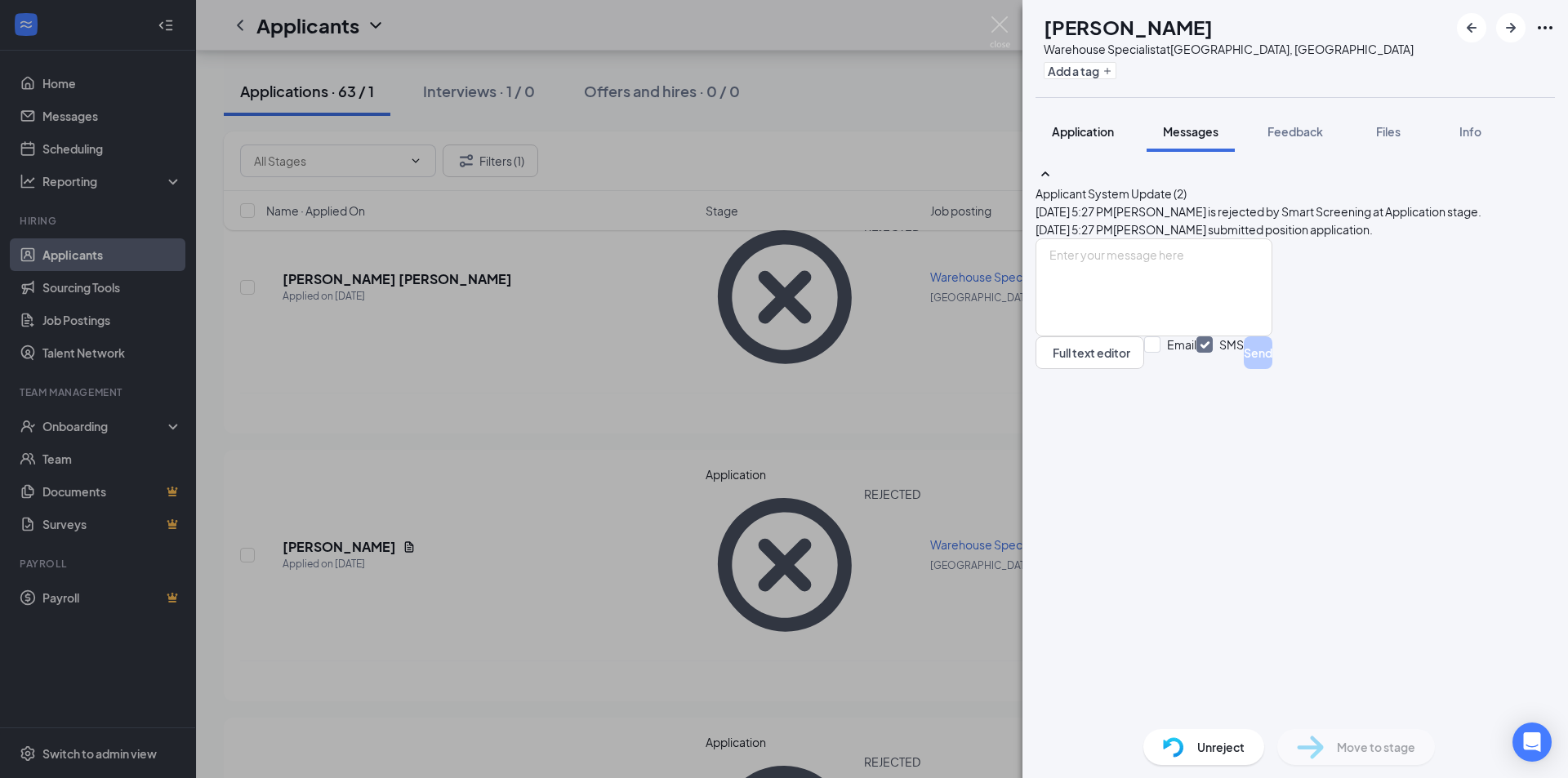
click at [1096, 143] on button "Application" at bounding box center [1082, 131] width 95 height 40
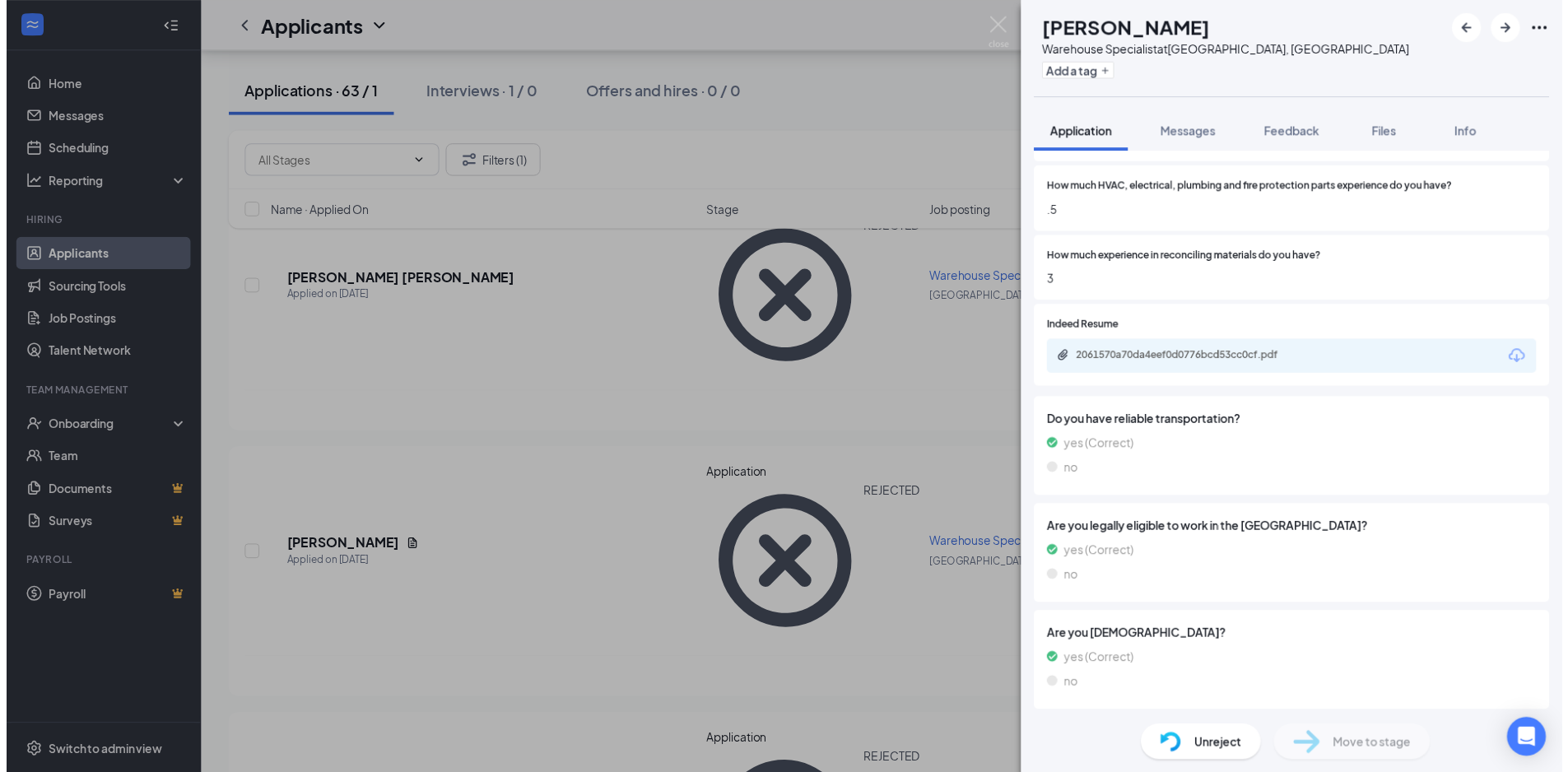
scroll to position [1121, 0]
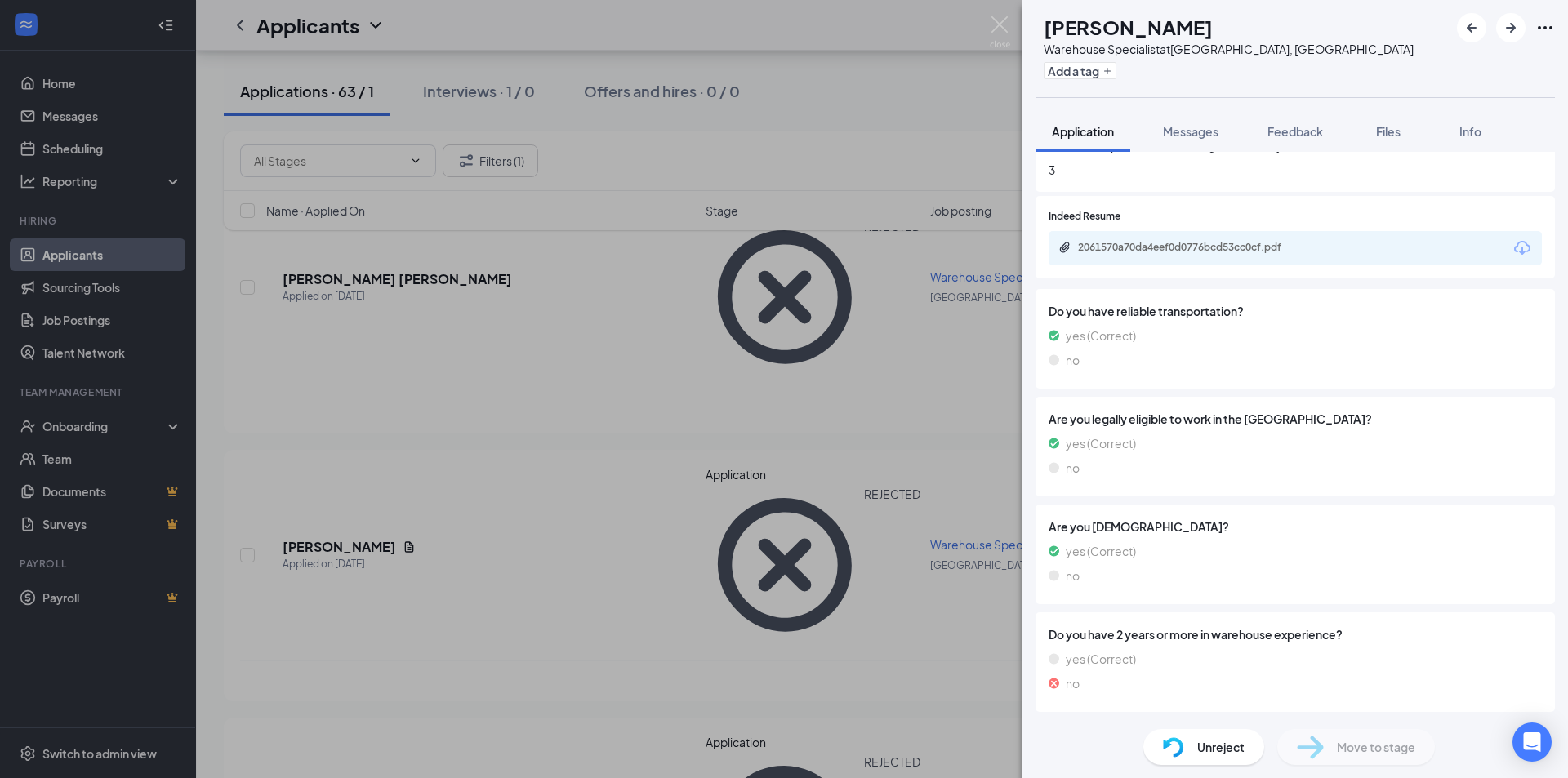
click at [466, 359] on div "GH [PERSON_NAME] Warehouse Specialist at [GEOGRAPHIC_DATA], [GEOGRAPHIC_DATA] A…" at bounding box center [784, 389] width 1568 height 778
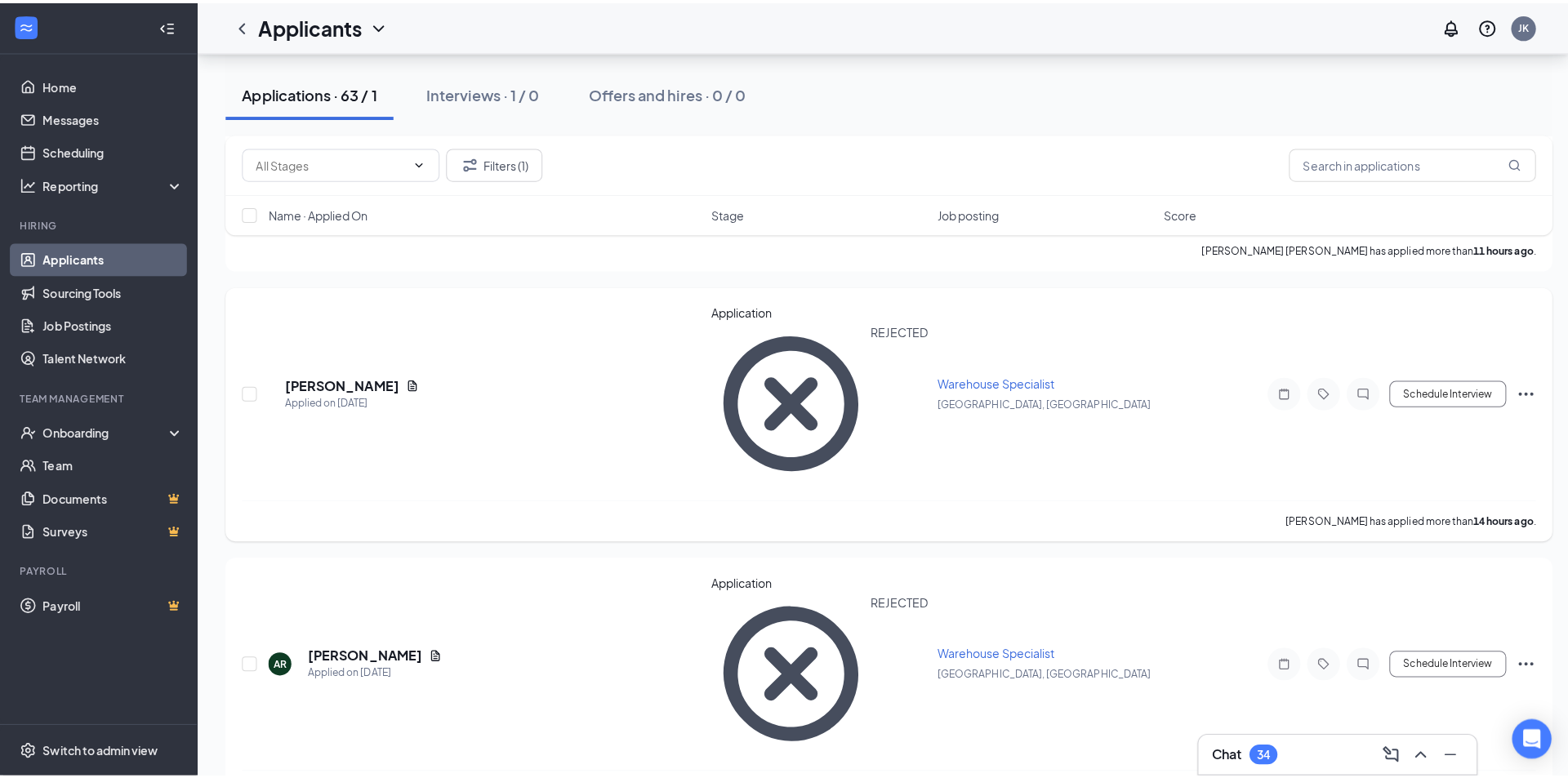
scroll to position [490, 0]
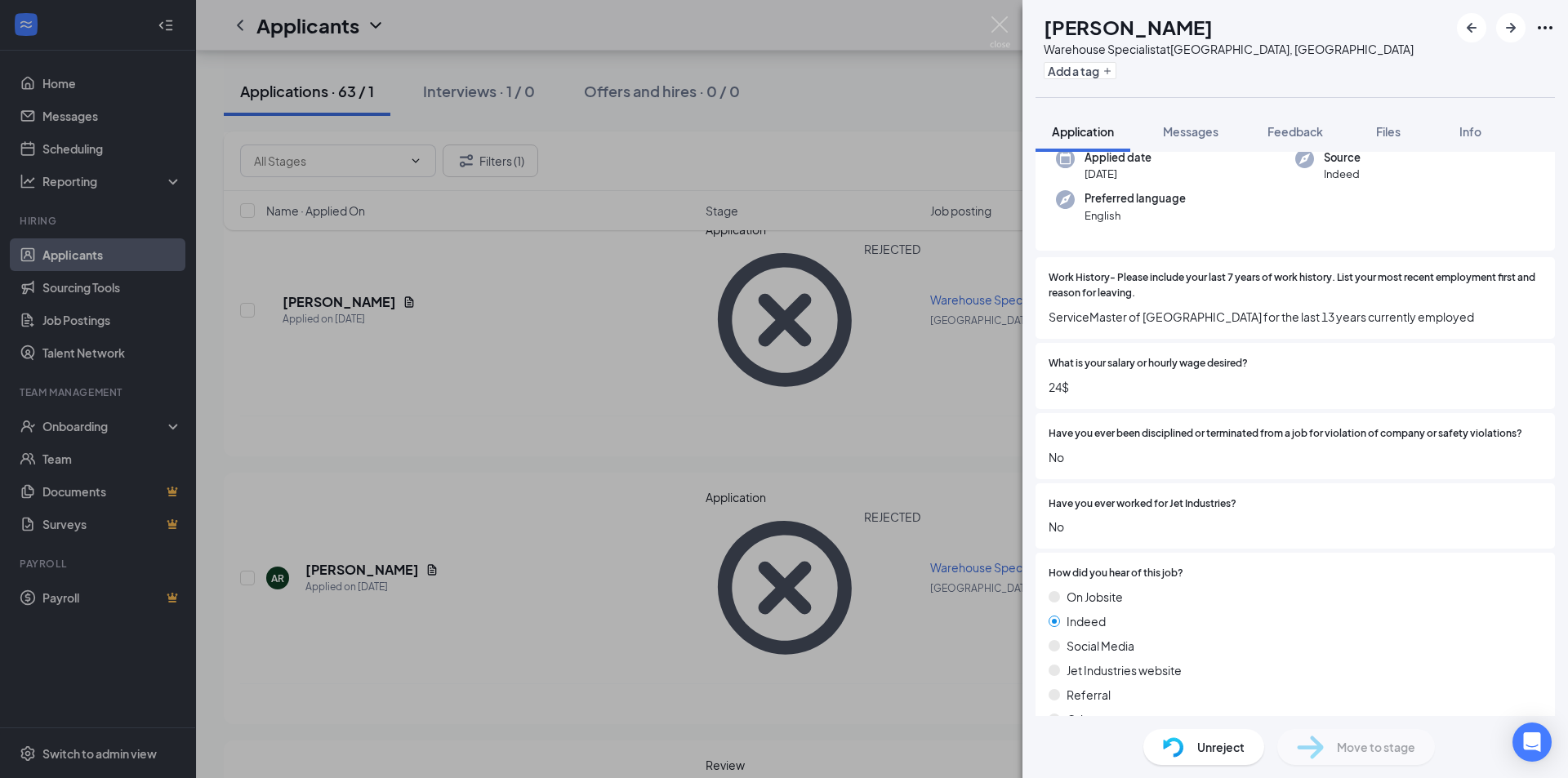
scroll to position [131, 0]
click at [1182, 139] on div "Messages" at bounding box center [1191, 131] width 55 height 17
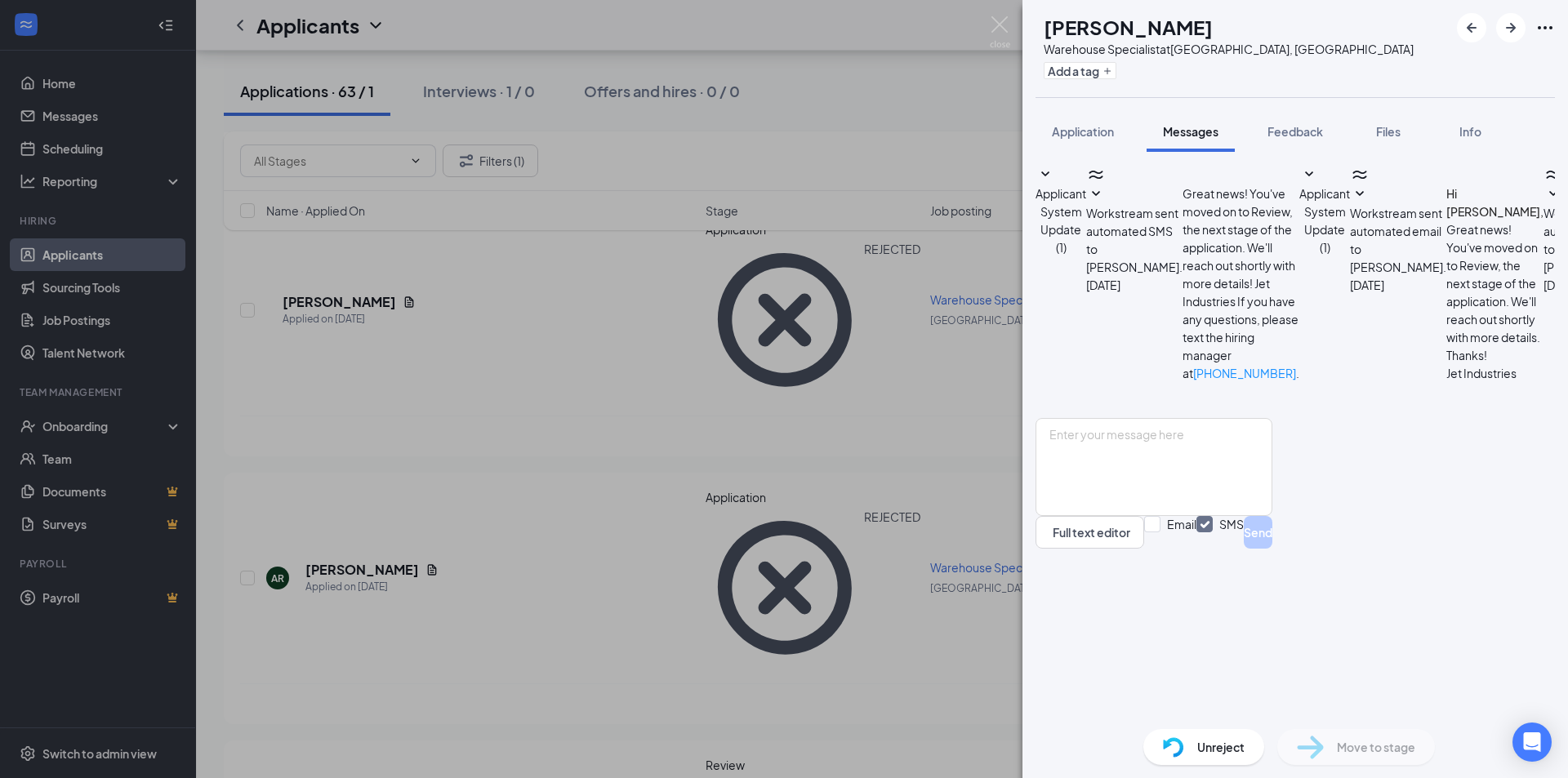
scroll to position [65, 0]
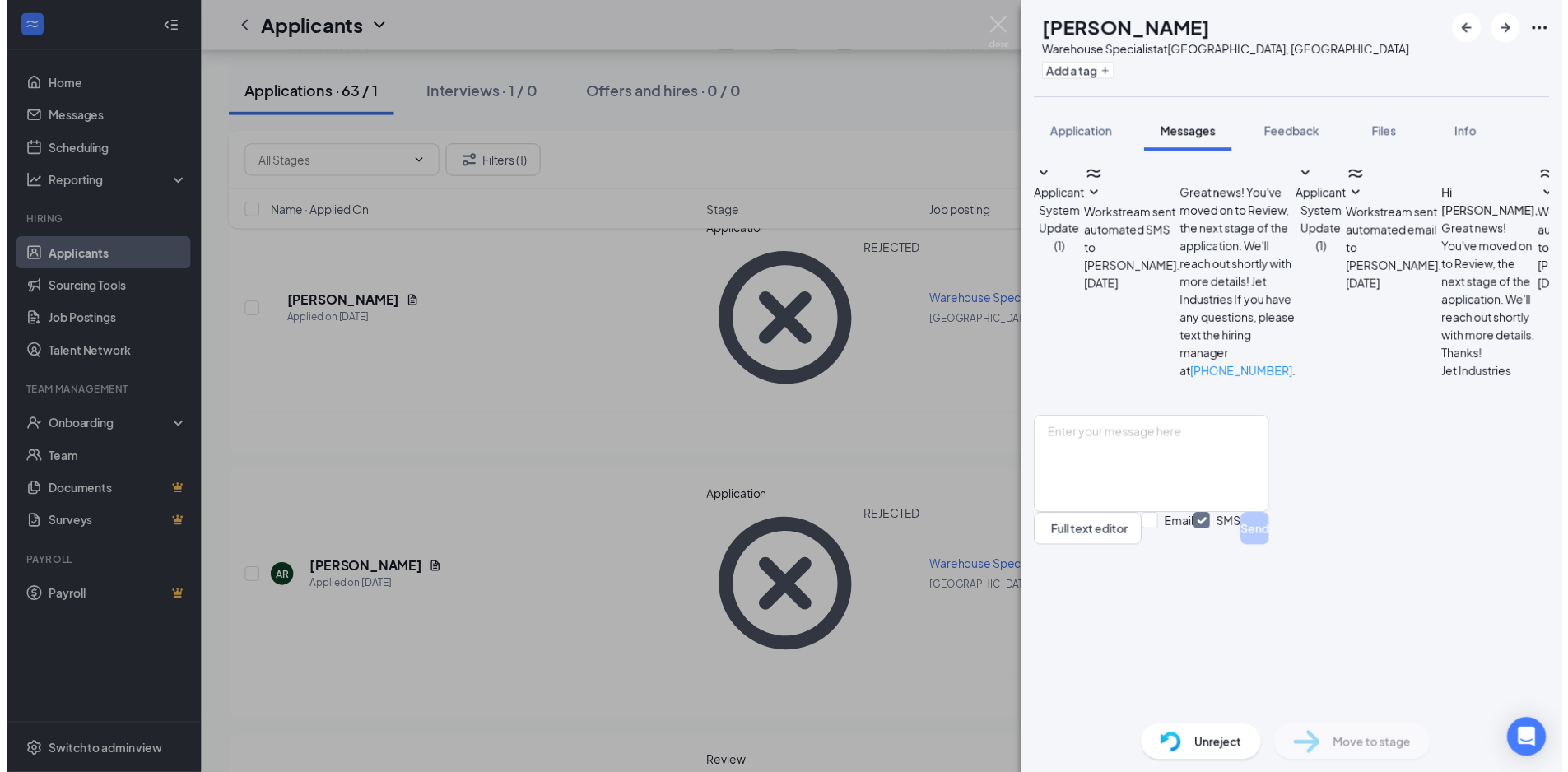
scroll to position [230, 0]
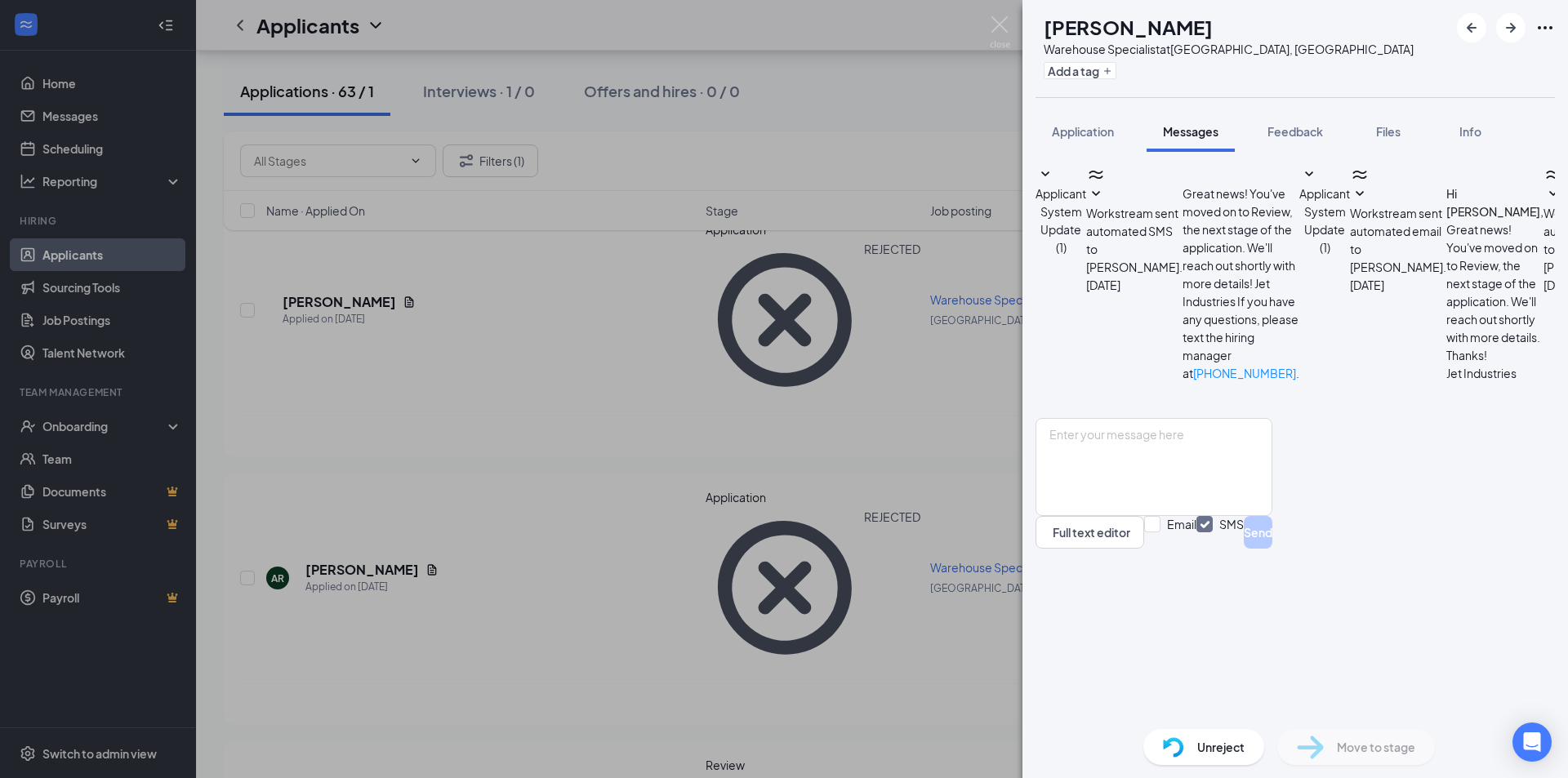
click at [879, 117] on div "[PERSON_NAME] [PERSON_NAME] Warehouse Specialist at [GEOGRAPHIC_DATA], OR Add a…" at bounding box center [784, 389] width 1568 height 778
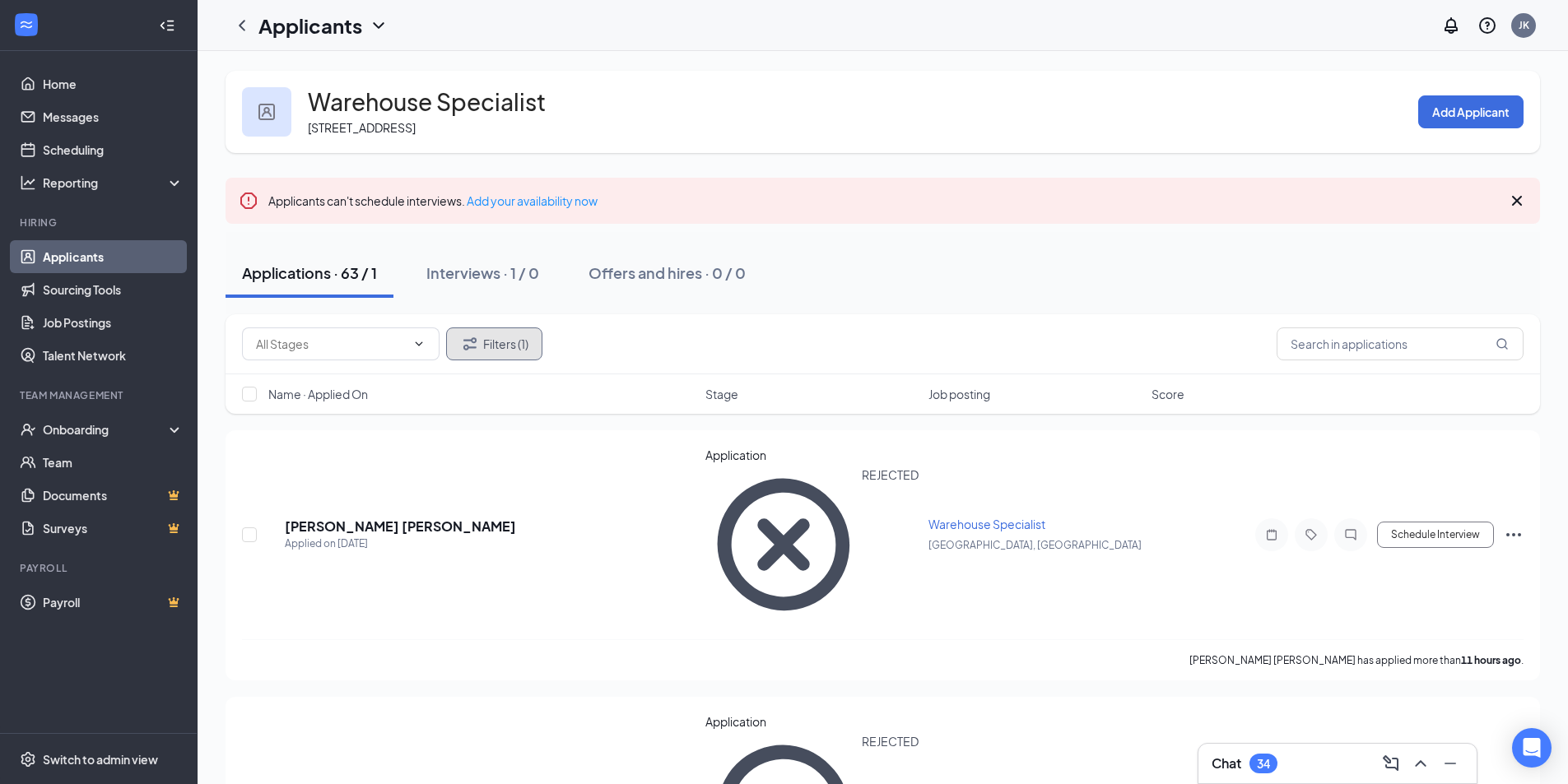
click at [519, 349] on button "Filters (1)" at bounding box center [494, 344] width 96 height 33
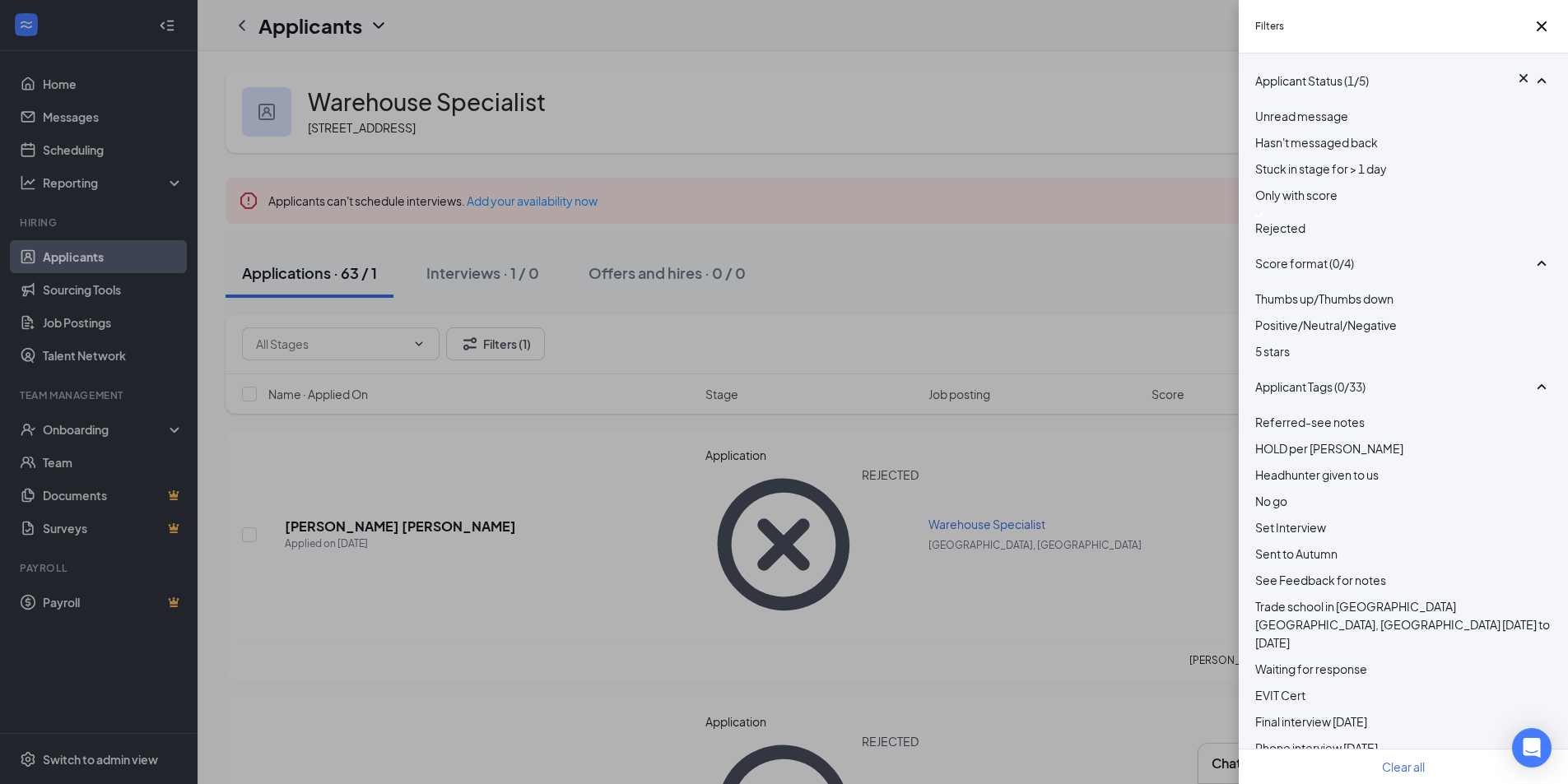
click at [1272, 237] on div "Rejected" at bounding box center [1403, 225] width 296 height 25
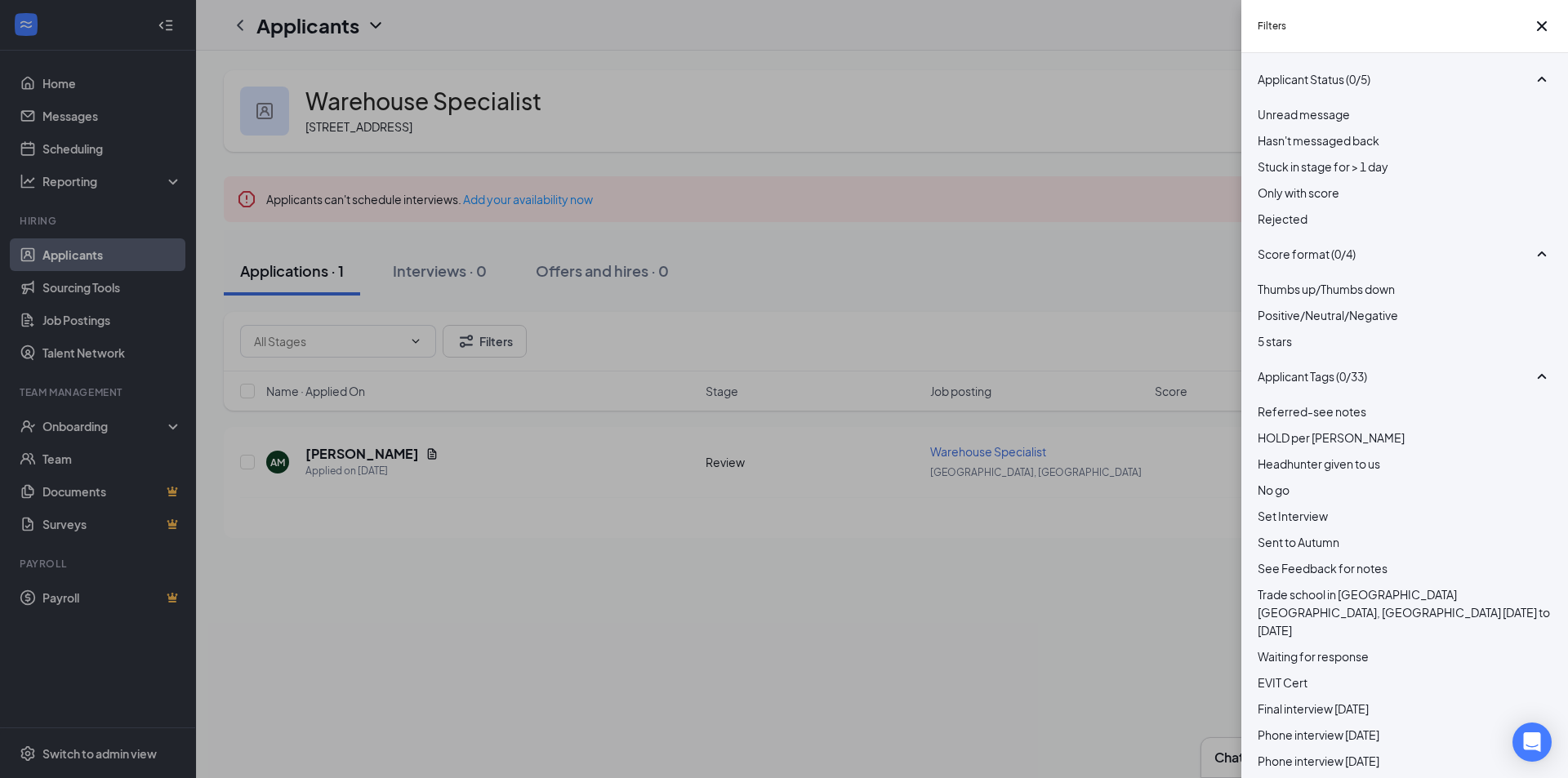
click at [915, 286] on div "Filters Applicant Status (0/5) Unread message Hasn't messaged back Stuck in sta…" at bounding box center [784, 389] width 1568 height 778
click at [920, 274] on div "Filters Applicant Status (0/5) Unread message Hasn't messaged back Stuck in sta…" at bounding box center [784, 389] width 1568 height 778
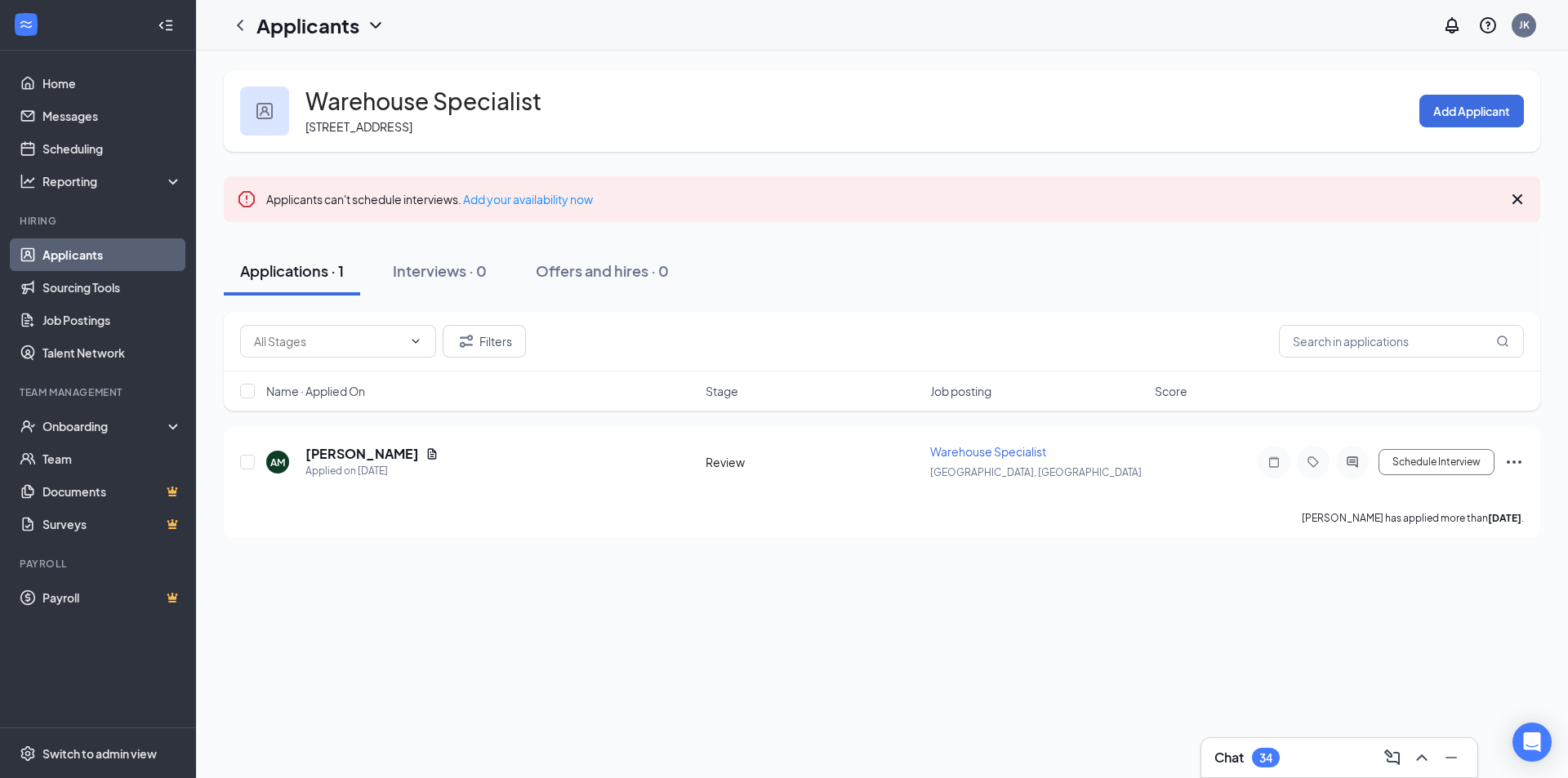
click at [93, 262] on link "Applicants" at bounding box center [112, 255] width 140 height 33
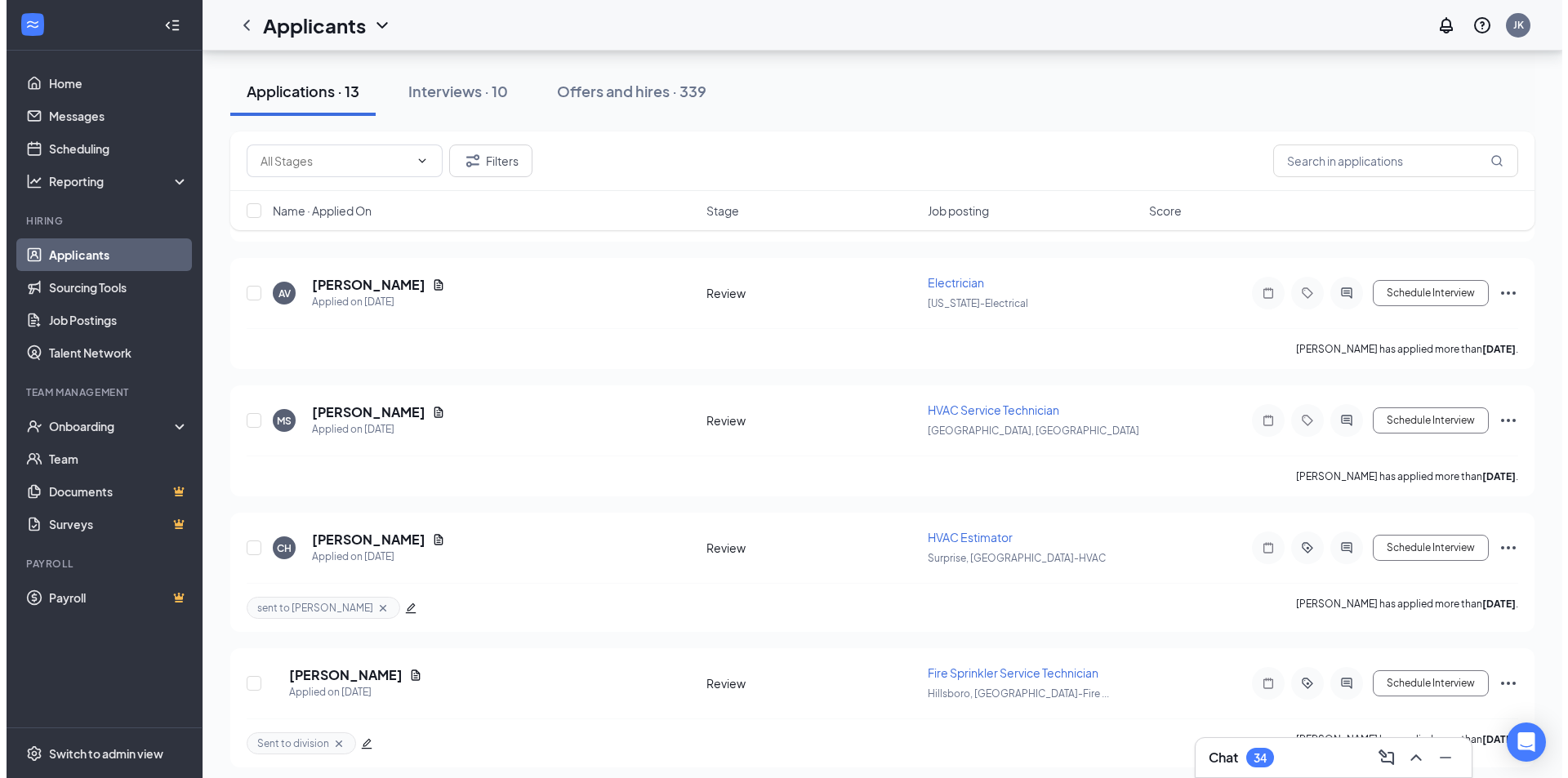
scroll to position [1061, 0]
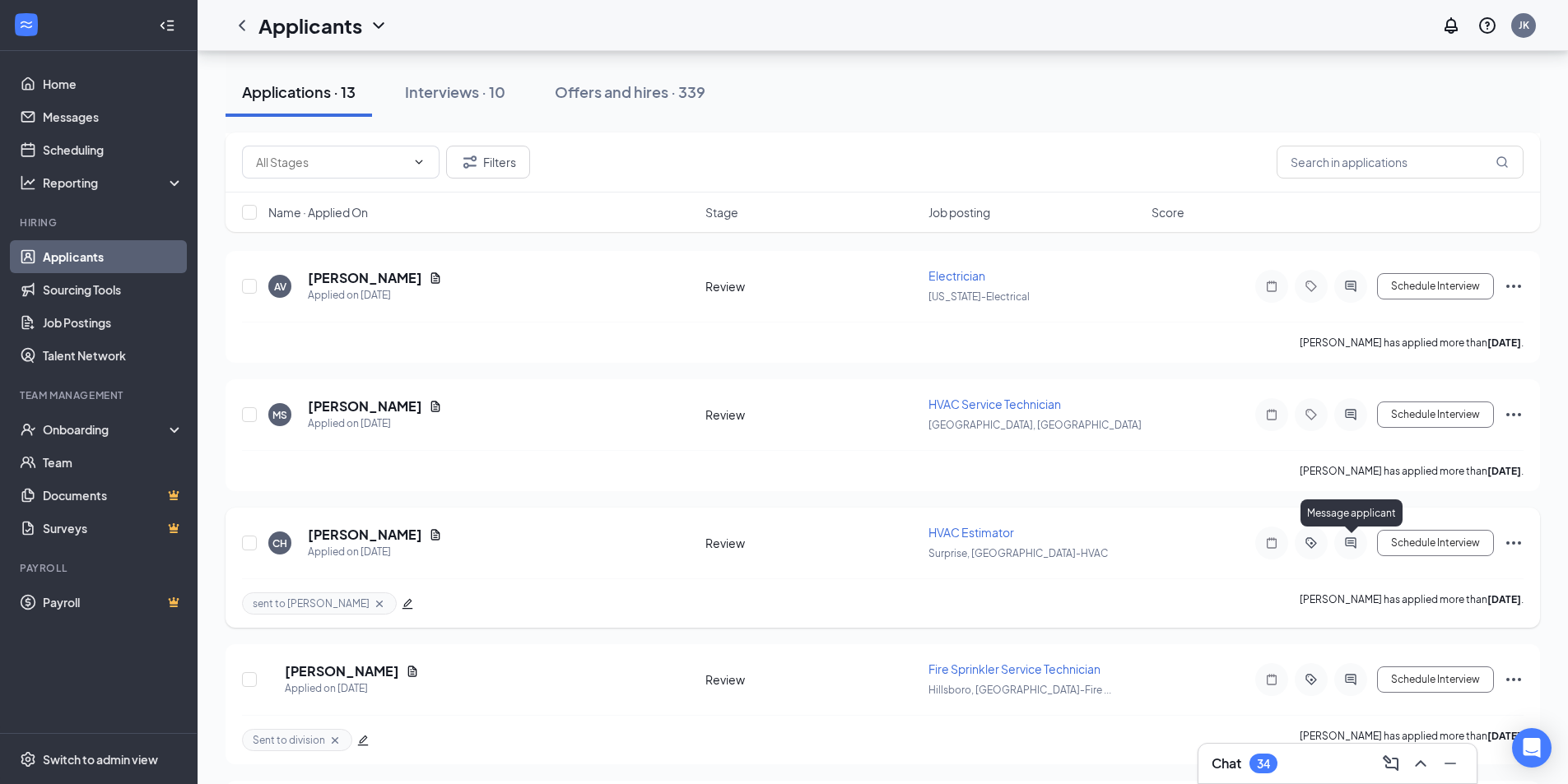
click at [1350, 540] on icon "ActiveChat" at bounding box center [1350, 543] width 19 height 13
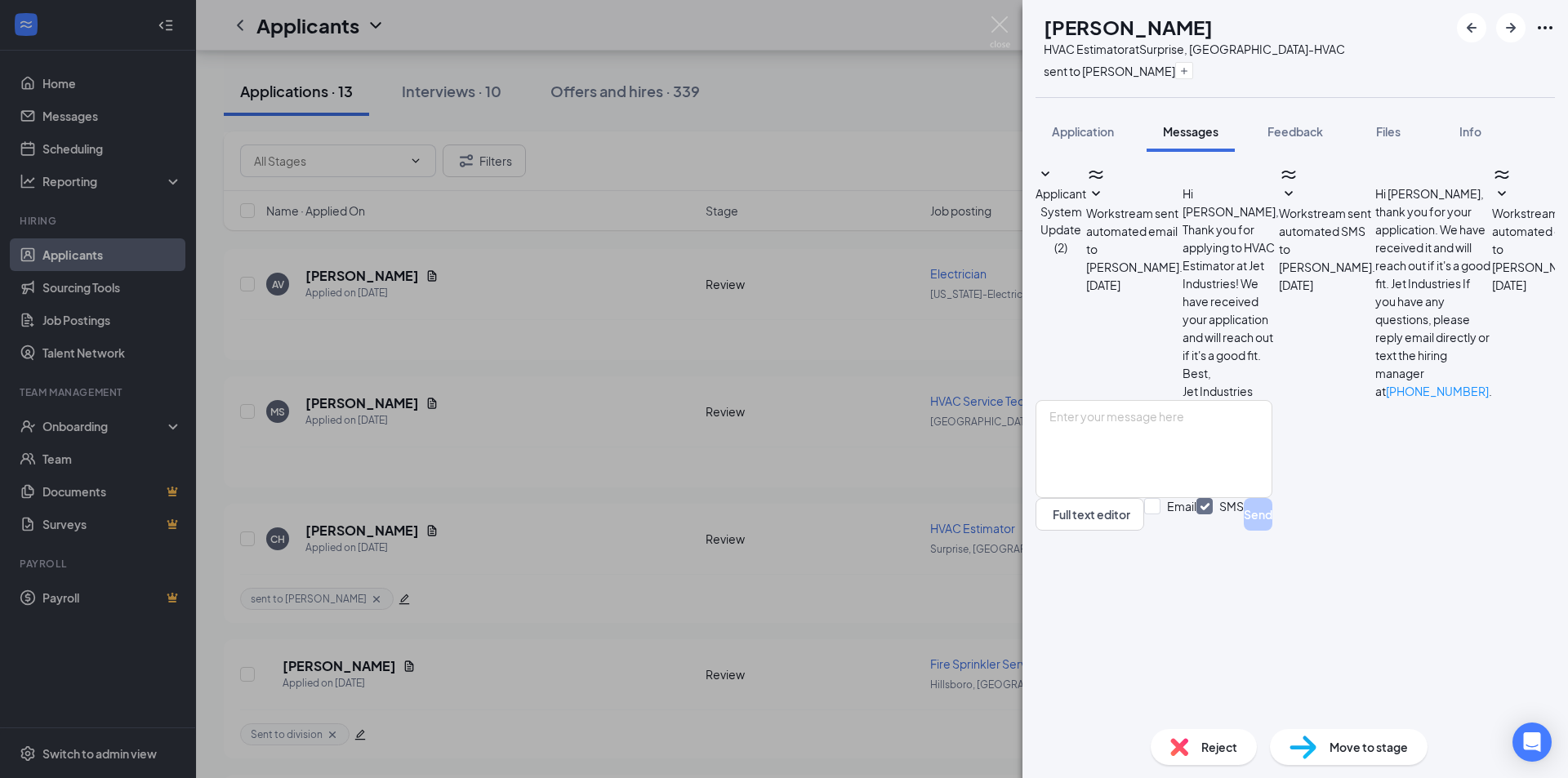
scroll to position [323, 0]
